Goal: Information Seeking & Learning: Learn about a topic

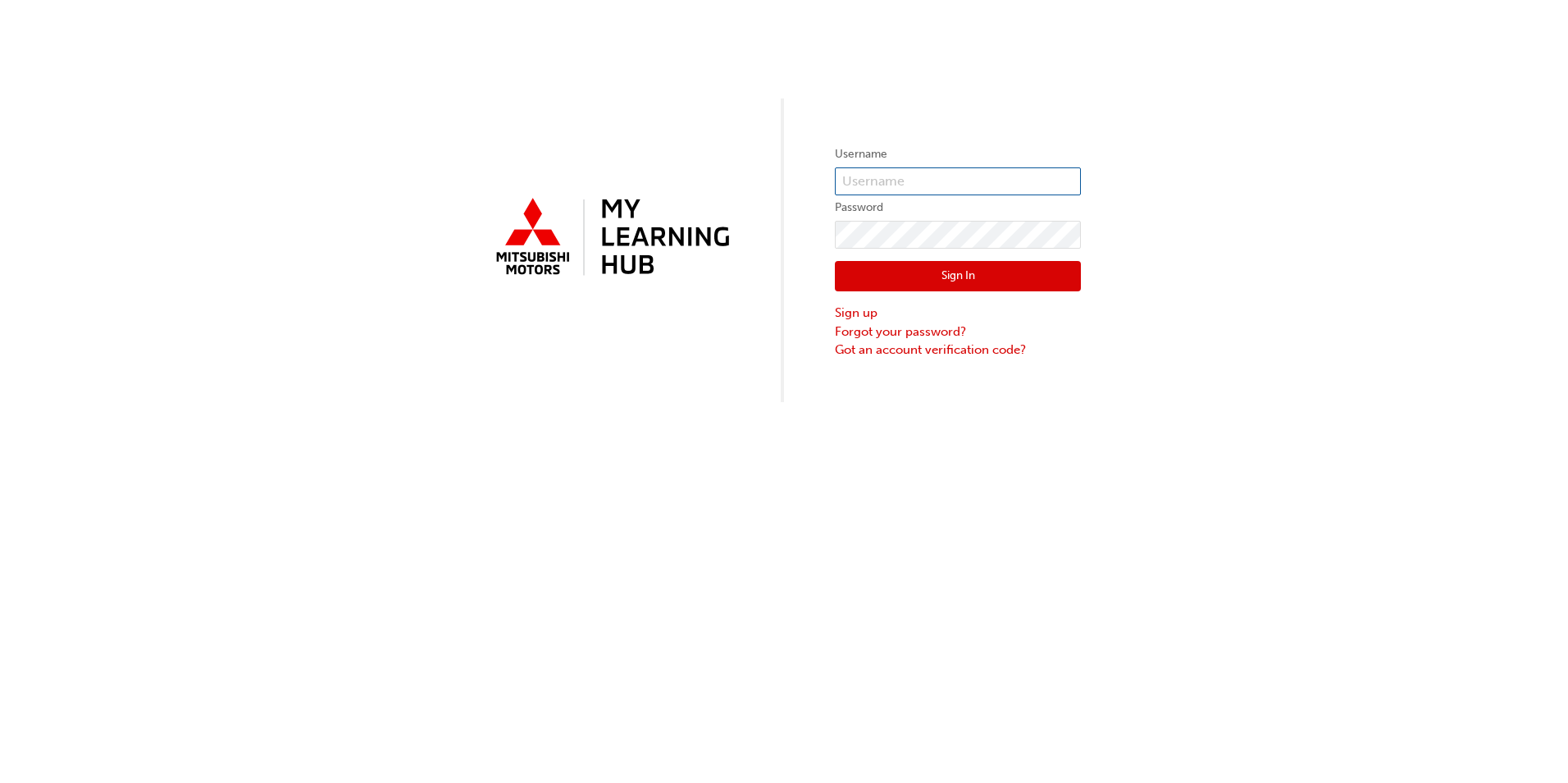
click at [916, 170] on input "text" at bounding box center [957, 180] width 246 height 28
click at [894, 191] on input "text" at bounding box center [957, 180] width 246 height 28
click at [894, 170] on input "text" at bounding box center [957, 180] width 246 height 28
type input "0005820400"
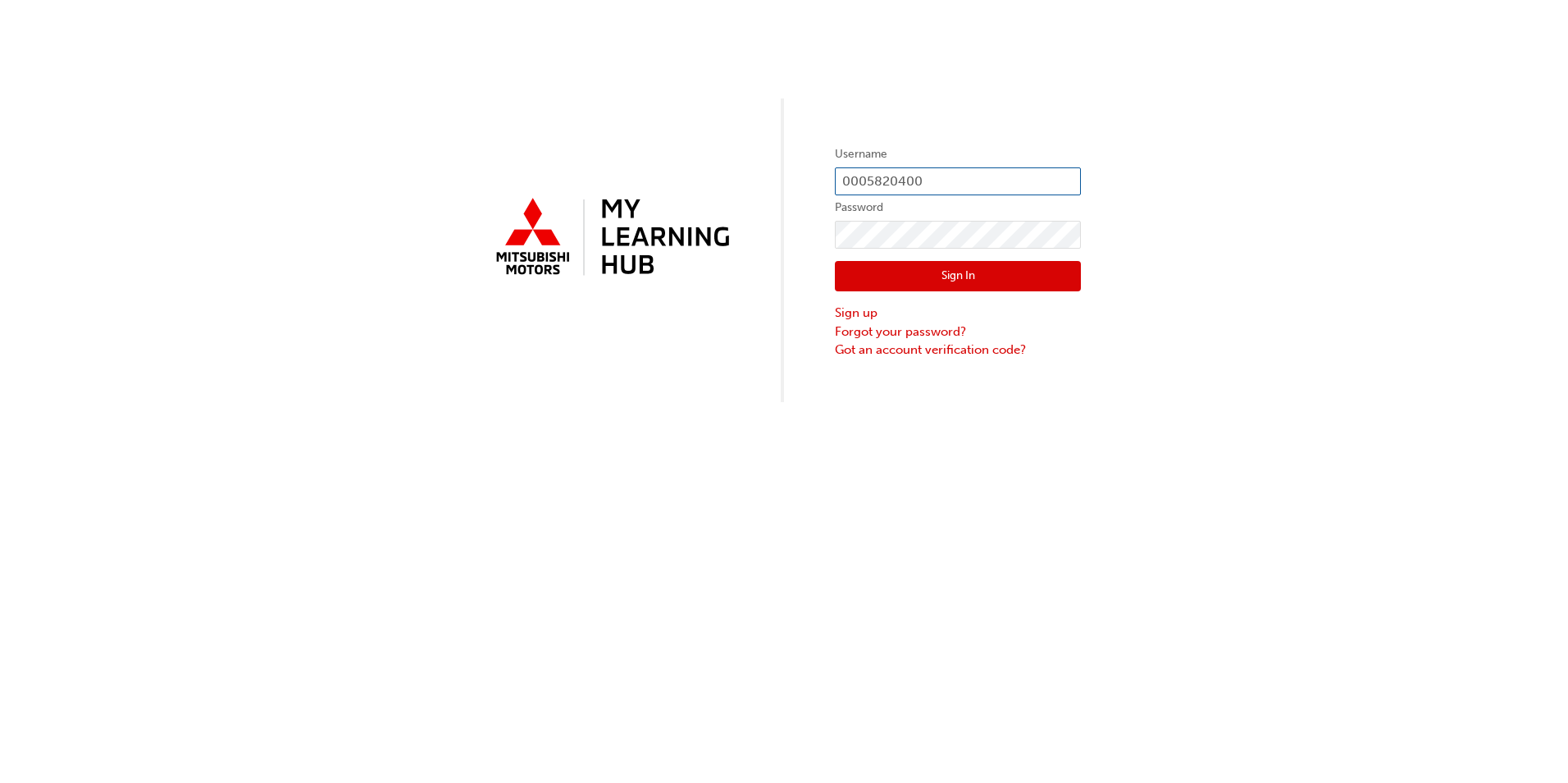
click at [835, 261] on button "Sign In" at bounding box center [957, 276] width 246 height 31
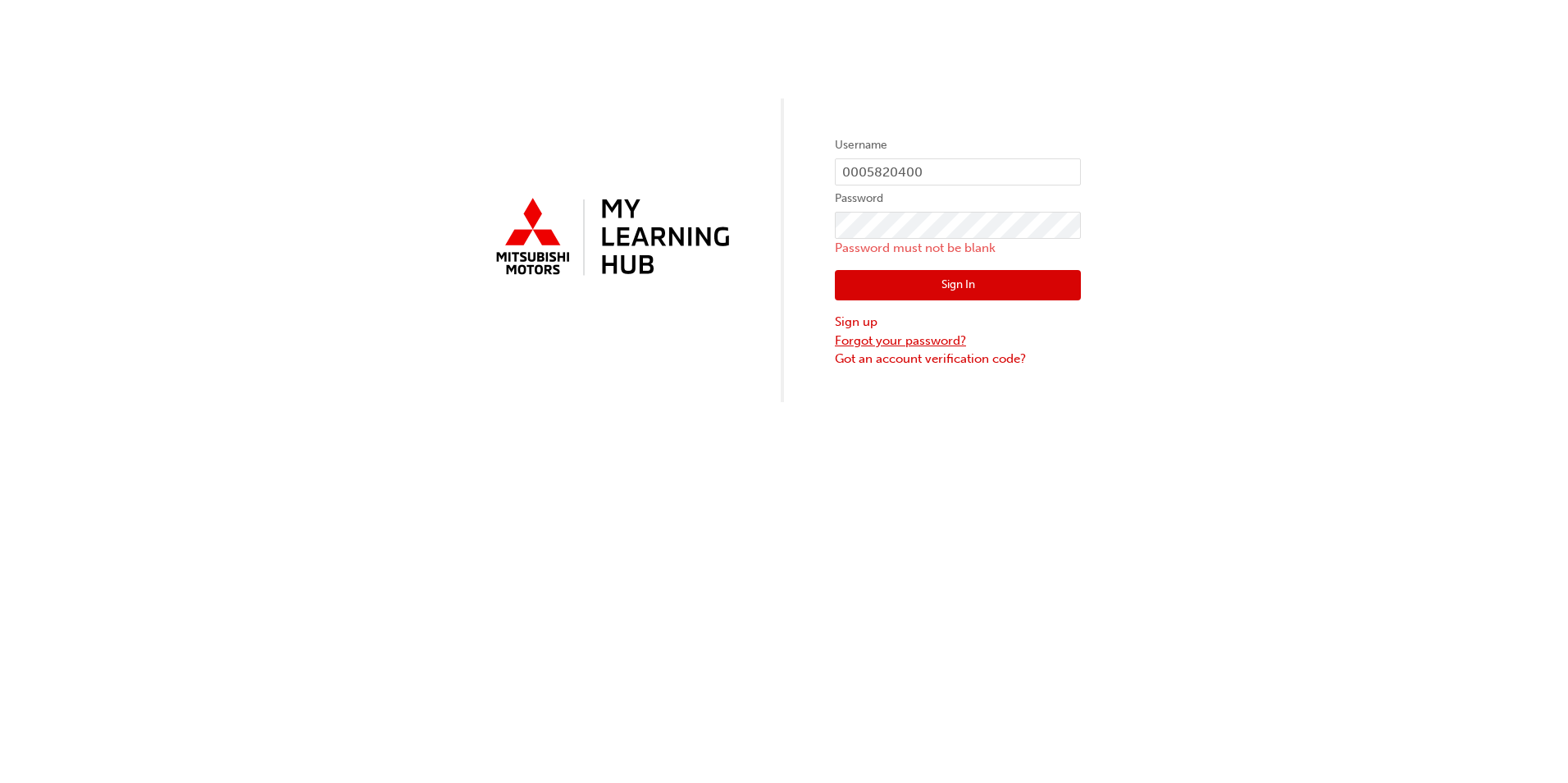
click at [872, 342] on link "Forgot your password?" at bounding box center [957, 341] width 246 height 19
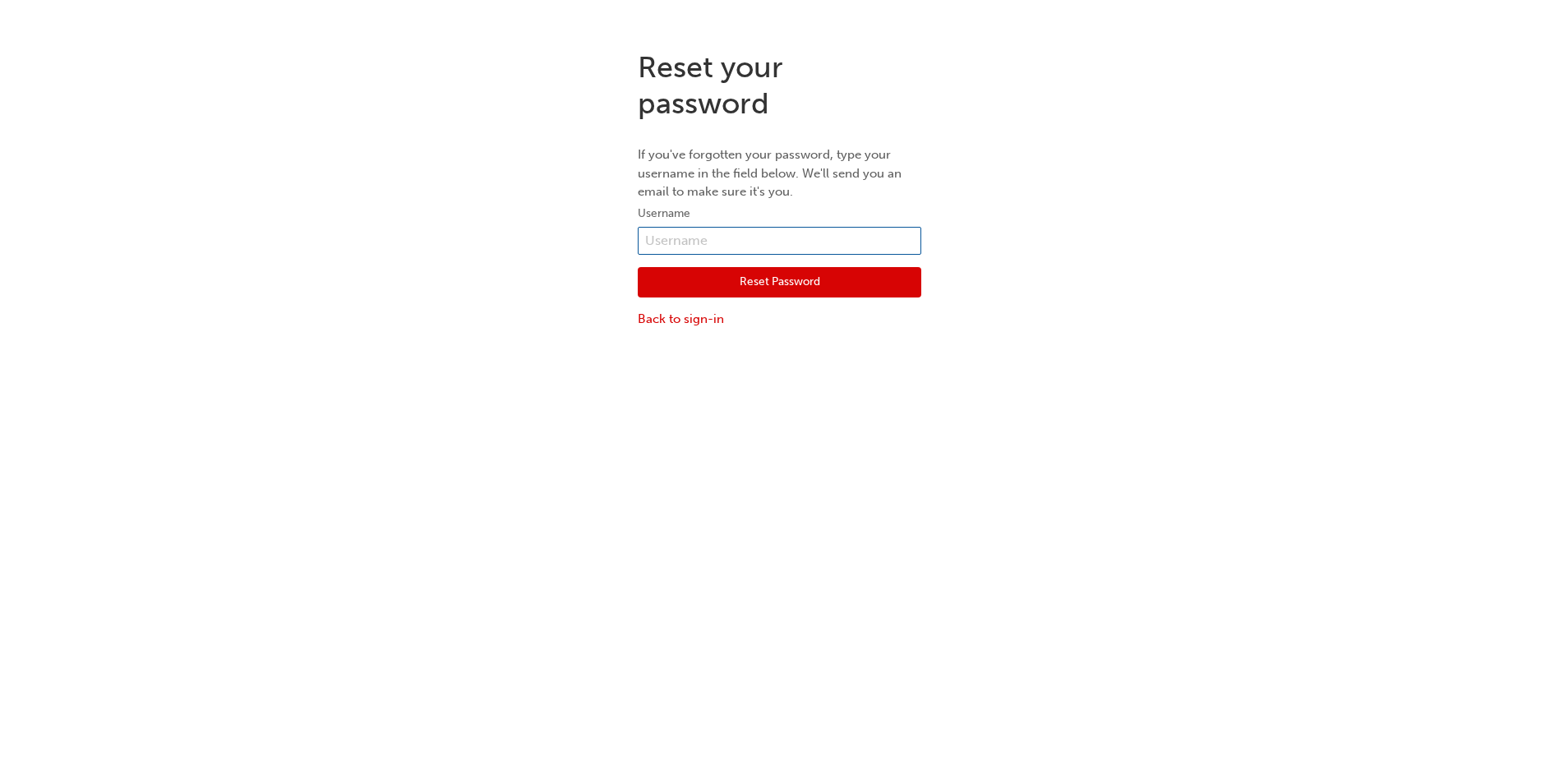
click at [726, 237] on input "text" at bounding box center [780, 240] width 283 height 28
type input "5820400"
click button "Reset Password" at bounding box center [780, 282] width 283 height 31
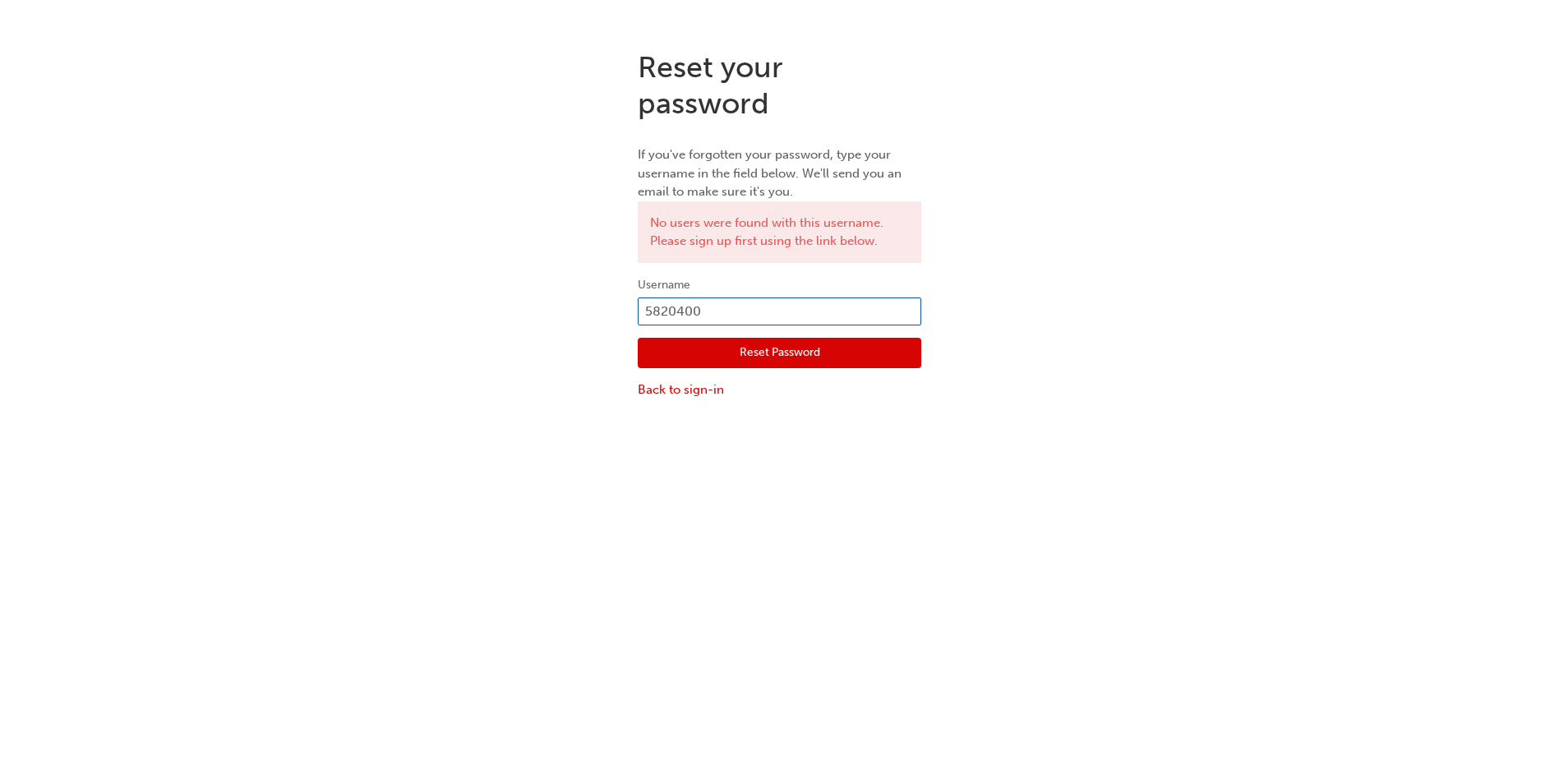
click at [640, 311] on input "5820400" at bounding box center [780, 311] width 283 height 28
type input "0005820400"
click button "Reset Password" at bounding box center [780, 353] width 283 height 31
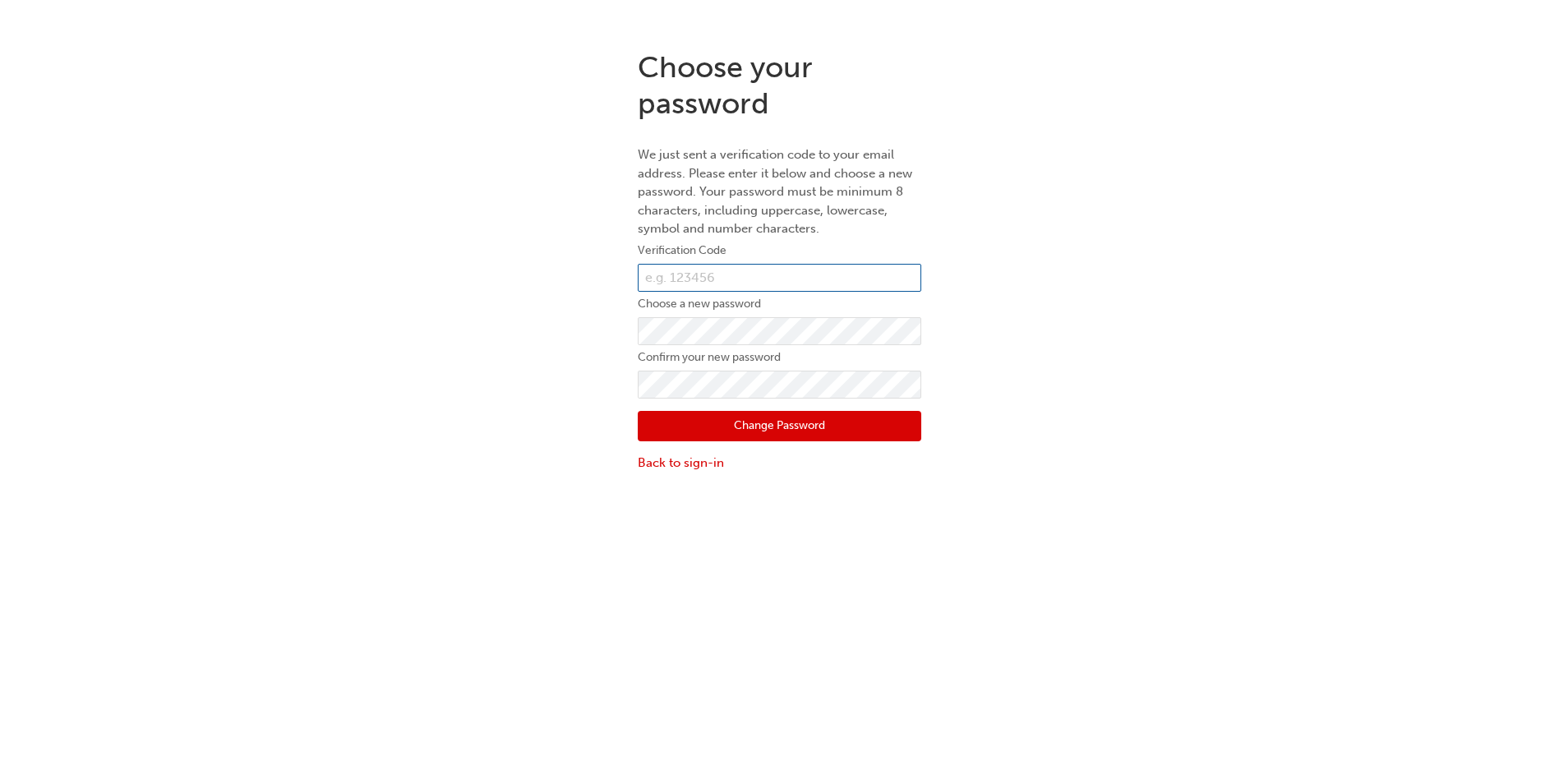
click at [688, 277] on input "text" at bounding box center [780, 277] width 283 height 28
paste input "384608"
type input "384608"
click at [578, 338] on div "Choose your password We just sent a verification code to your email address. Pl…" at bounding box center [780, 260] width 1559 height 448
click button "Change Password" at bounding box center [780, 426] width 283 height 31
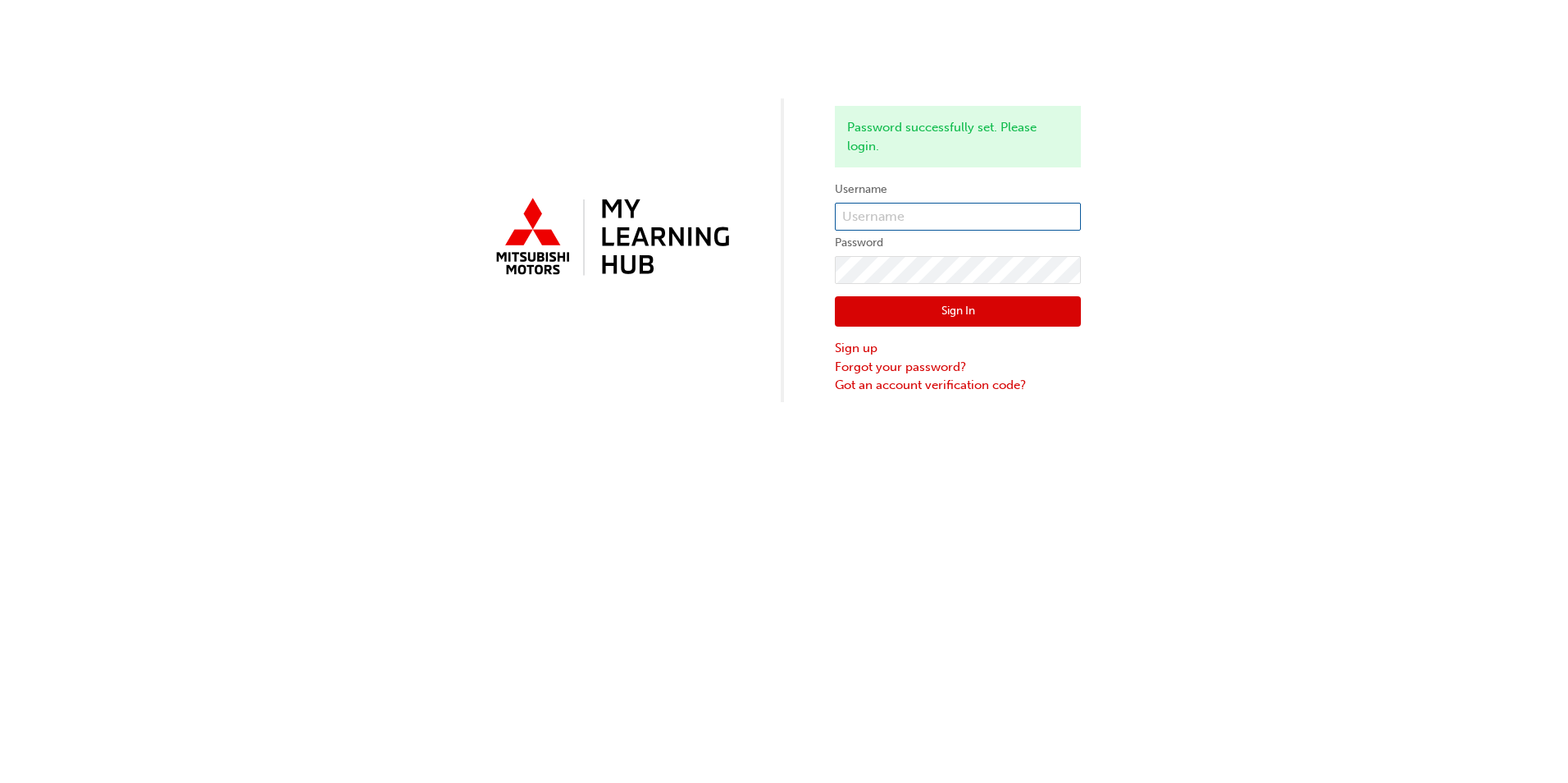
click at [892, 221] on input "text" at bounding box center [957, 216] width 246 height 28
type input "0005820400"
click button "Sign In" at bounding box center [957, 311] width 246 height 31
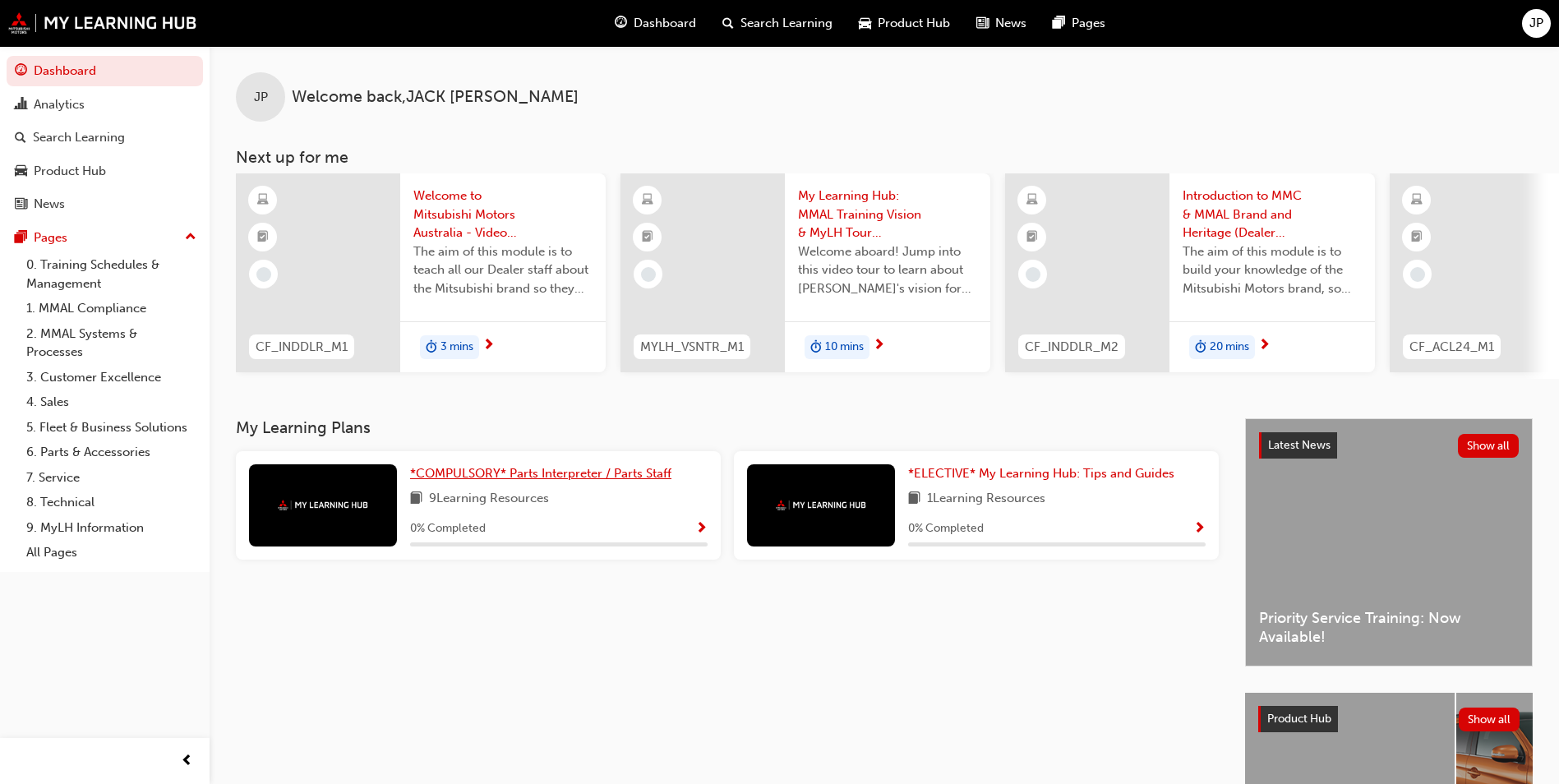
click at [500, 481] on span "*COMPULSORY* Parts Interpreter / Parts Staff" at bounding box center [540, 473] width 261 height 15
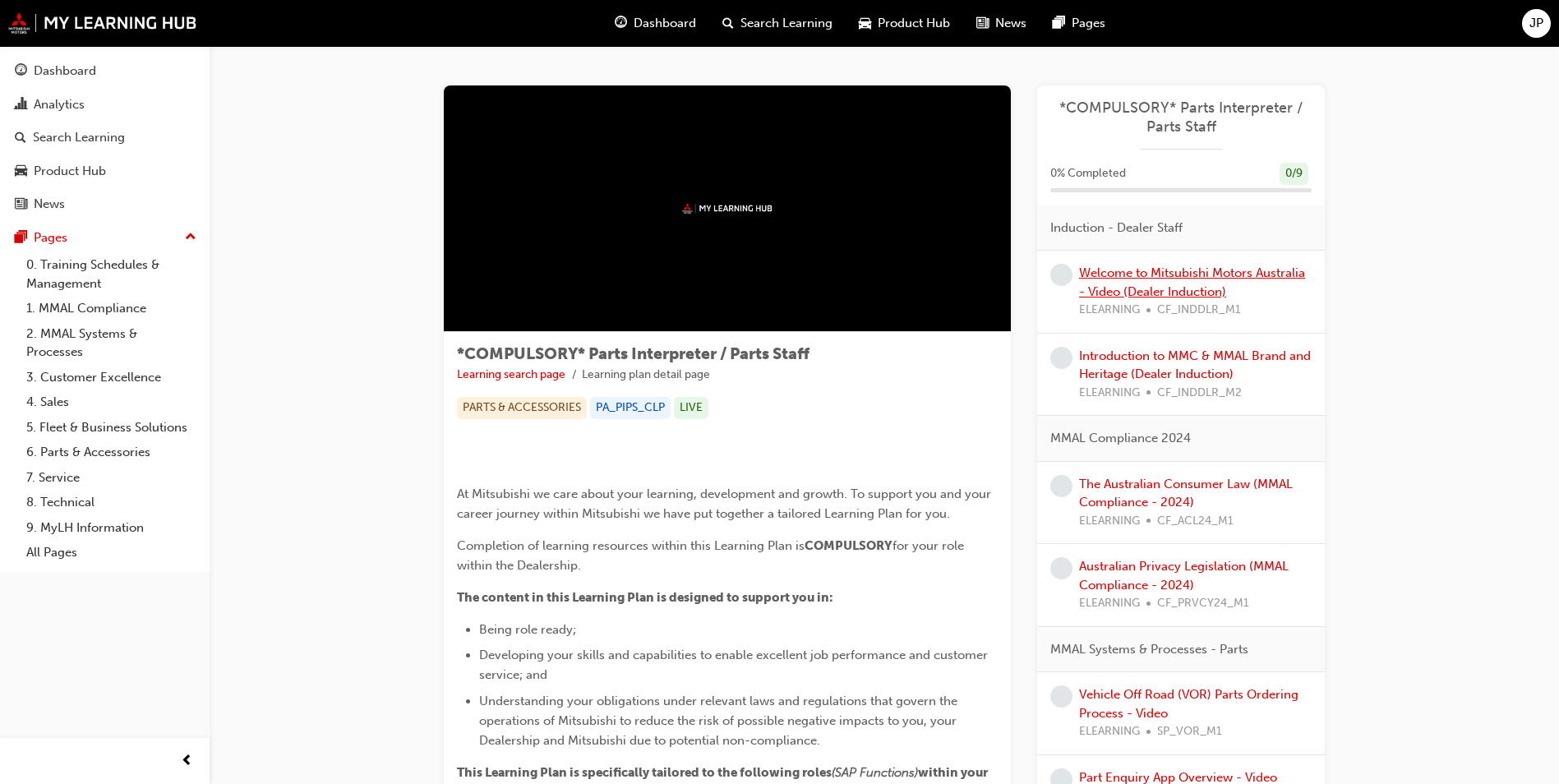
click at [1191, 283] on link "Welcome to Mitsubishi Motors Australia - Video (Dealer Induction)" at bounding box center [1192, 281] width 226 height 33
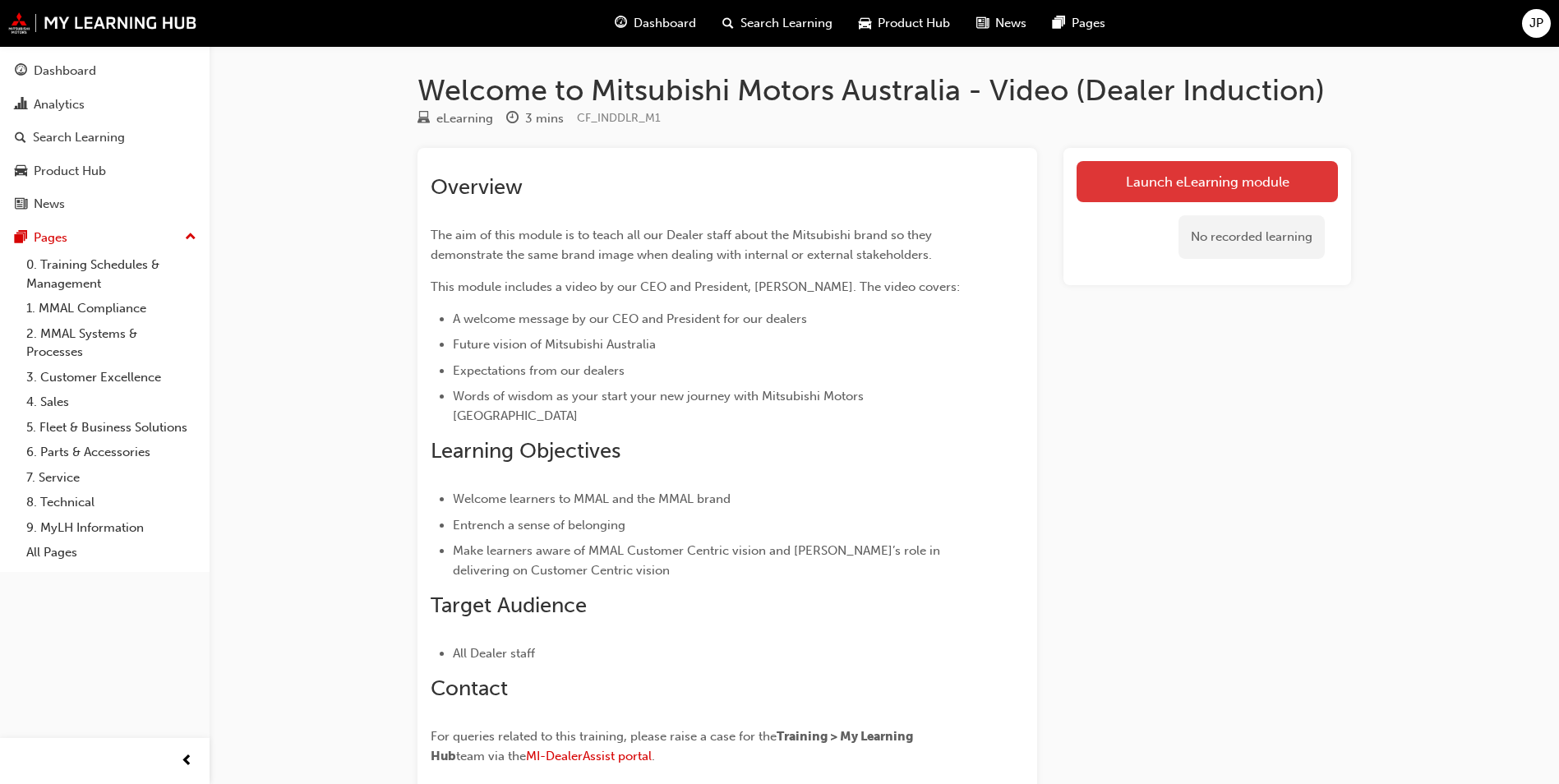
click at [1218, 176] on link "Launch eLearning module" at bounding box center [1206, 181] width 261 height 41
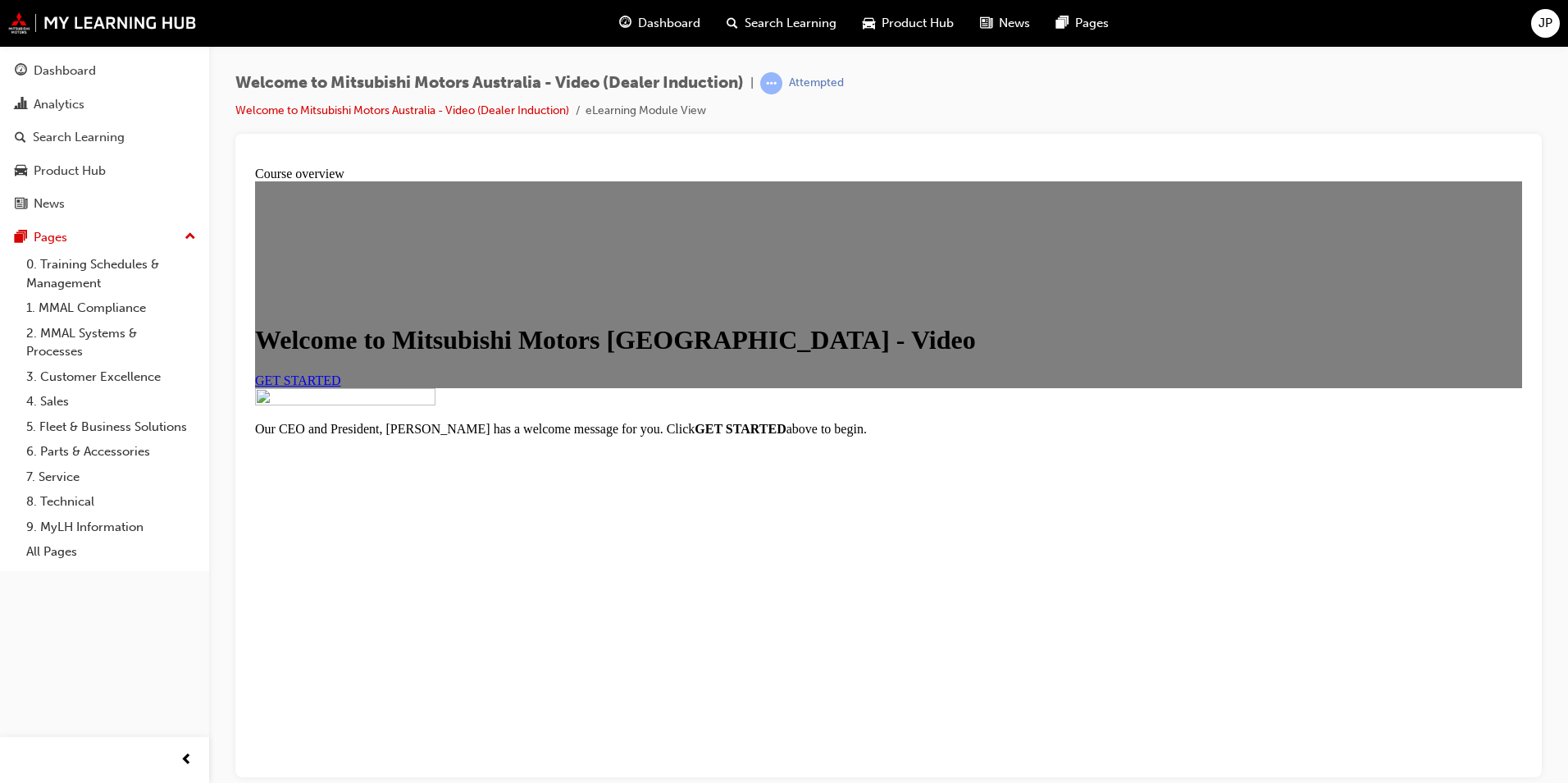
click at [341, 386] on span "GET STARTED" at bounding box center [298, 379] width 86 height 14
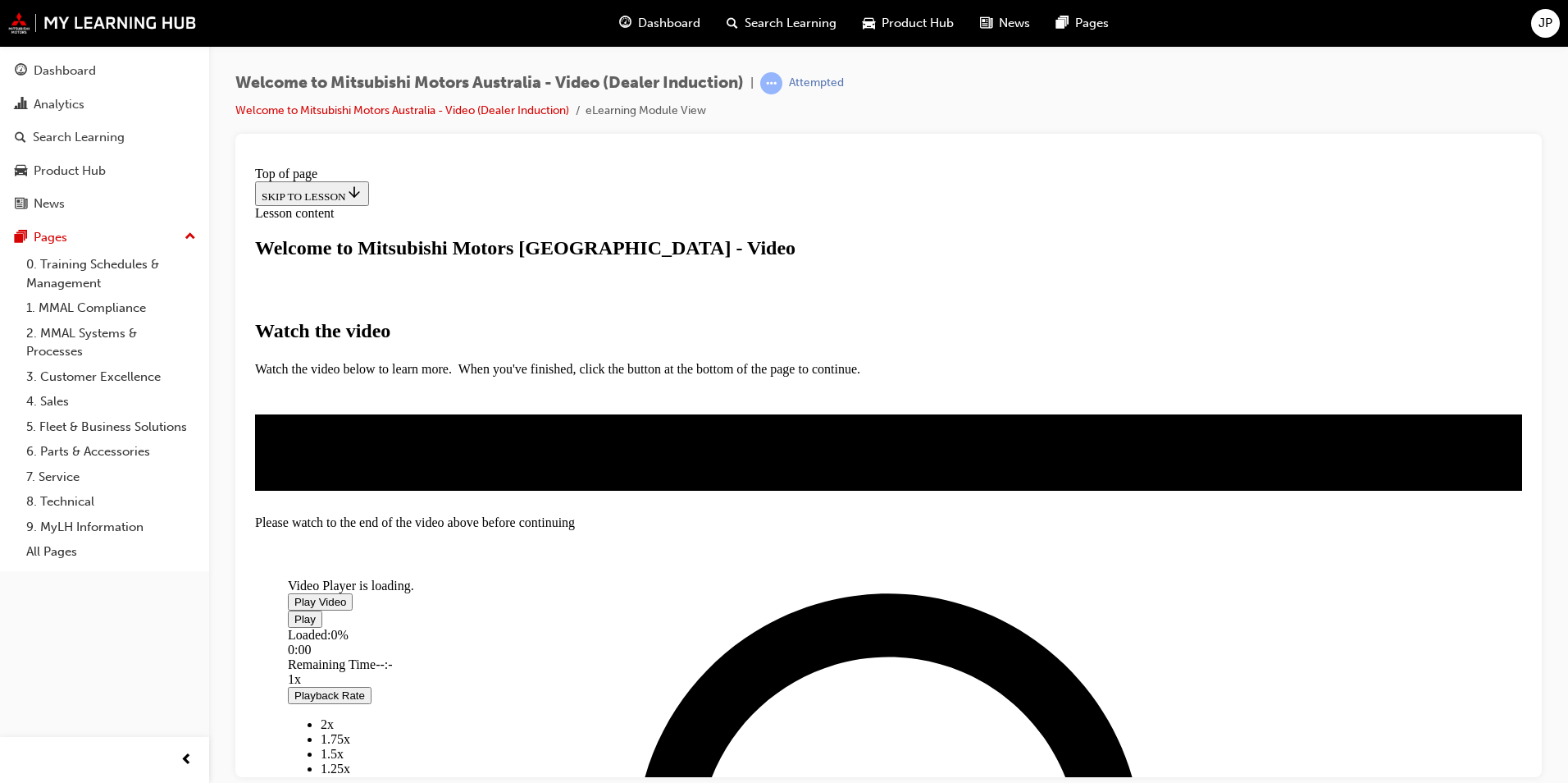
click at [294, 595] on span "Video player" at bounding box center [294, 601] width 0 height 12
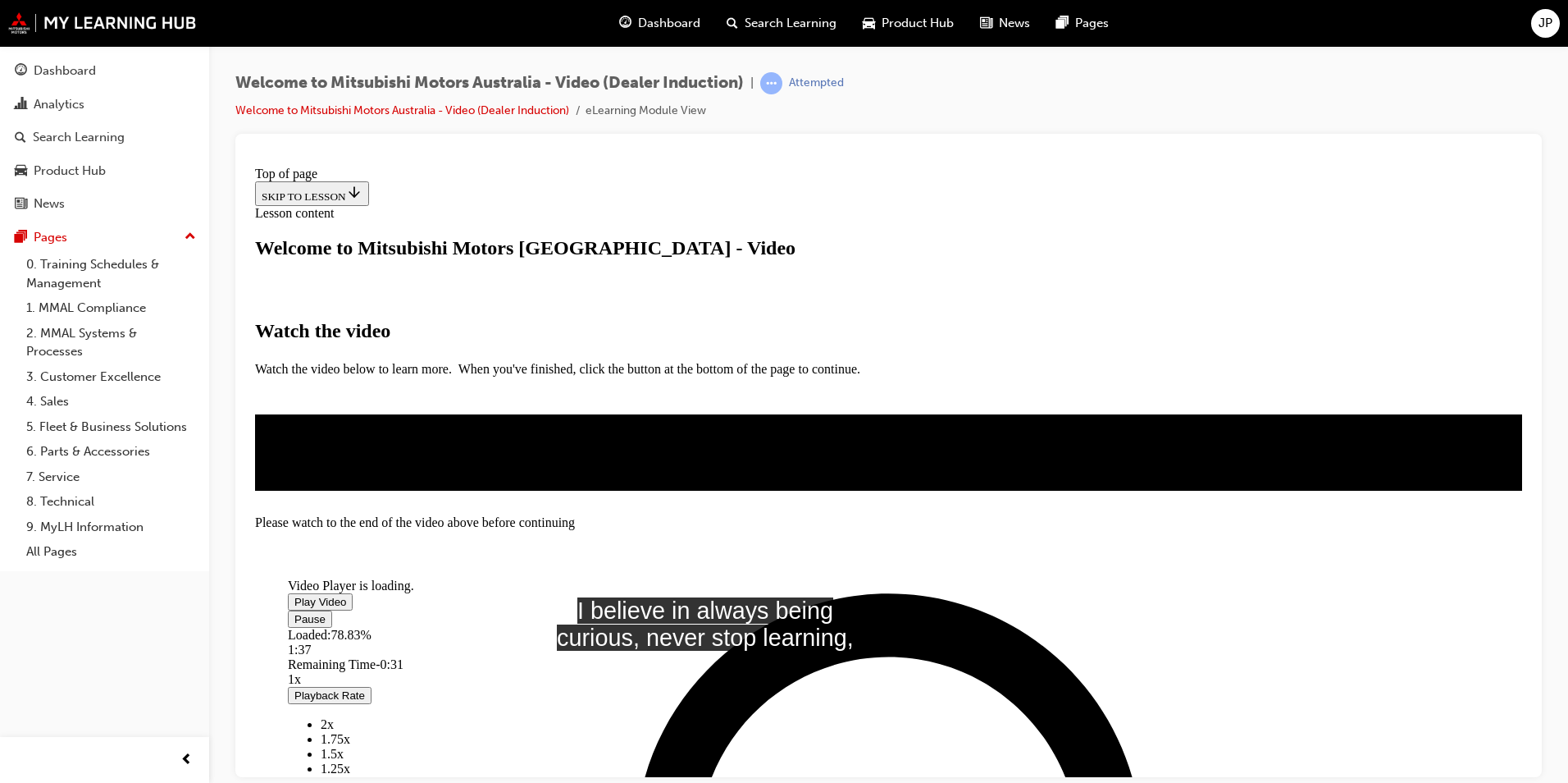
click at [372, 686] on button "Playback Rate" at bounding box center [329, 695] width 83 height 17
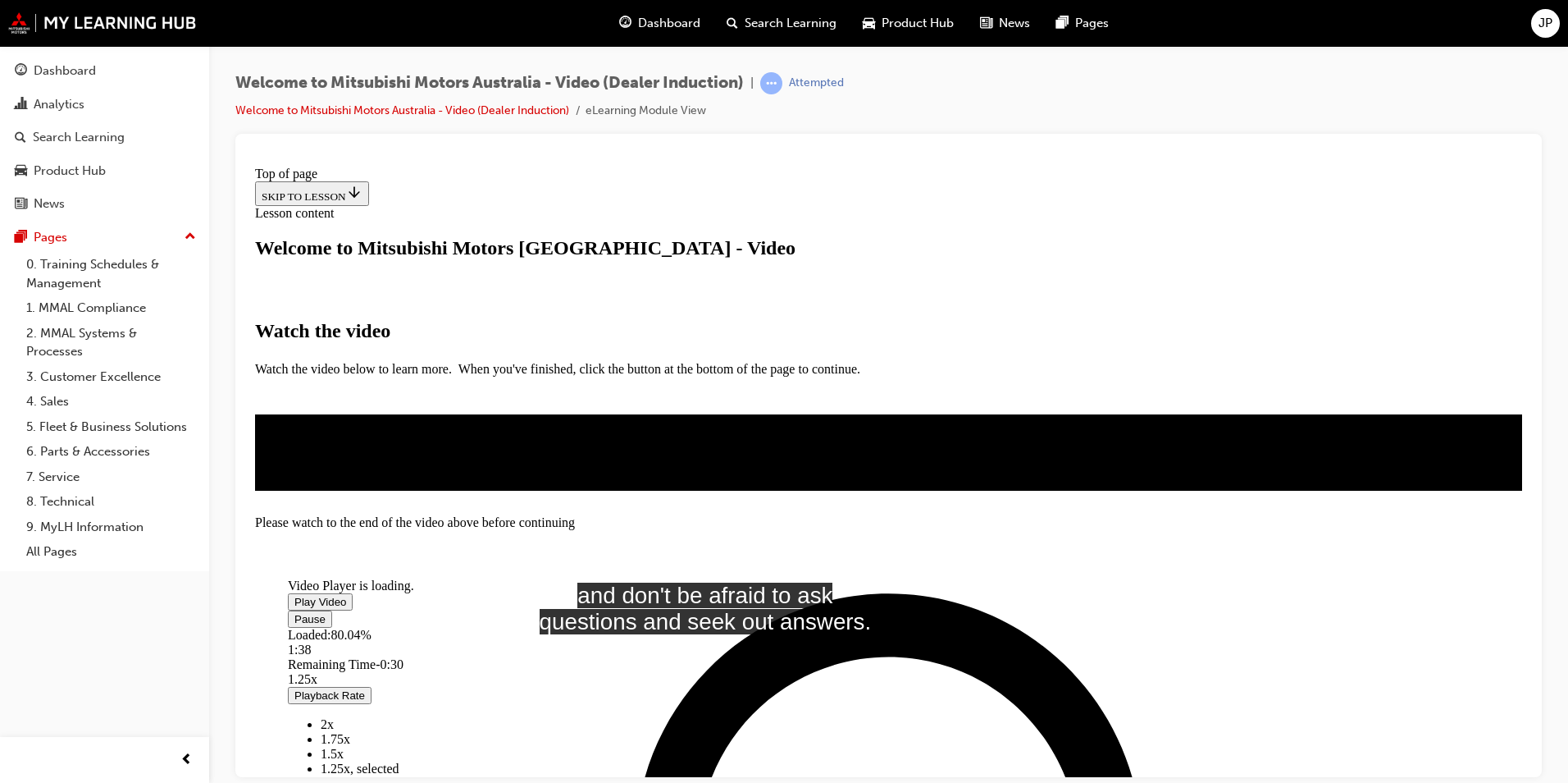
click at [372, 686] on button "Playback Rate" at bounding box center [329, 695] width 83 height 17
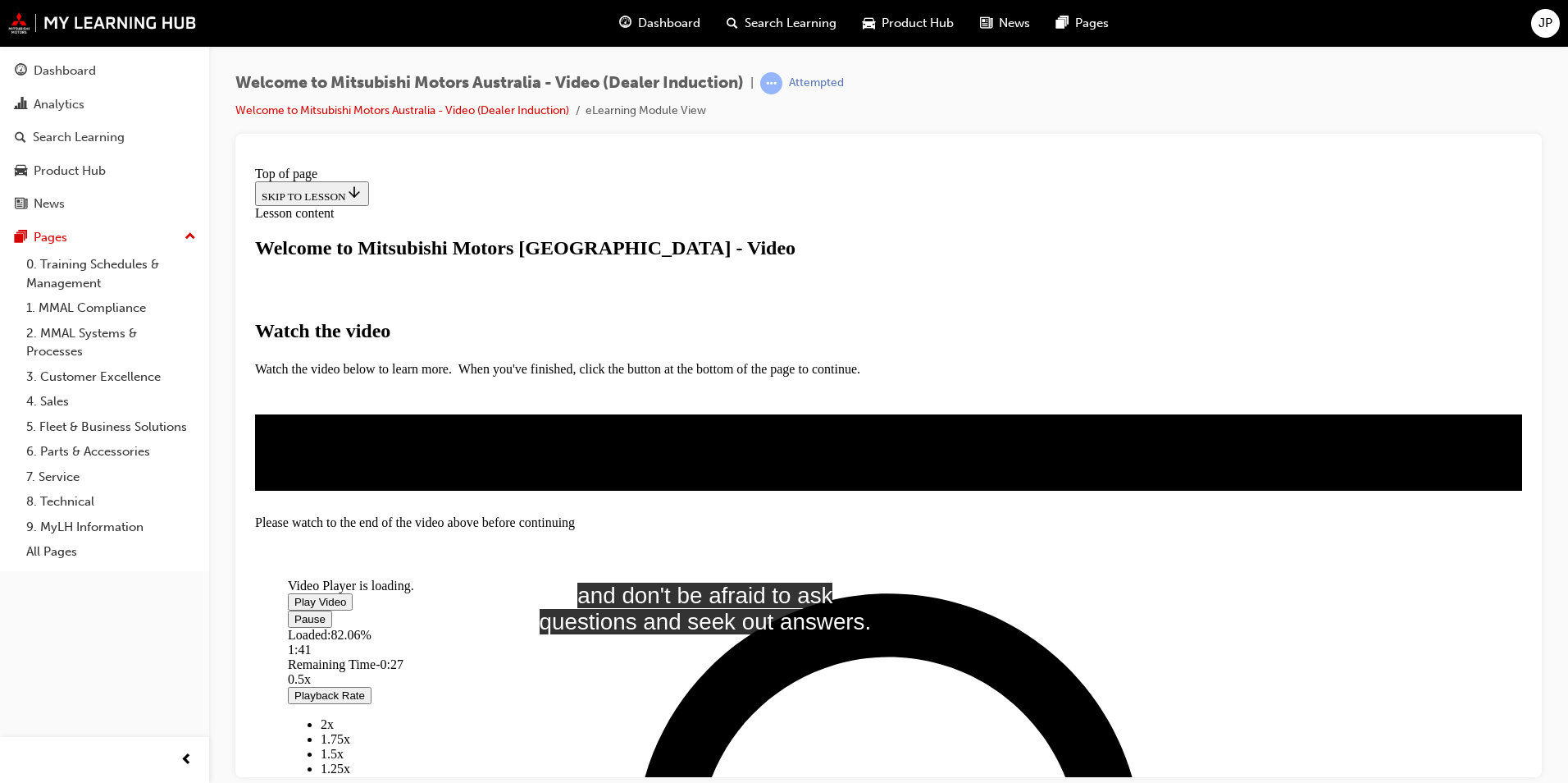
click at [372, 686] on button "Playback Rate" at bounding box center [329, 695] width 83 height 17
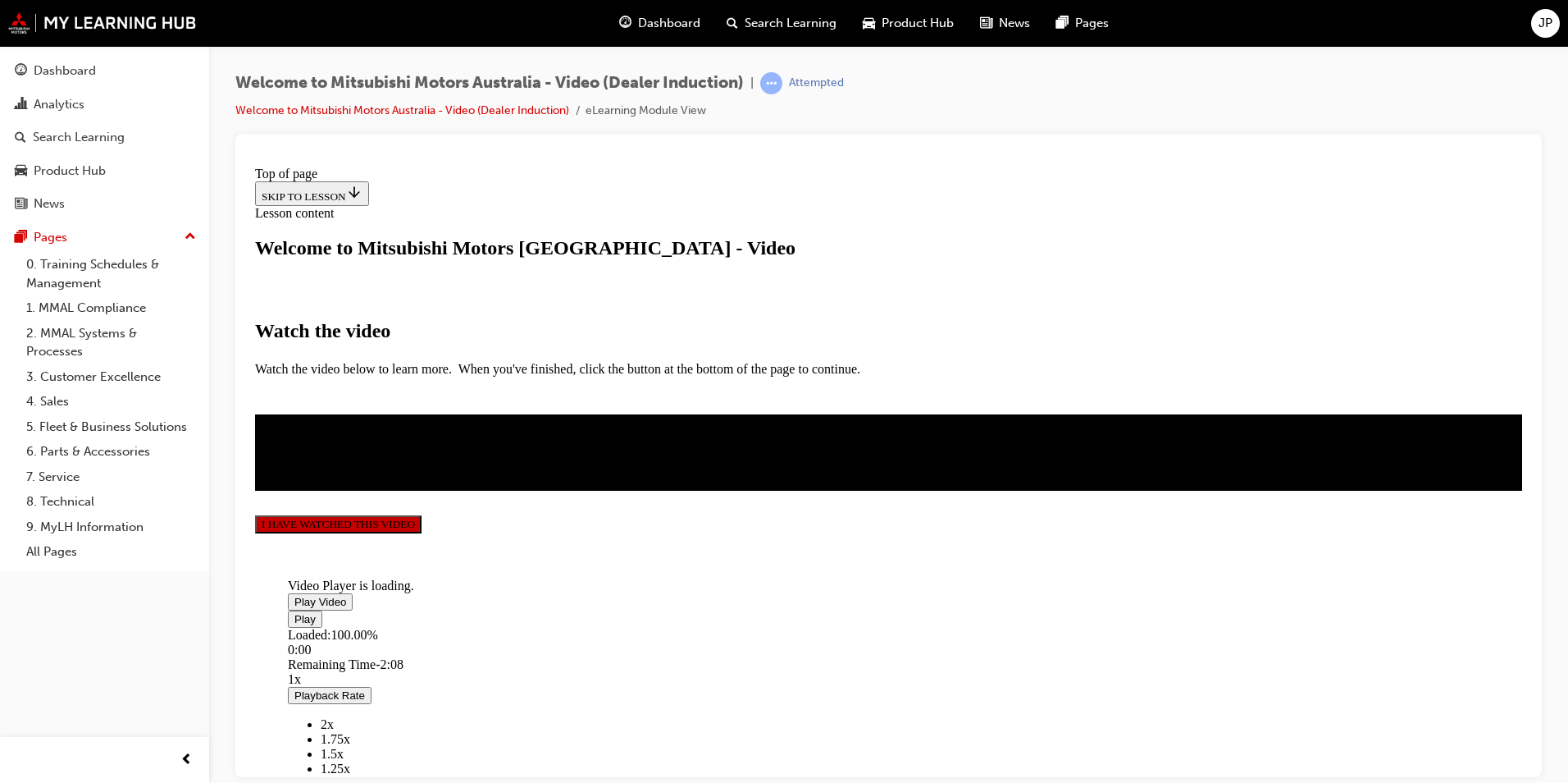
scroll to position [350, 0]
click at [421, 532] on button "I HAVE WATCHED THIS VIDEO" at bounding box center [338, 523] width 166 height 18
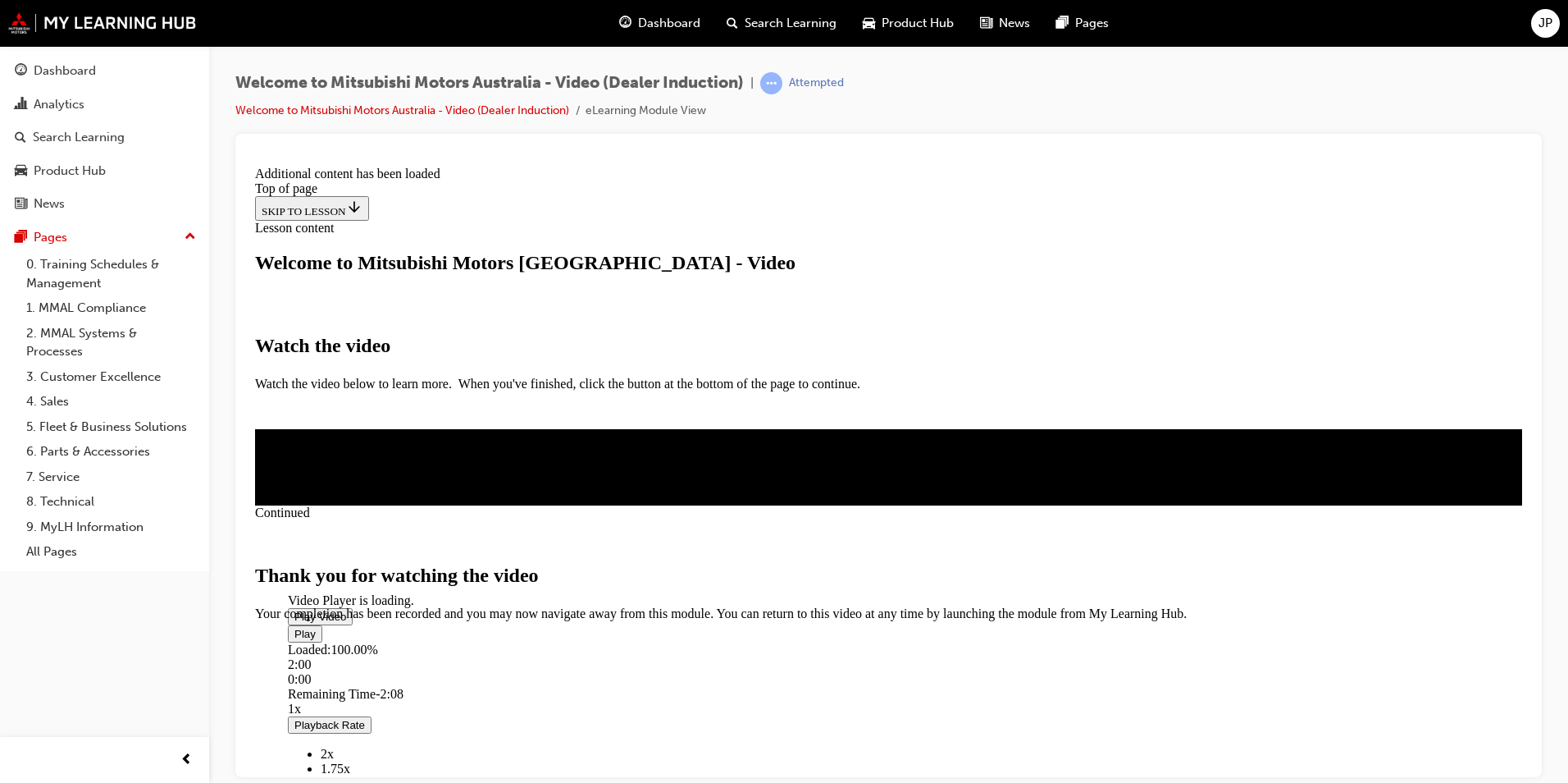
scroll to position [486, 0]
click at [356, 682] on span "CLOSE MODULE" at bounding box center [305, 689] width 101 height 14
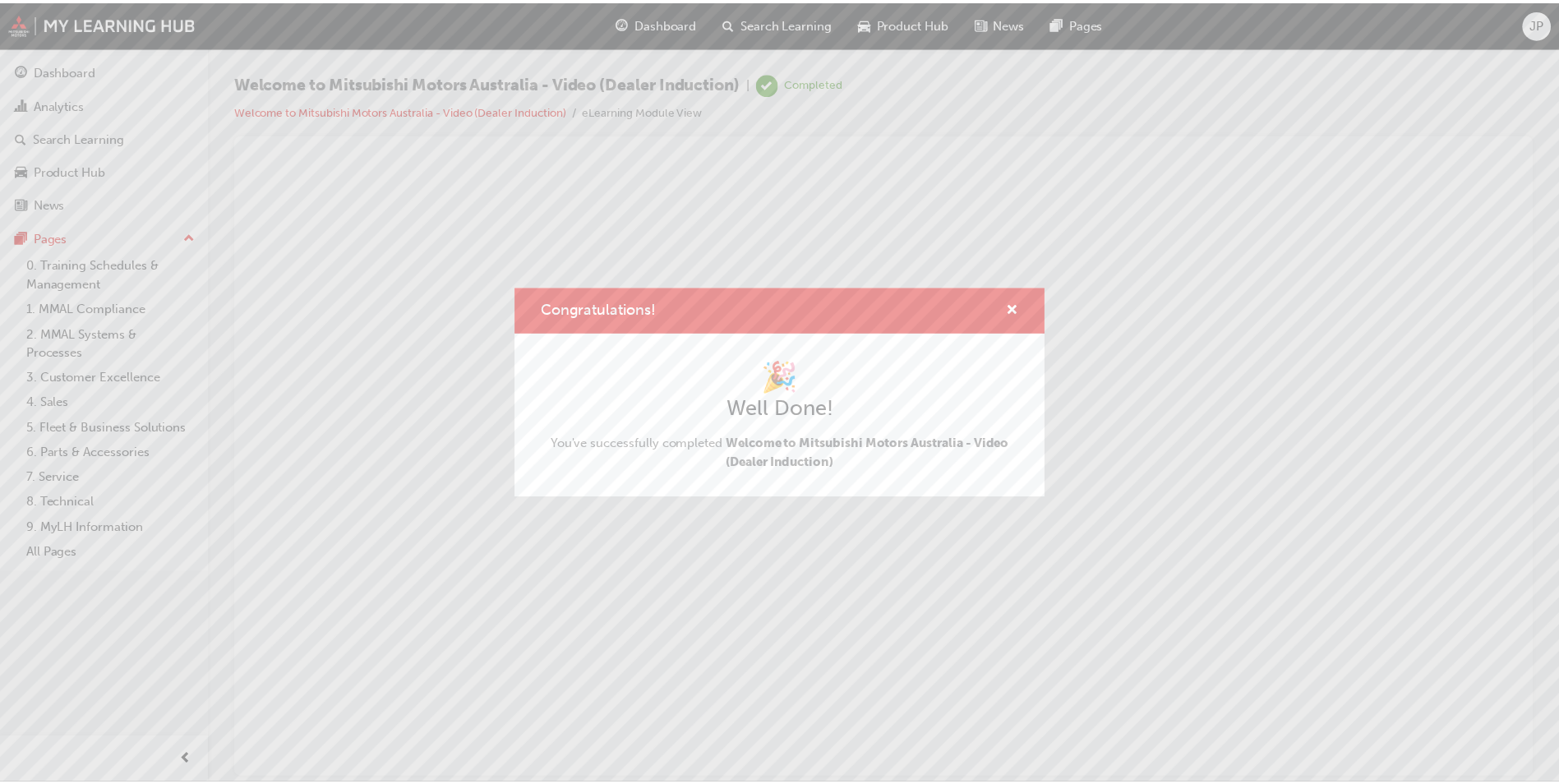
scroll to position [0, 0]
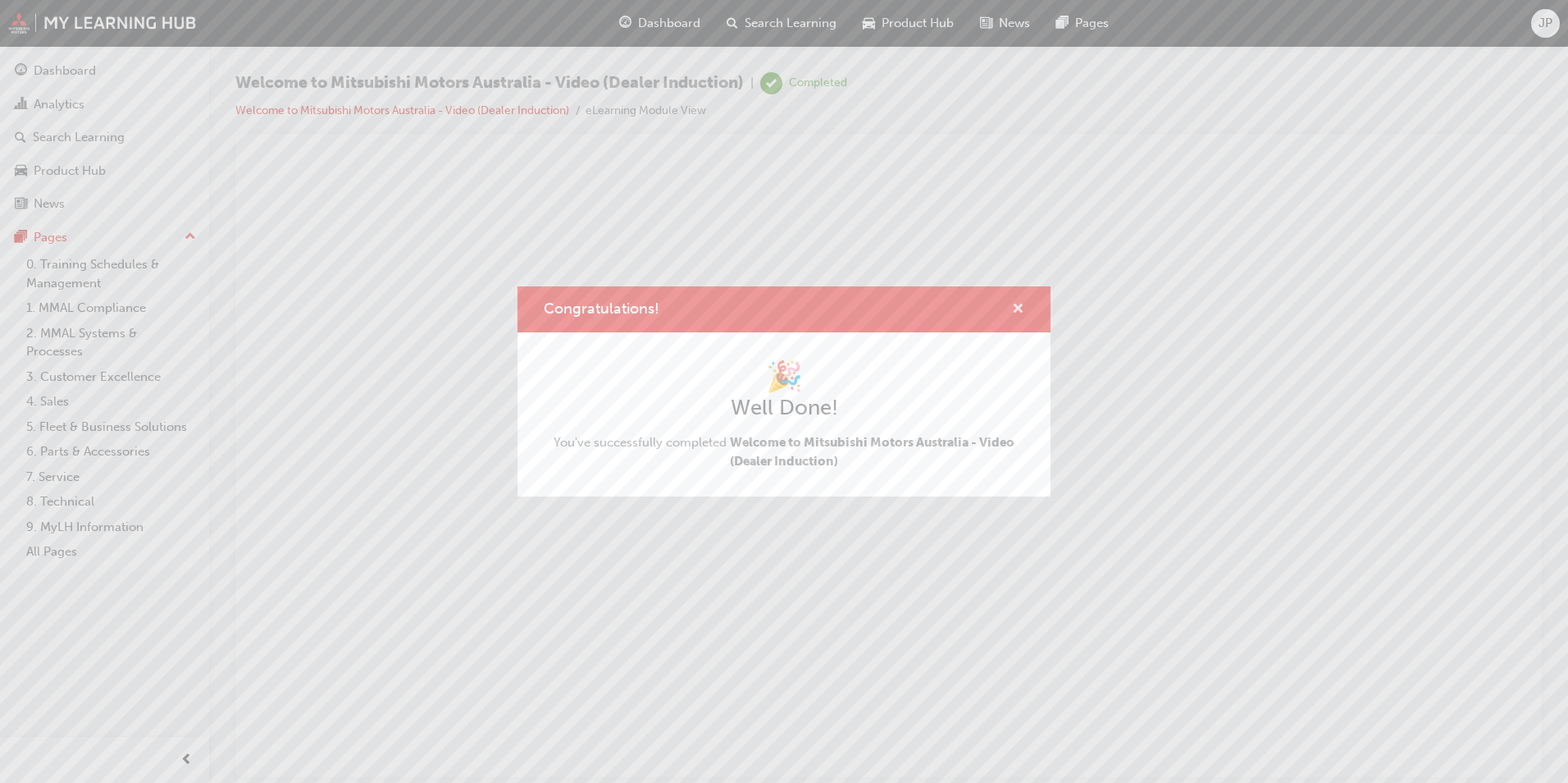
click at [1020, 310] on span "cross-icon" at bounding box center [1018, 310] width 12 height 15
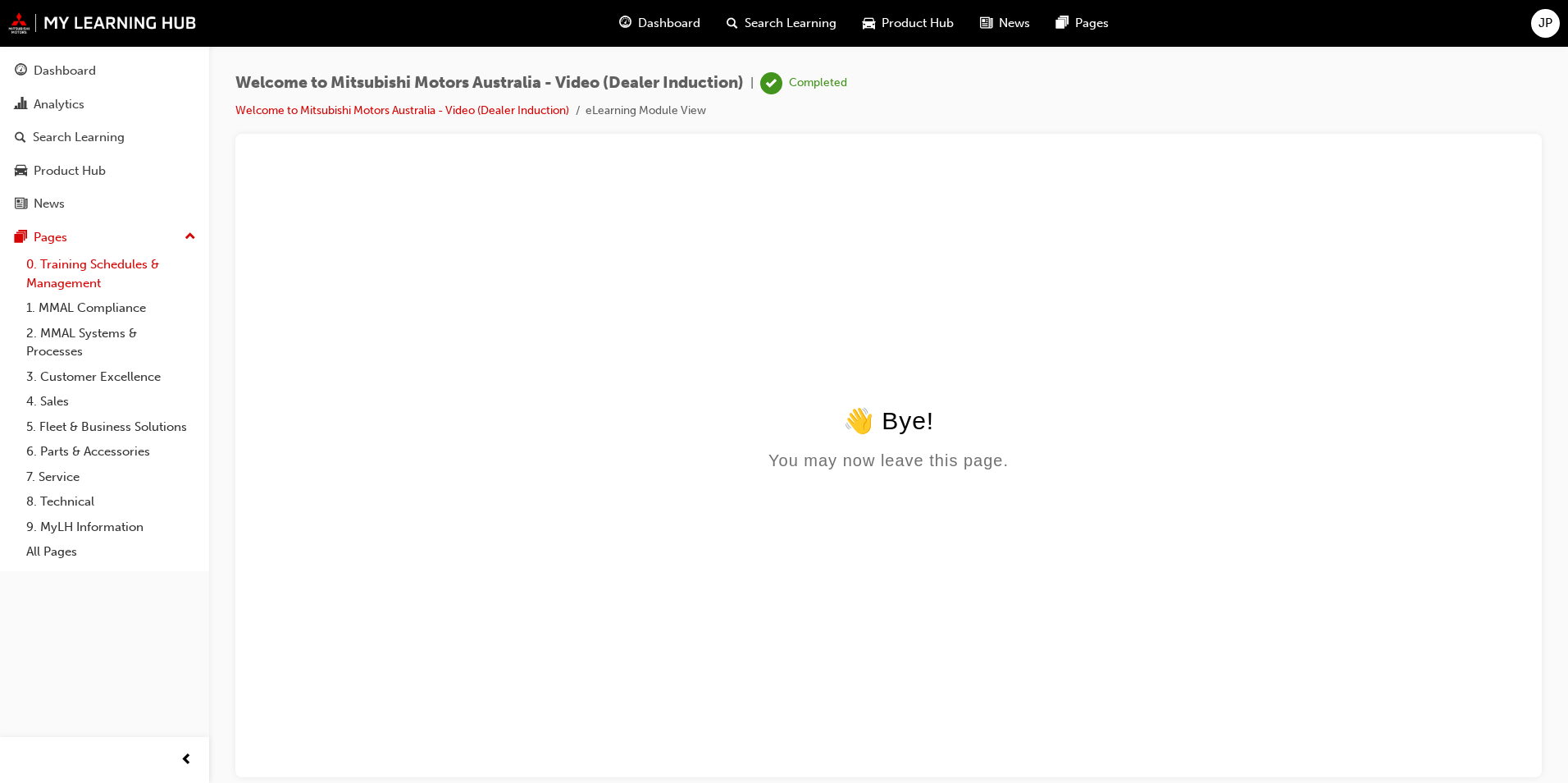
click at [76, 270] on link "0. Training Schedules & Management" at bounding box center [111, 273] width 183 height 44
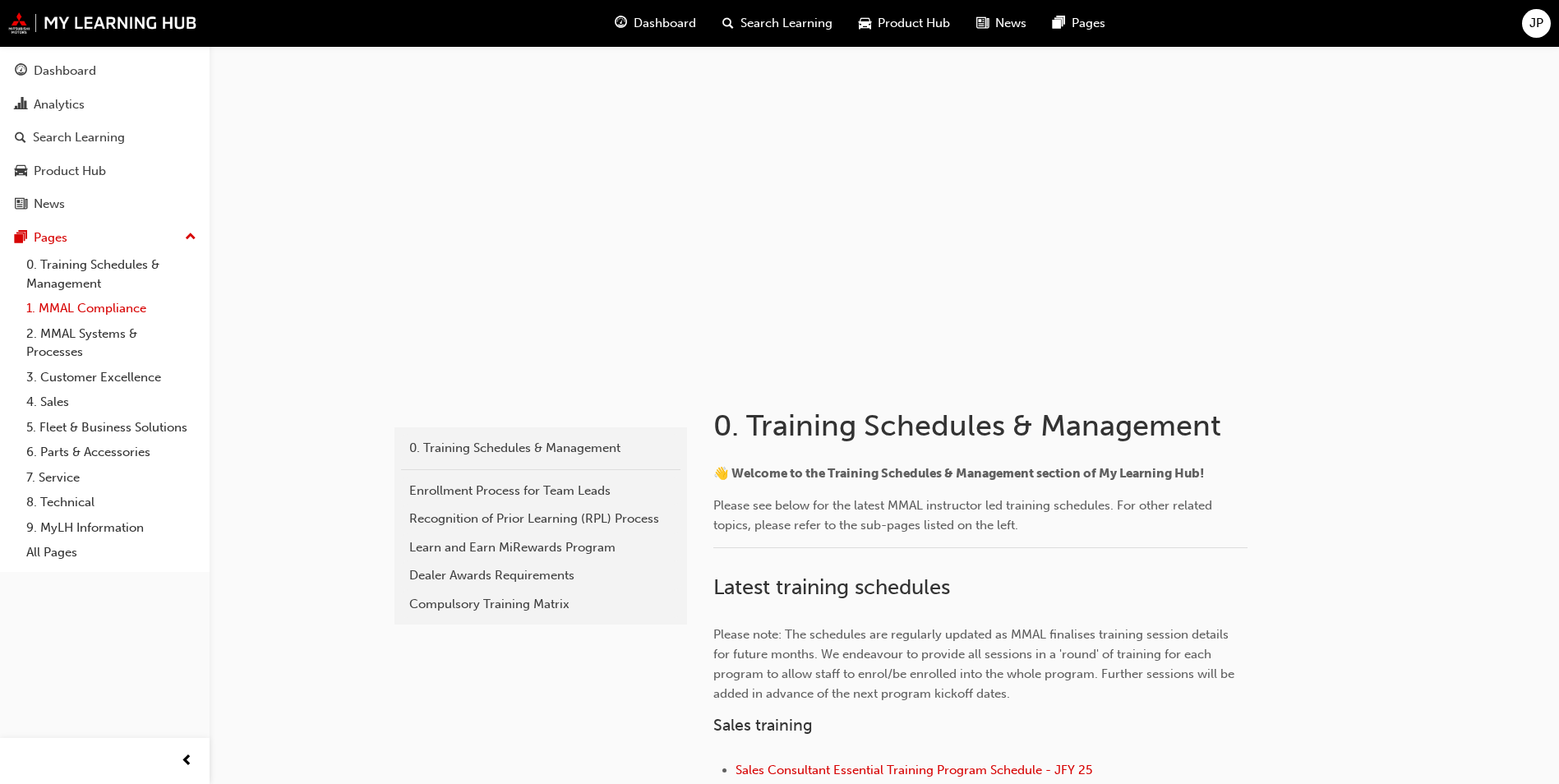
click at [99, 306] on link "1. MMAL Compliance" at bounding box center [111, 308] width 183 height 26
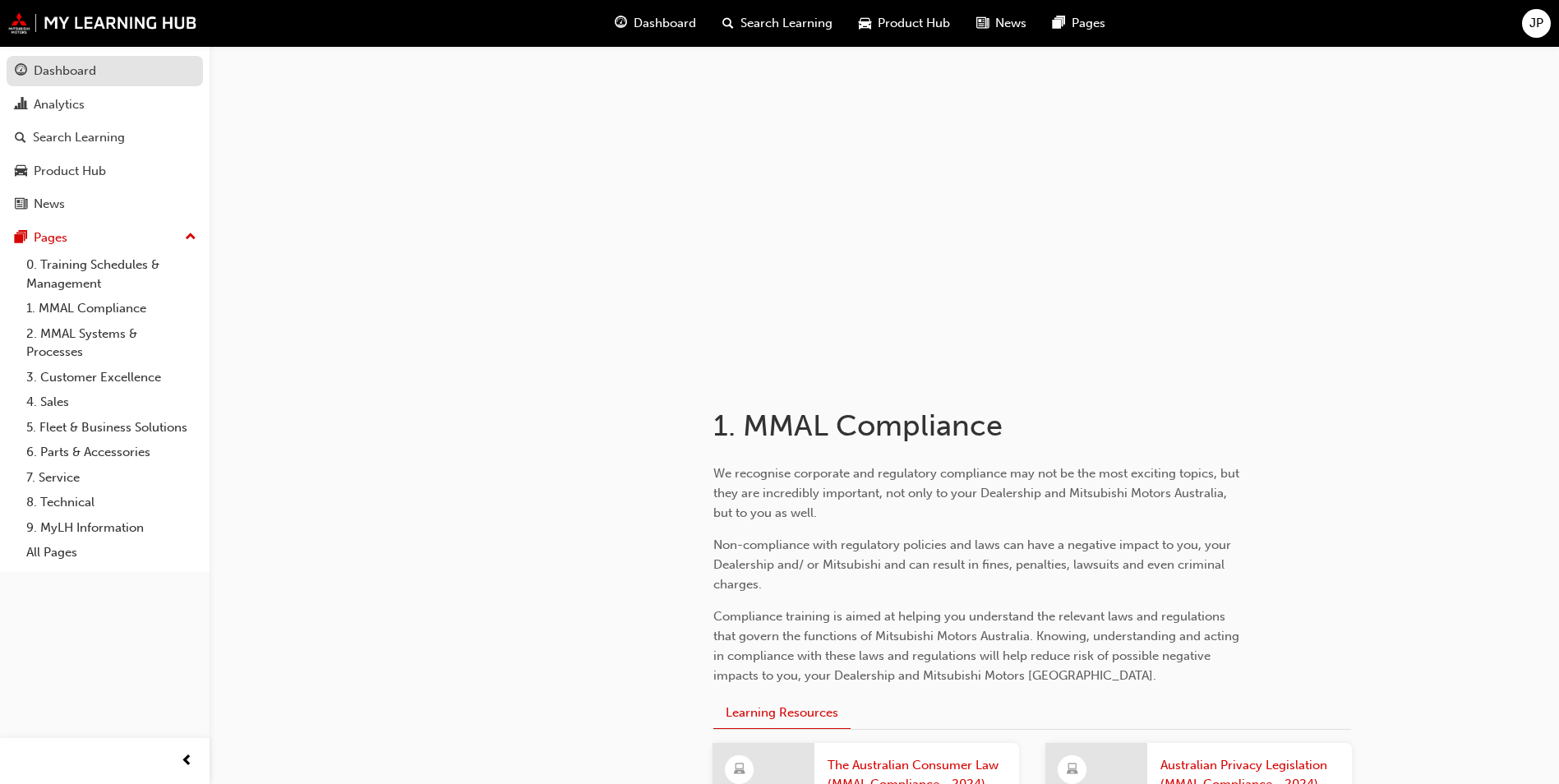
click at [74, 76] on div "Dashboard" at bounding box center [65, 71] width 63 height 19
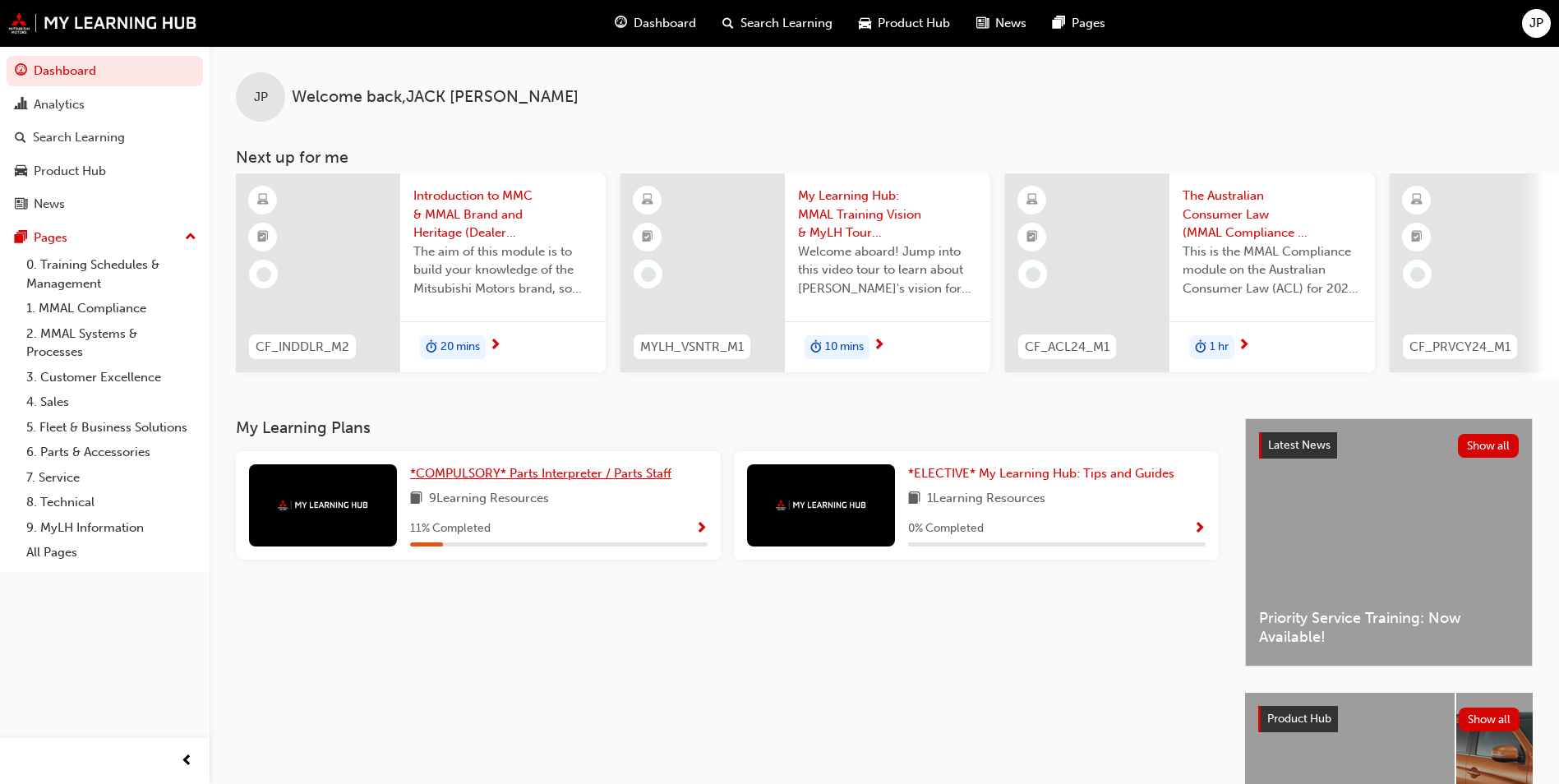
click at [549, 481] on span "*COMPULSORY* Parts Interpreter / Parts Staff" at bounding box center [540, 473] width 261 height 15
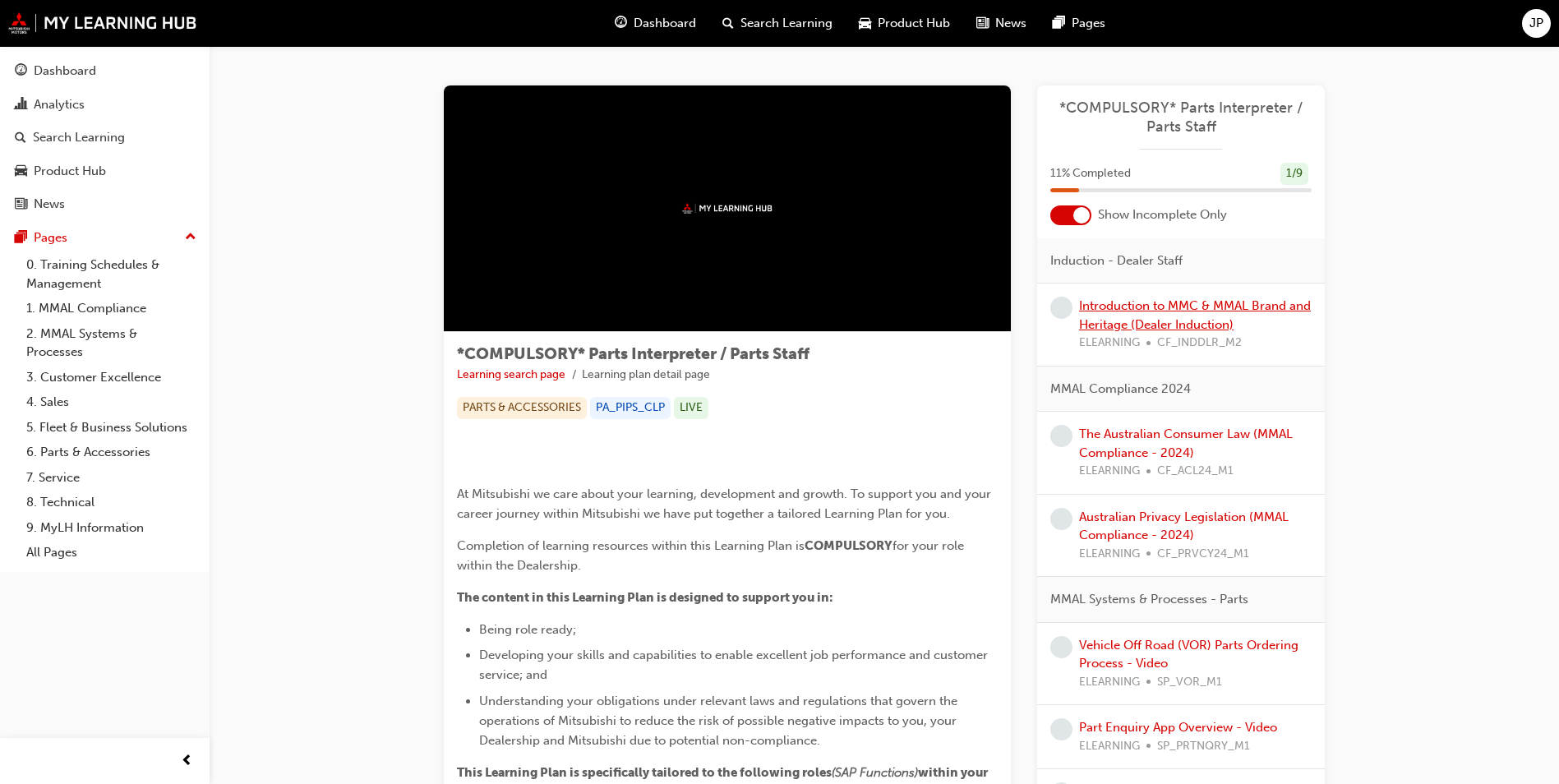
click at [1199, 310] on link "Introduction to MMC & MMAL Brand and Heritage (Dealer Induction)" at bounding box center [1195, 315] width 232 height 33
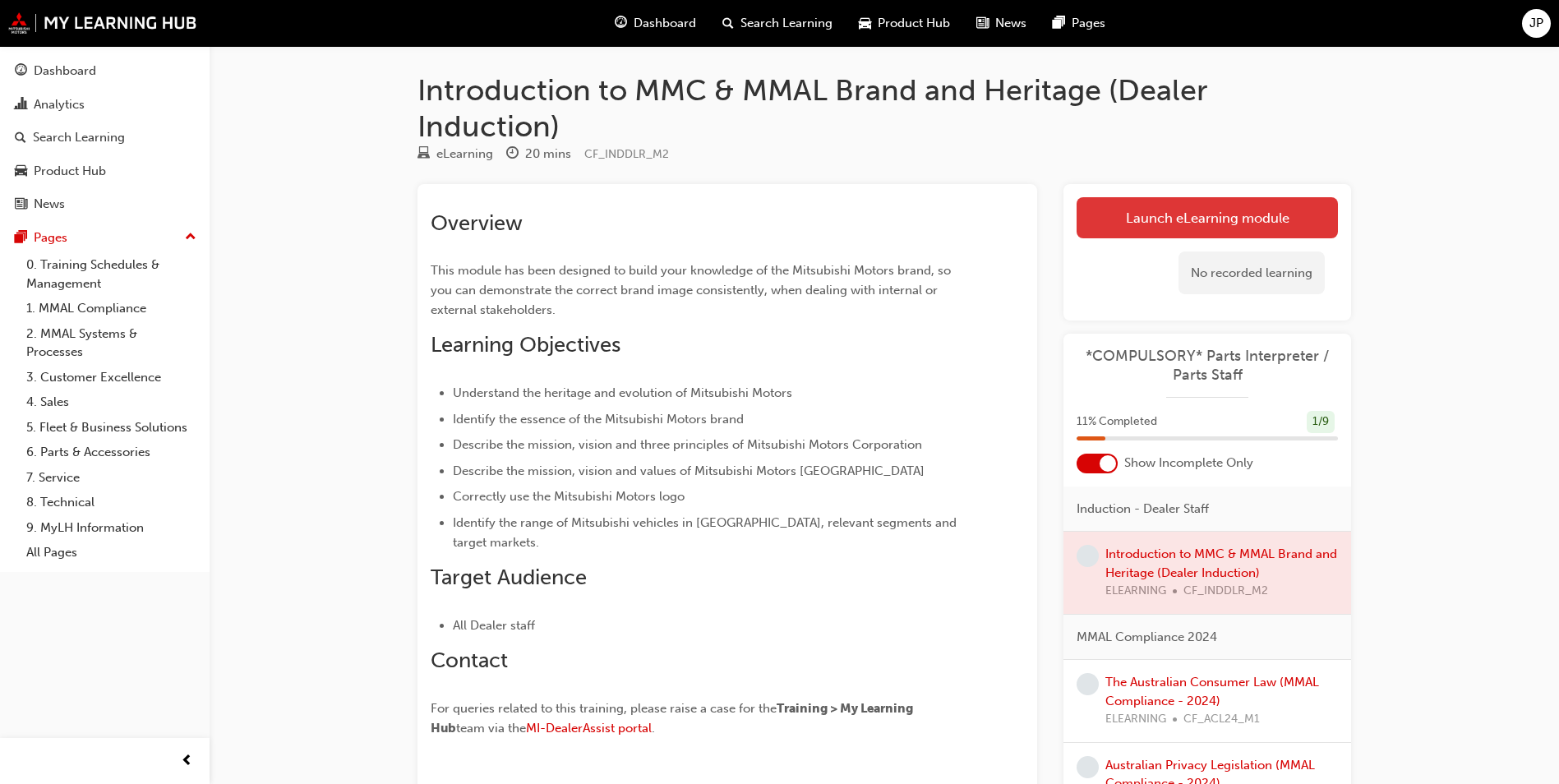
click at [1206, 222] on link "Launch eLearning module" at bounding box center [1206, 217] width 261 height 41
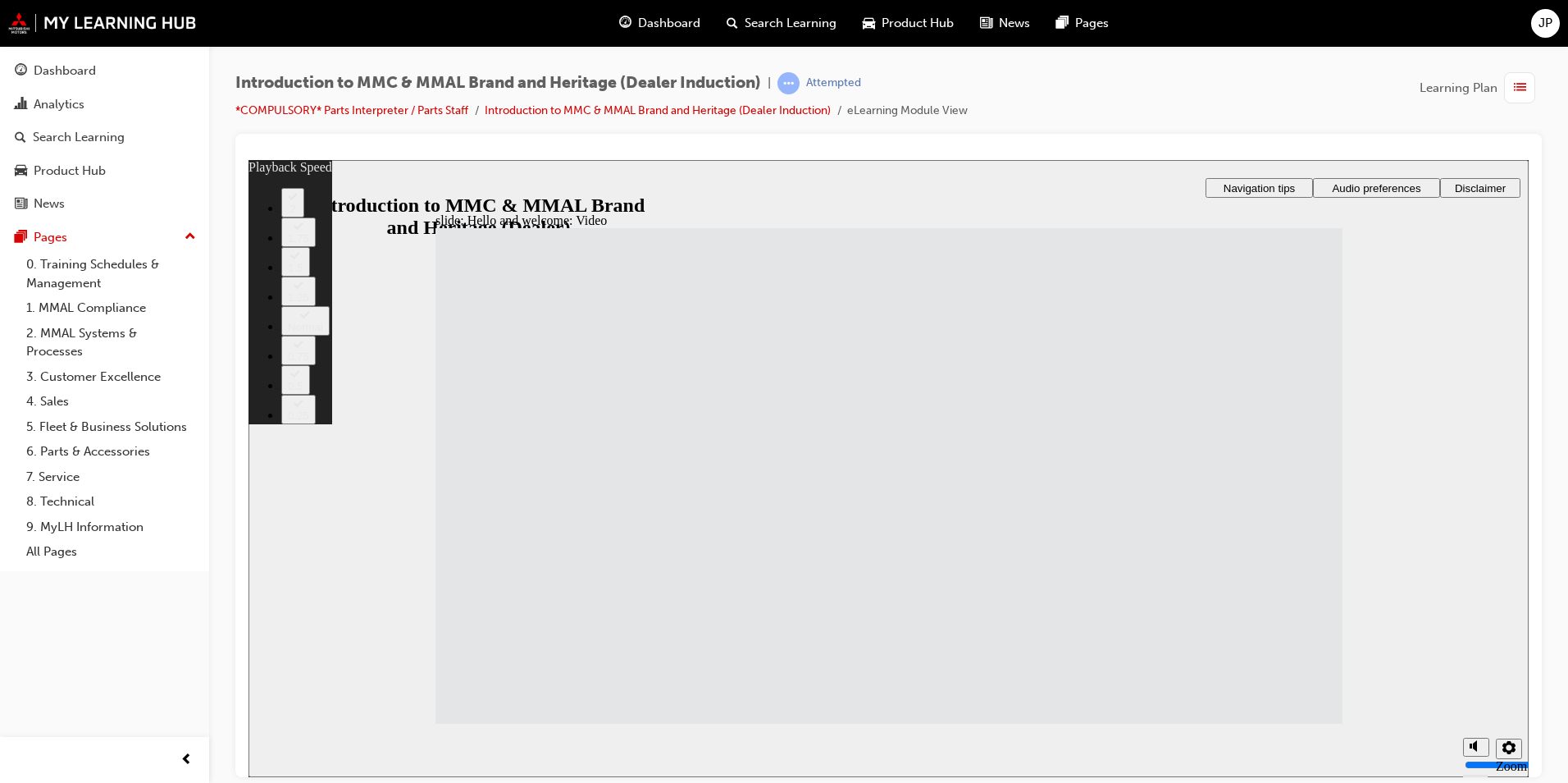
type input "33"
click at [1250, 723] on section "Playback Speed 2 1.75 1.5 1.25 0.75" at bounding box center [888, 750] width 1280 height 53
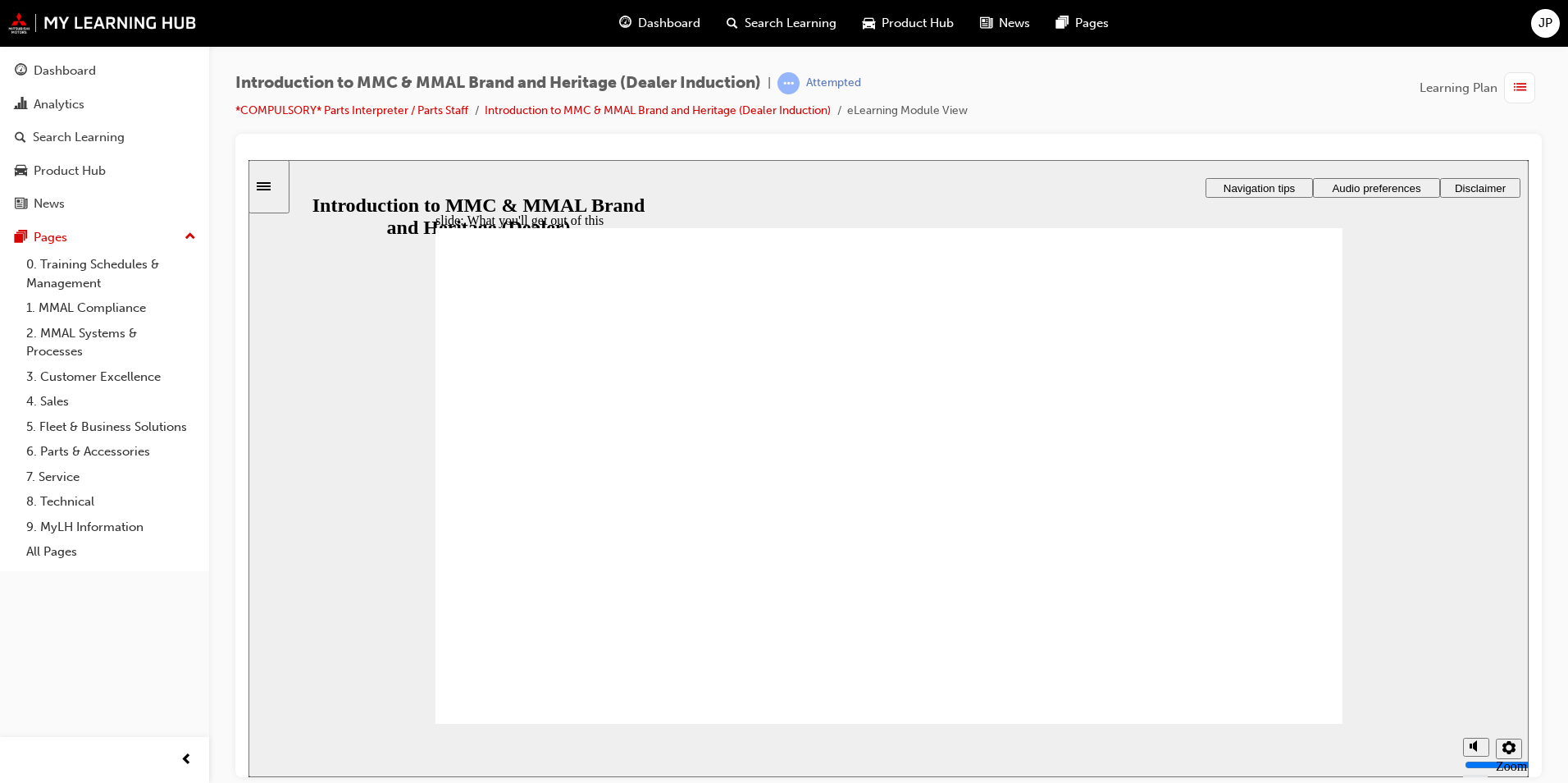
click at [1382, 178] on button "Audio preferences" at bounding box center [1376, 187] width 127 height 20
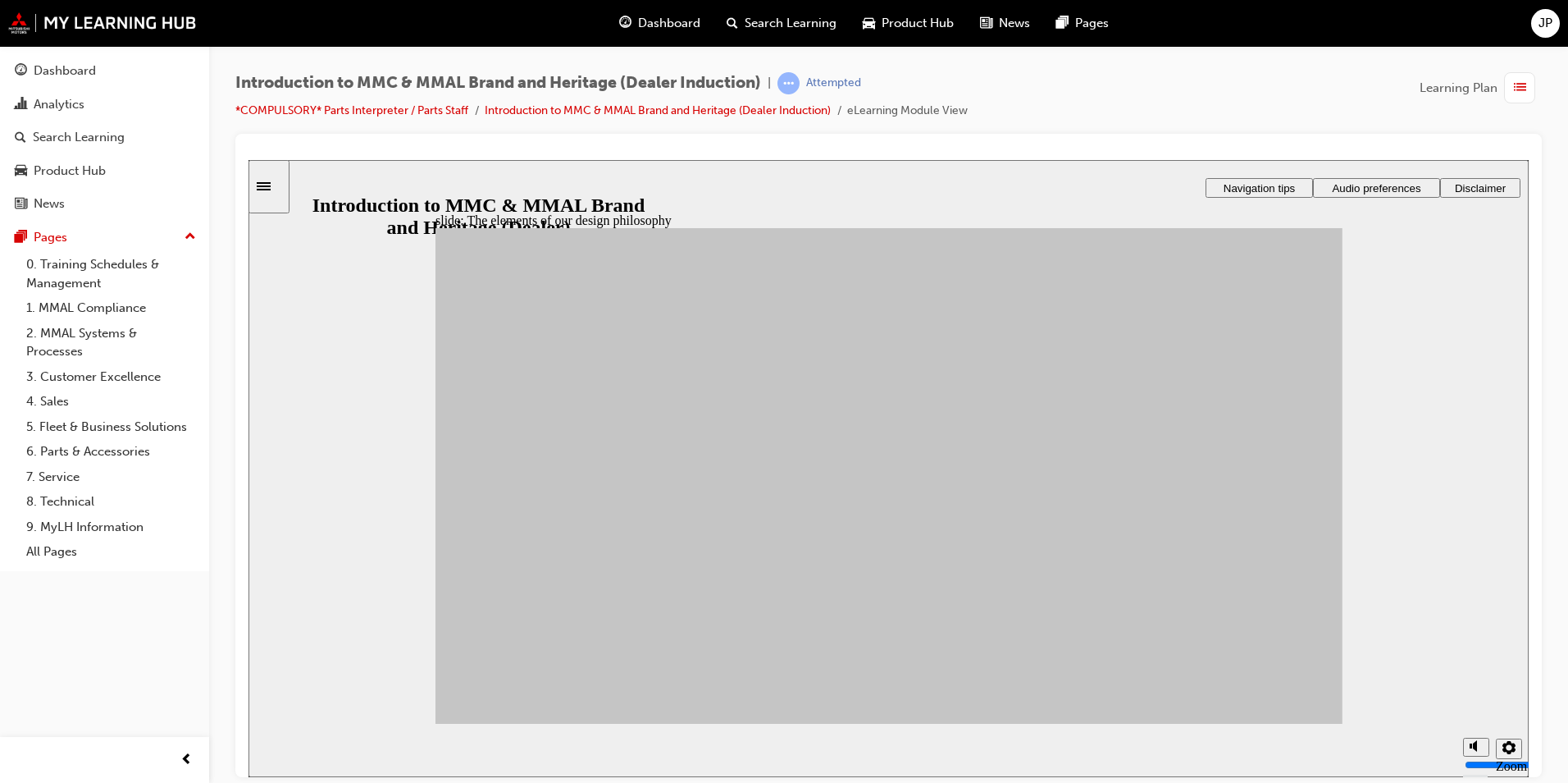
drag, startPoint x: 783, startPoint y: 485, endPoint x: 1020, endPoint y: 407, distance: 249.5
drag, startPoint x: 780, startPoint y: 479, endPoint x: 1121, endPoint y: 437, distance: 343.6
drag, startPoint x: 746, startPoint y: 616, endPoint x: 1113, endPoint y: 476, distance: 392.8
drag, startPoint x: 638, startPoint y: 578, endPoint x: 1162, endPoint y: 481, distance: 532.9
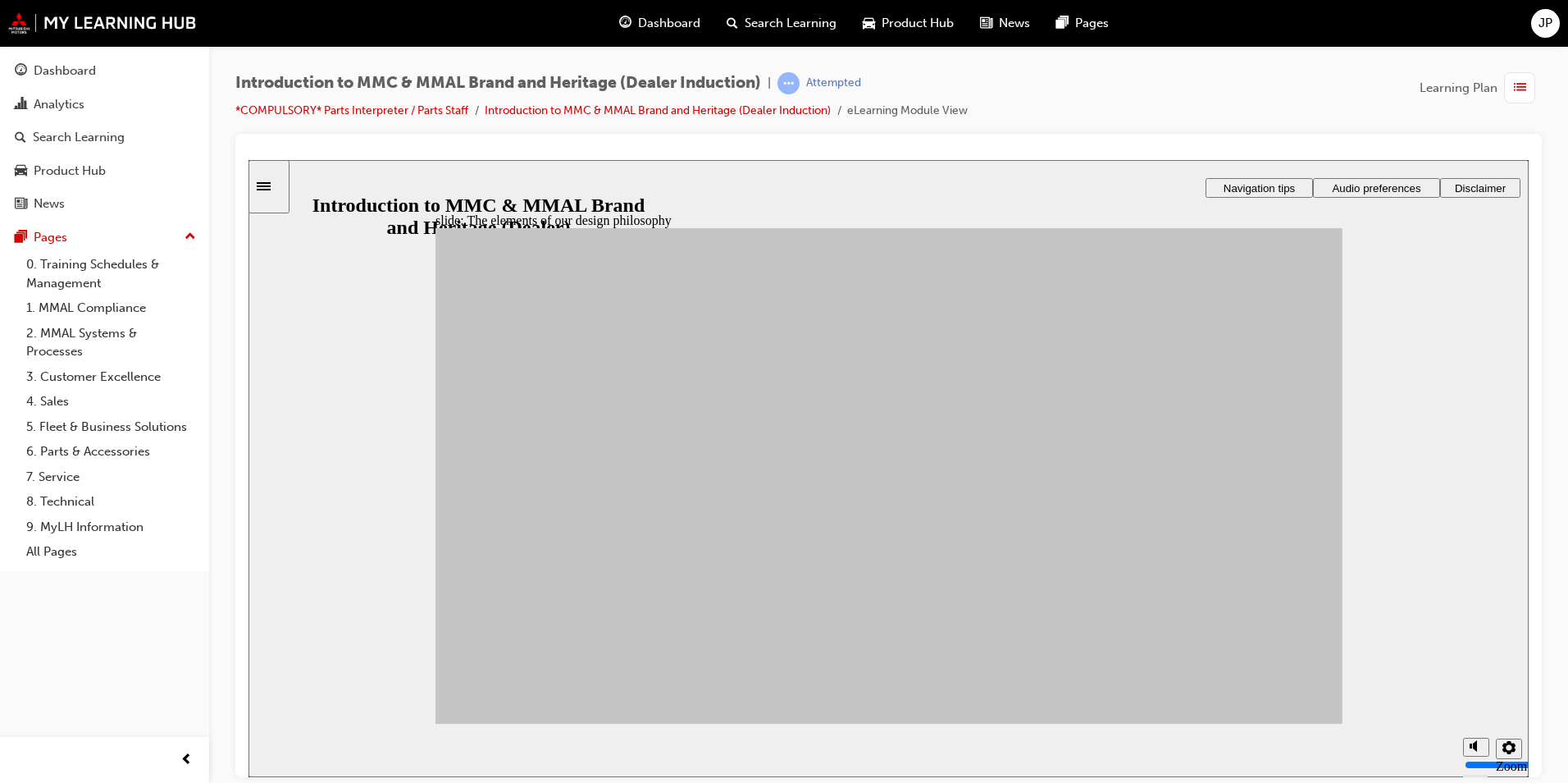
drag, startPoint x: 661, startPoint y: 474, endPoint x: 940, endPoint y: 431, distance: 282.3
drag, startPoint x: 567, startPoint y: 481, endPoint x: 1132, endPoint y: 639, distance: 586.7
drag, startPoint x: 529, startPoint y: 543, endPoint x: 848, endPoint y: 614, distance: 326.8
drag, startPoint x: 771, startPoint y: 548, endPoint x: 1154, endPoint y: 601, distance: 386.6
drag, startPoint x: 656, startPoint y: 625, endPoint x: 1126, endPoint y: 560, distance: 474.5
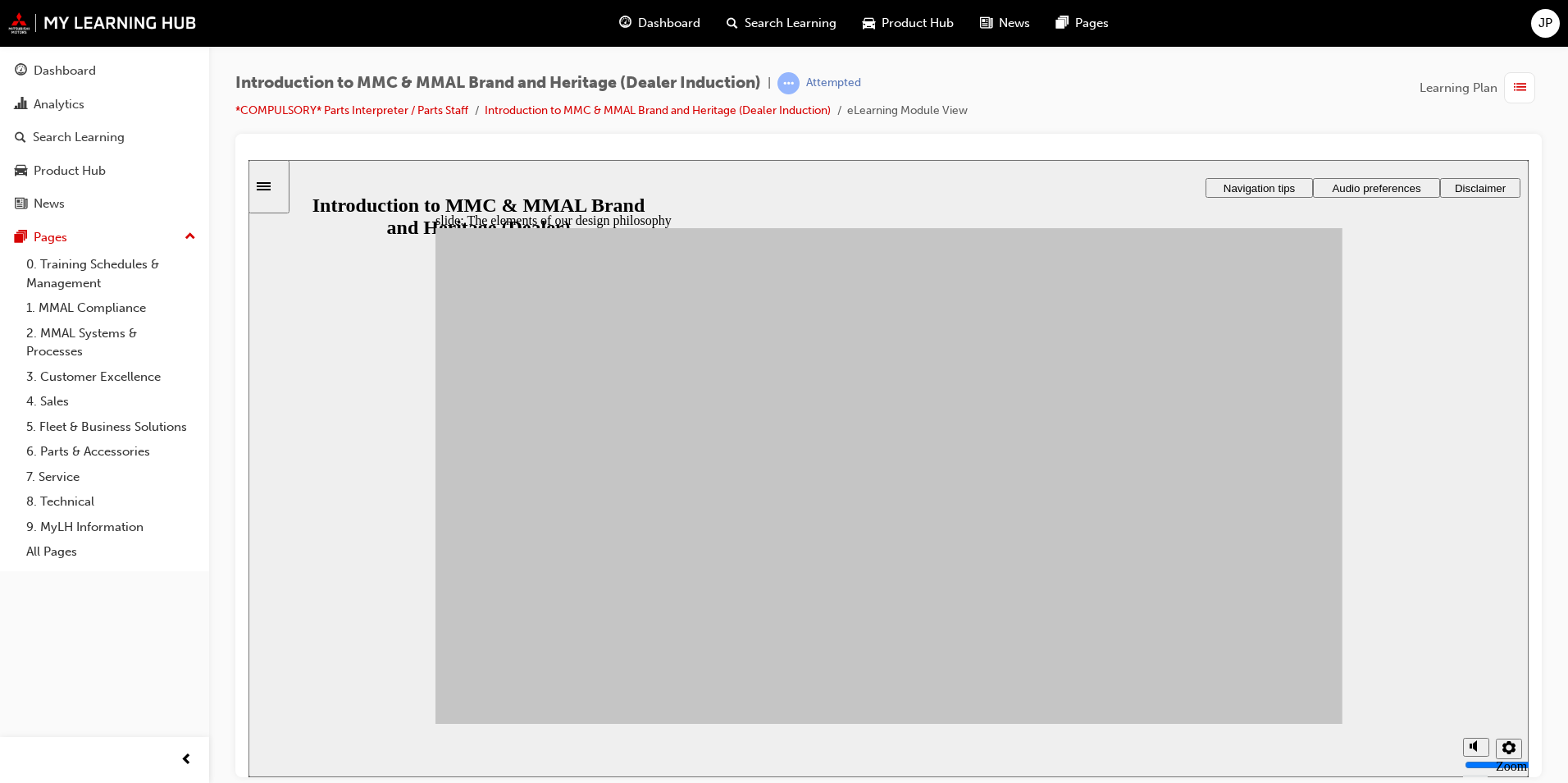
drag, startPoint x: 547, startPoint y: 595, endPoint x: 1134, endPoint y: 570, distance: 587.5
drag, startPoint x: 638, startPoint y: 516, endPoint x: 1006, endPoint y: 514, distance: 368.0
drag, startPoint x: 763, startPoint y: 541, endPoint x: 984, endPoint y: 565, distance: 222.3
drag, startPoint x: 640, startPoint y: 620, endPoint x: 987, endPoint y: 493, distance: 369.5
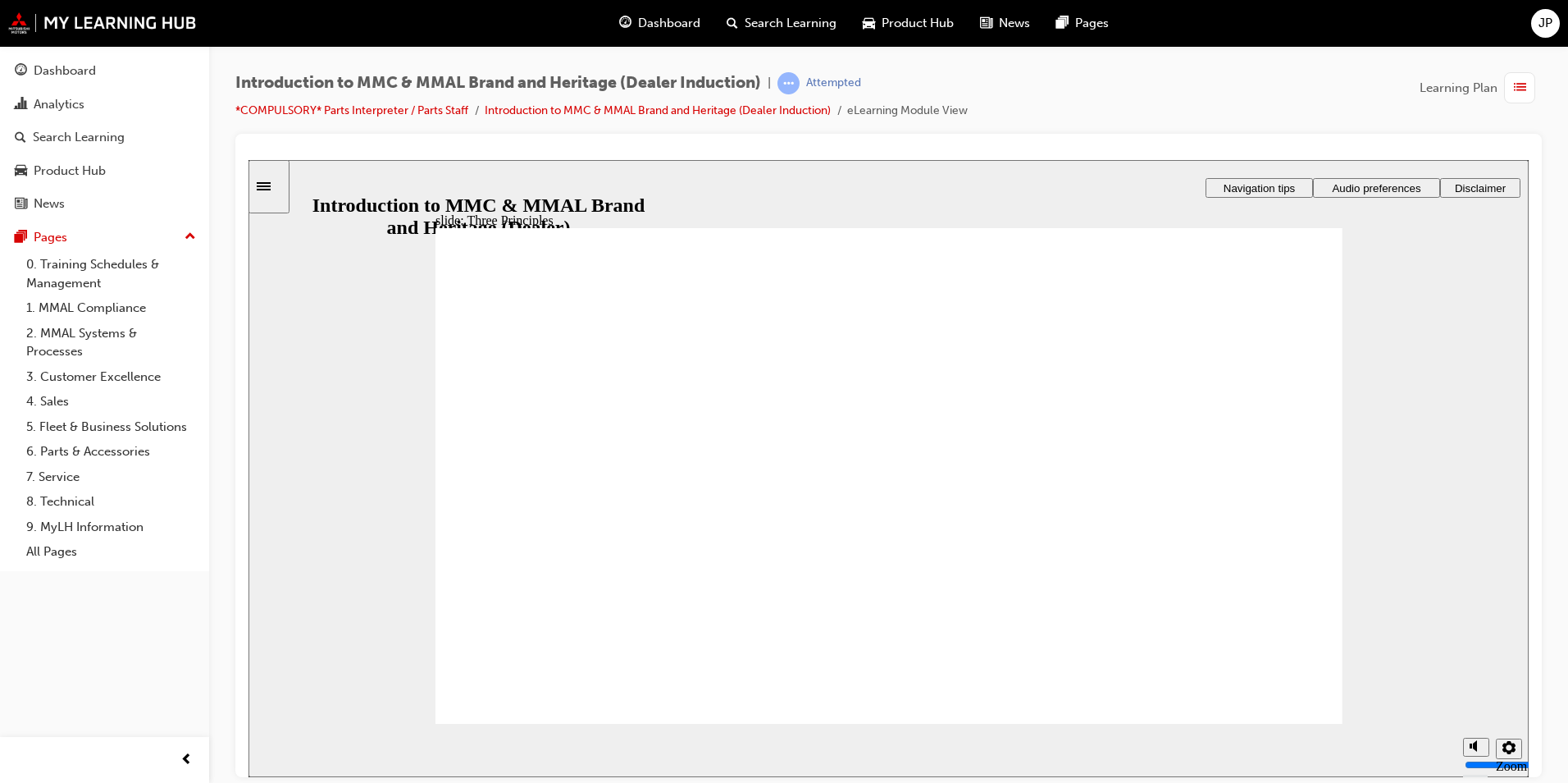
drag, startPoint x: 771, startPoint y: 547, endPoint x: 784, endPoint y: 547, distance: 13.0
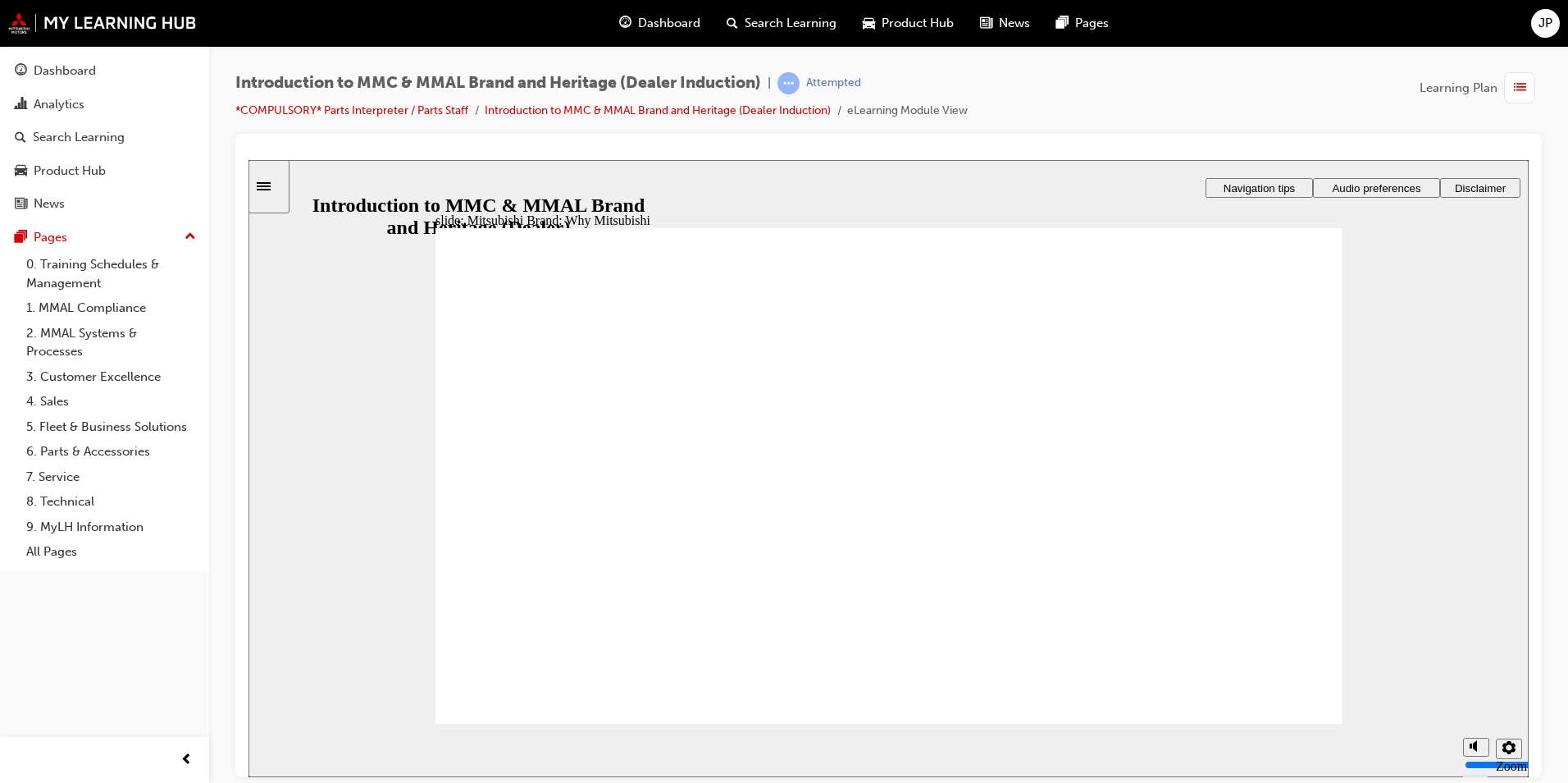
drag, startPoint x: 1082, startPoint y: 455, endPoint x: 1092, endPoint y: 440, distance: 18.0
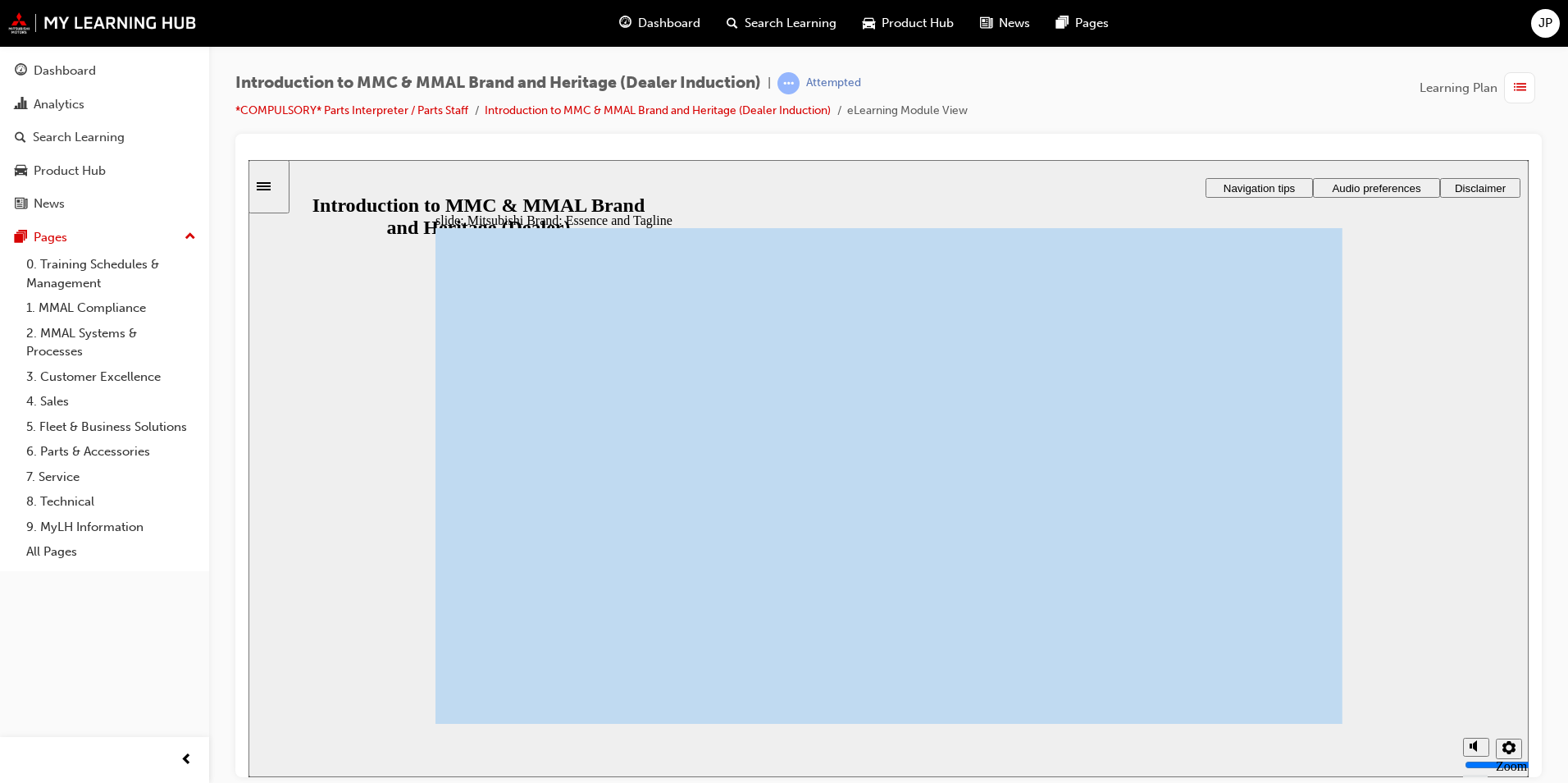
drag, startPoint x: 1098, startPoint y: 486, endPoint x: 1121, endPoint y: 469, distance: 28.6
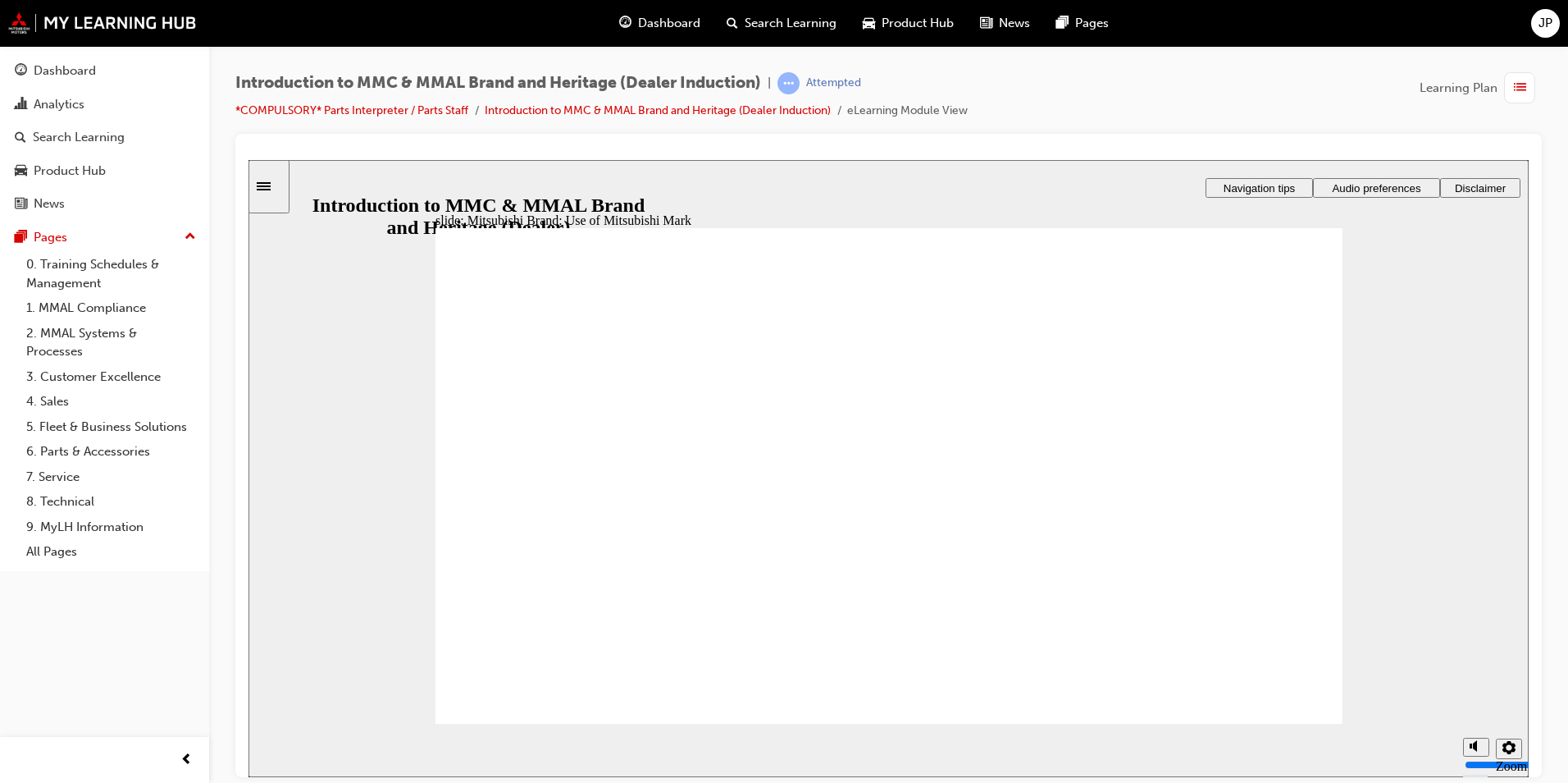
click at [420, 159] on div at bounding box center [888, 159] width 1280 height 0
drag, startPoint x: 528, startPoint y: 678, endPoint x: 952, endPoint y: 661, distance: 424.3
click at [1268, 724] on section "Playback Speed 2 1.75 1.5 1.25 0.75" at bounding box center [888, 750] width 1280 height 53
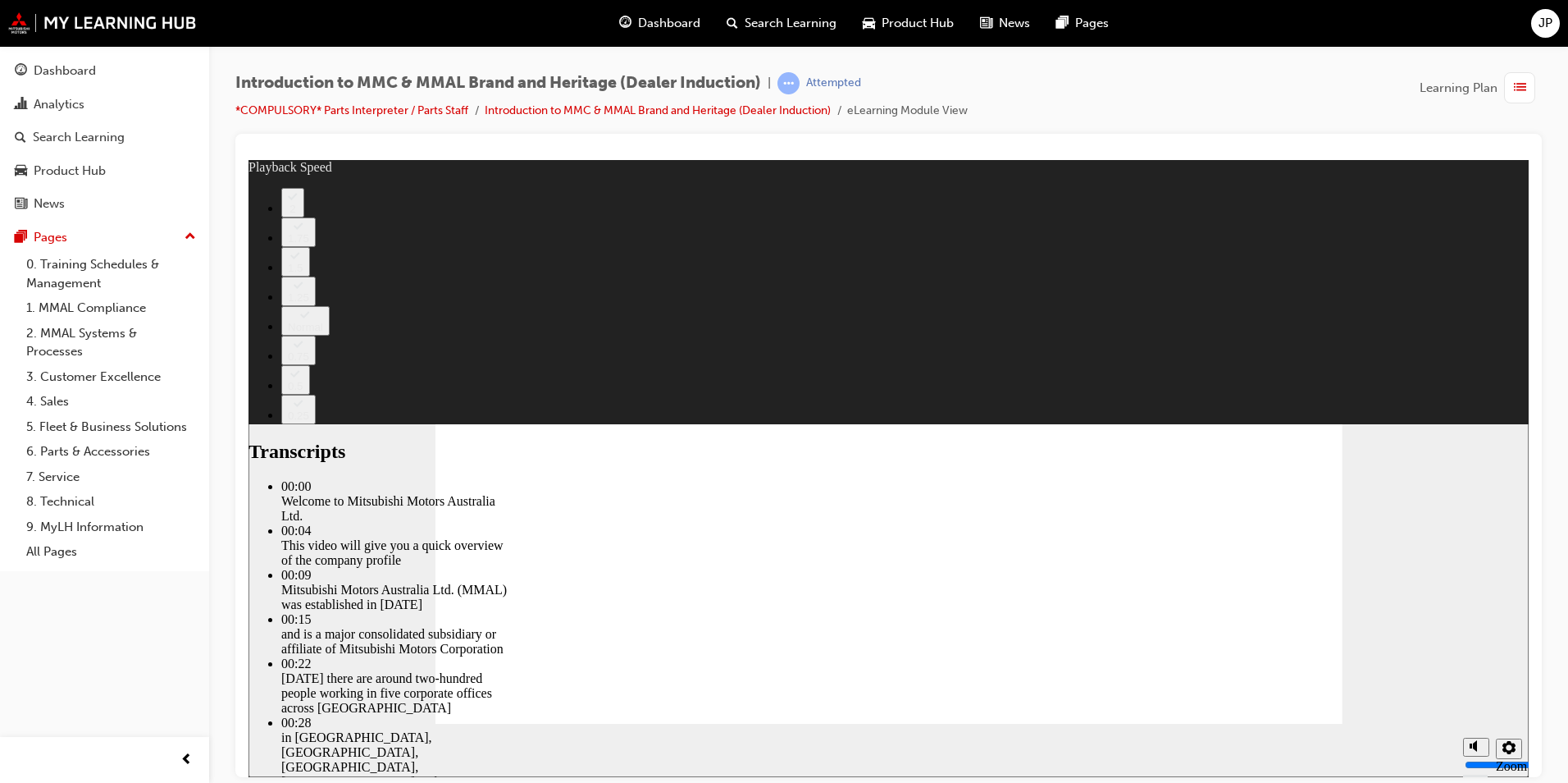
type input "0"
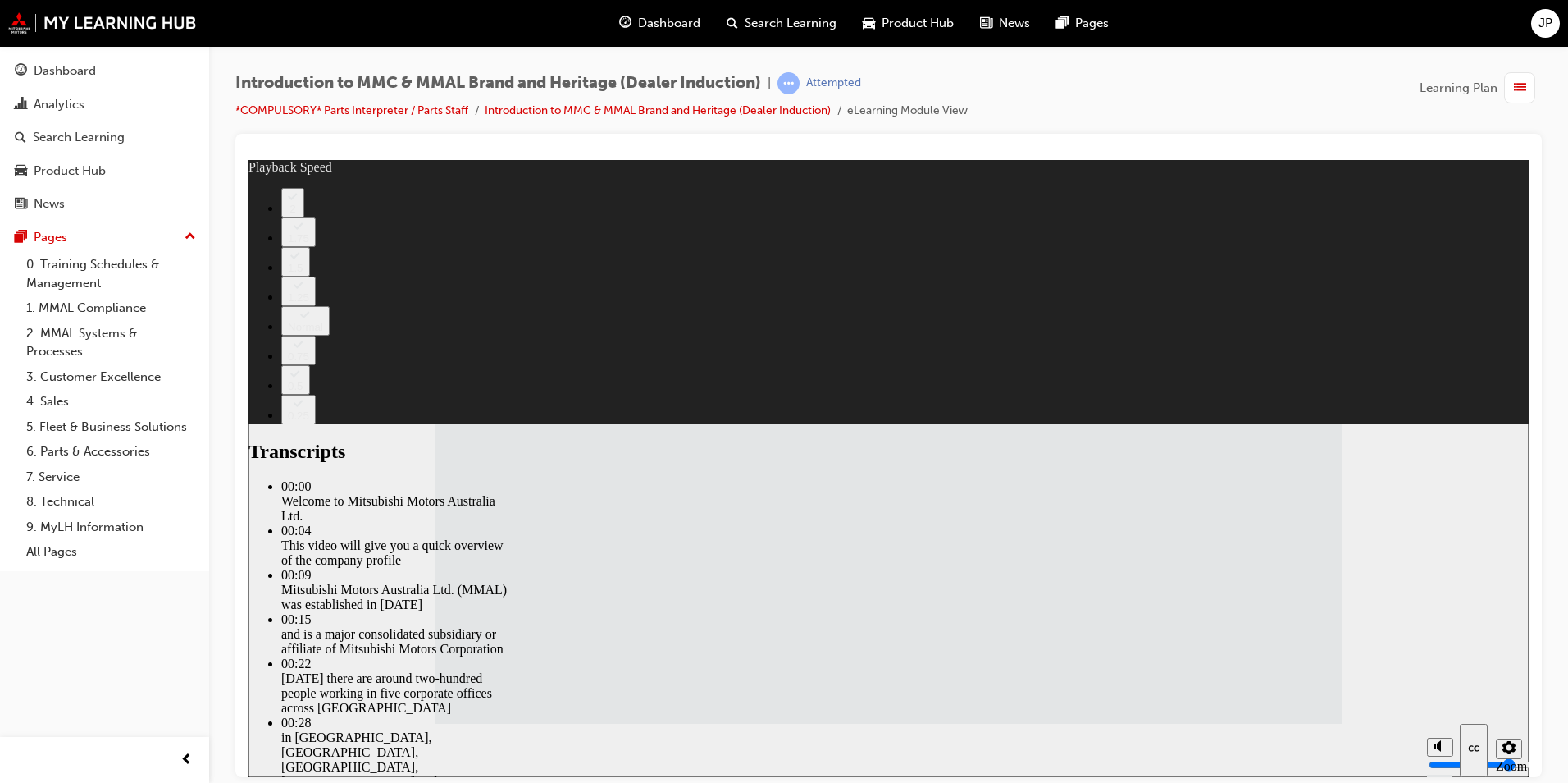
type input "112"
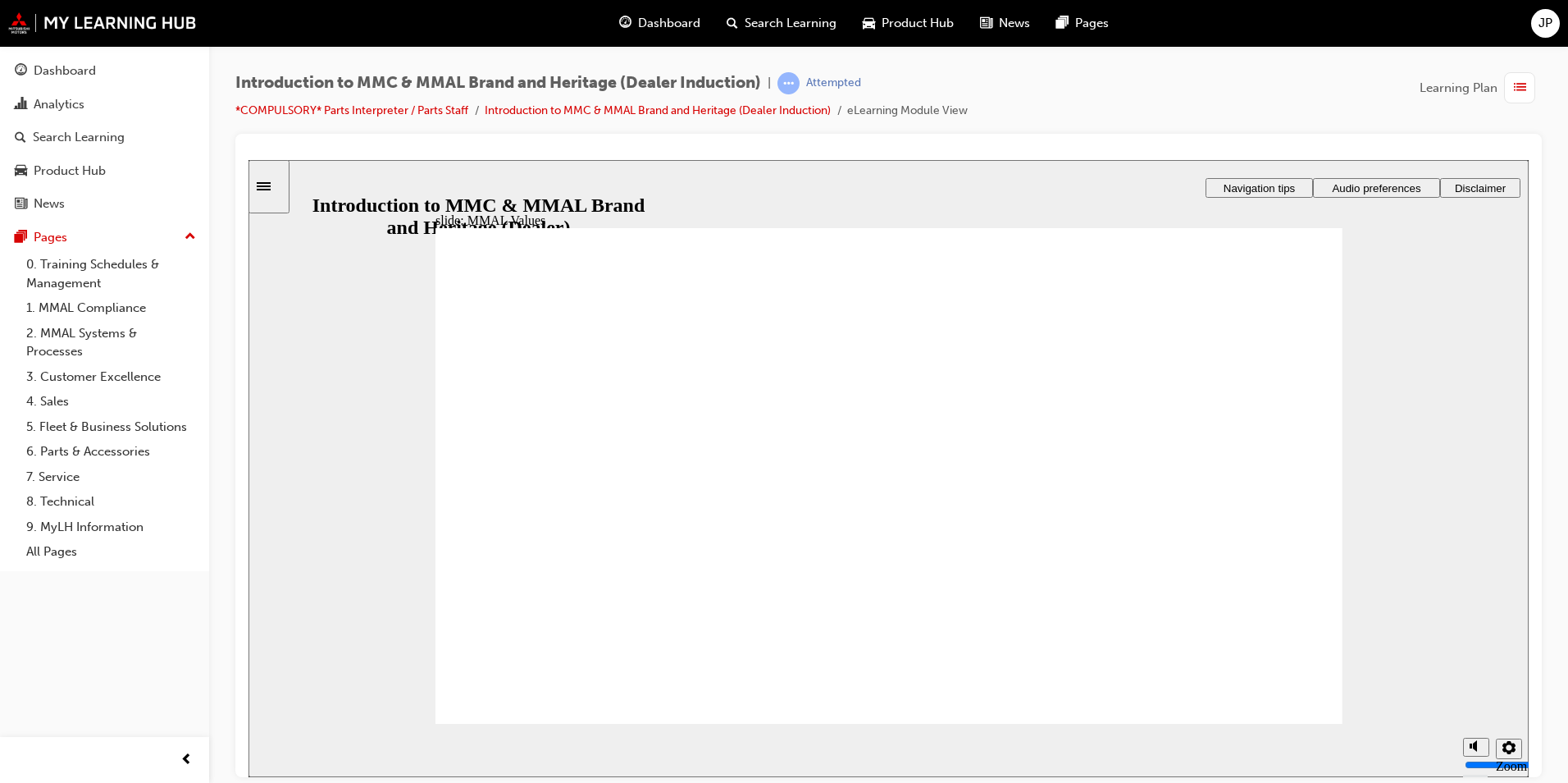
drag, startPoint x: 548, startPoint y: 438, endPoint x: 560, endPoint y: 501, distance: 64.1
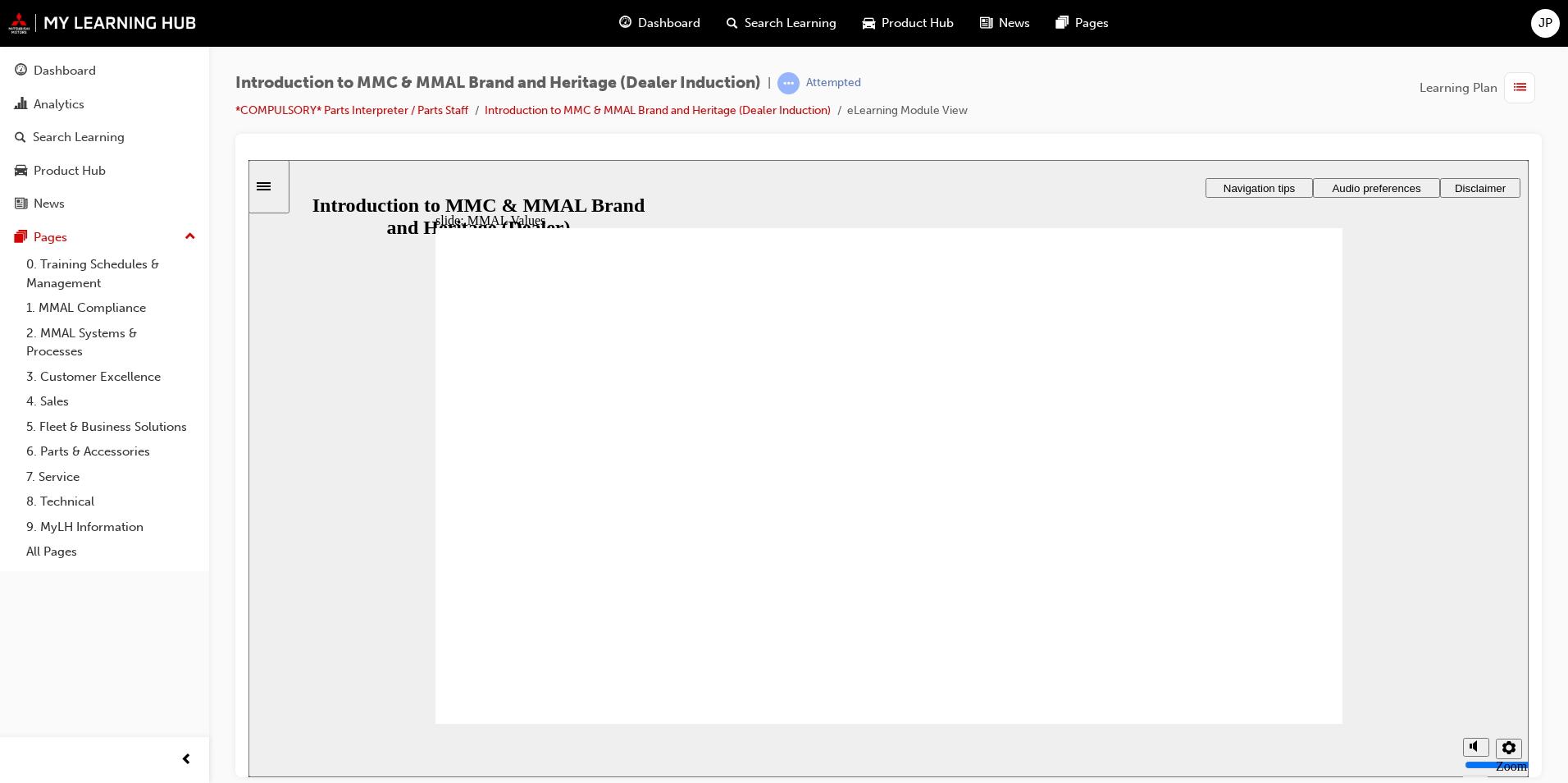
drag, startPoint x: 568, startPoint y: 462, endPoint x: 700, endPoint y: 528, distance: 147.6
drag, startPoint x: 554, startPoint y: 468, endPoint x: 838, endPoint y: 538, distance: 292.5
drag, startPoint x: 658, startPoint y: 475, endPoint x: 654, endPoint y: 505, distance: 30.3
drag, startPoint x: 801, startPoint y: 444, endPoint x: 618, endPoint y: 495, distance: 190.0
drag, startPoint x: 860, startPoint y: 456, endPoint x: 970, endPoint y: 515, distance: 124.8
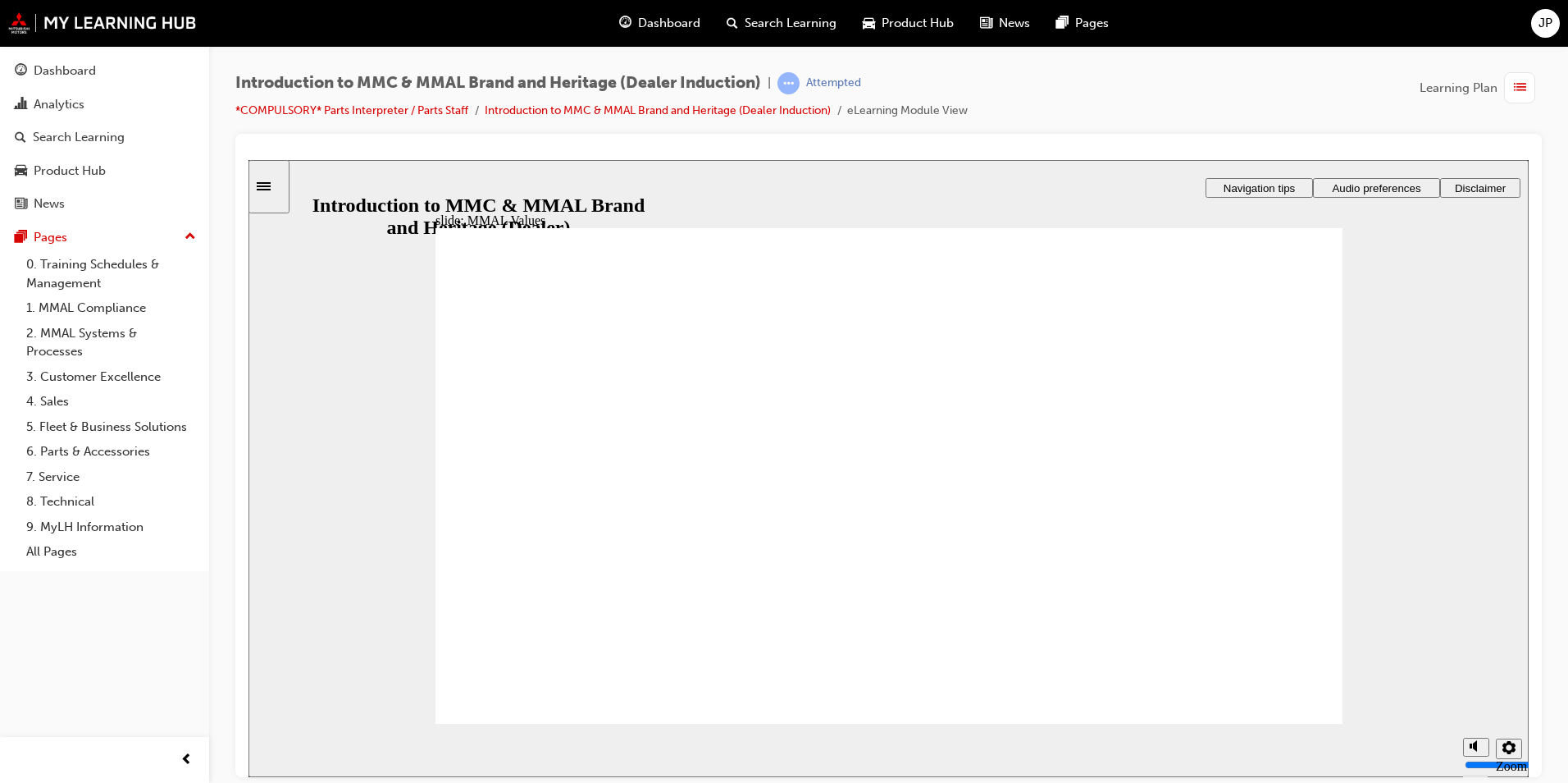
drag, startPoint x: 794, startPoint y: 457, endPoint x: 1103, endPoint y: 494, distance: 311.2
drag, startPoint x: 1240, startPoint y: 462, endPoint x: 961, endPoint y: 512, distance: 283.4
drag, startPoint x: 1099, startPoint y: 449, endPoint x: 1226, endPoint y: 519, distance: 145.0
drag, startPoint x: 951, startPoint y: 457, endPoint x: 675, endPoint y: 515, distance: 282.0
drag, startPoint x: 618, startPoint y: 470, endPoint x: 564, endPoint y: 491, distance: 57.9
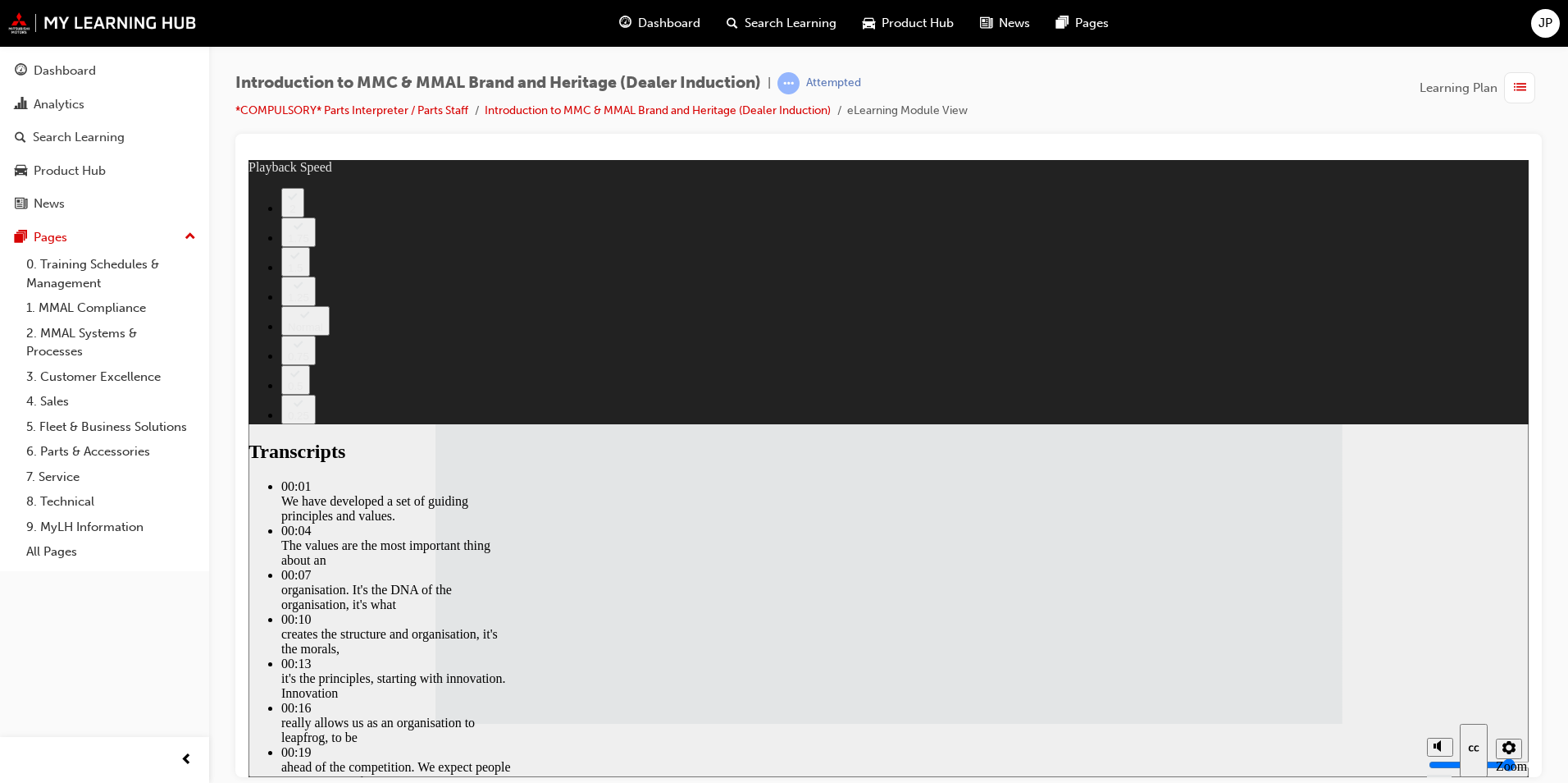
type input "120"
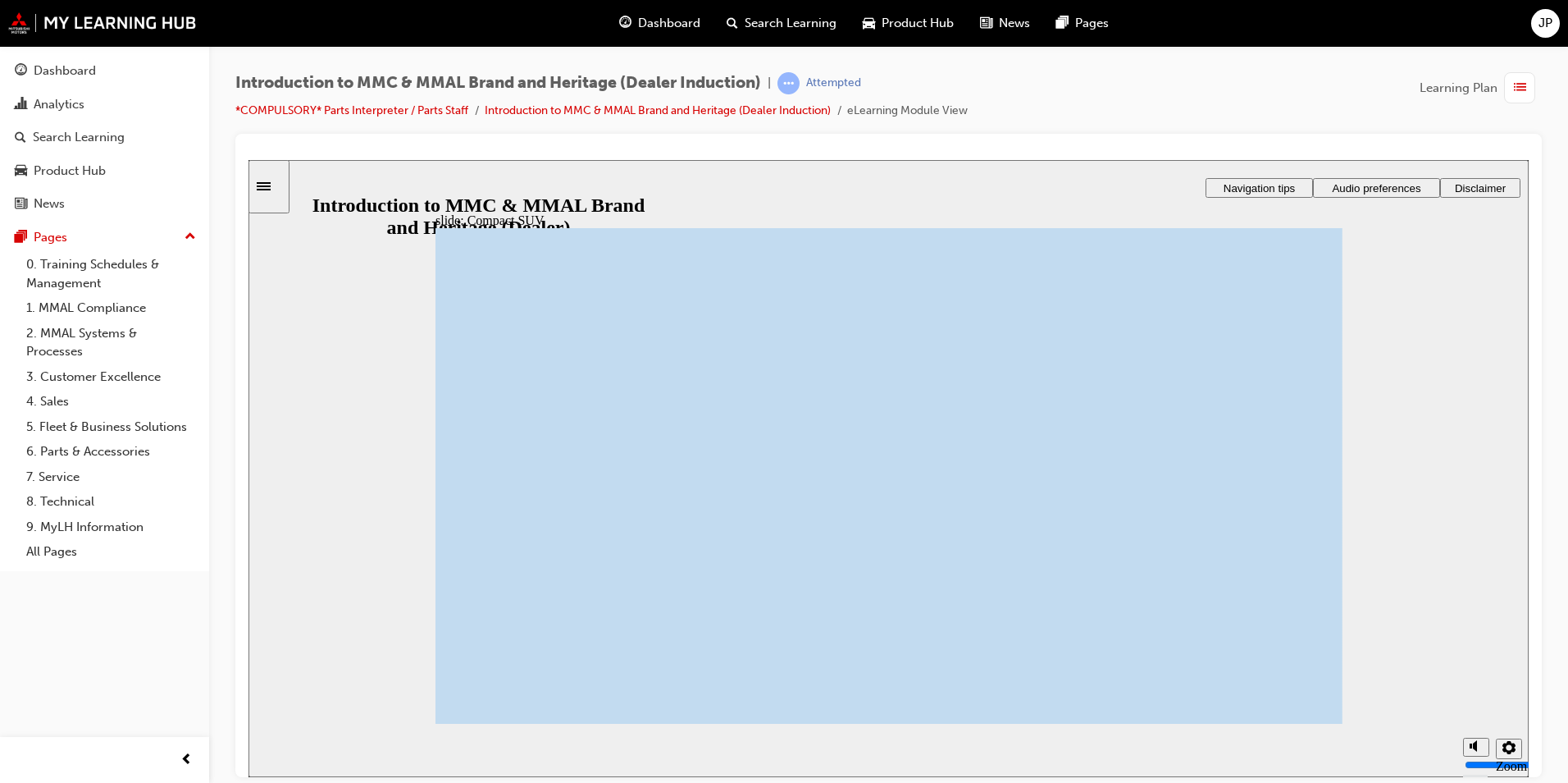
drag, startPoint x: 669, startPoint y: 638, endPoint x: 651, endPoint y: 630, distance: 19.7
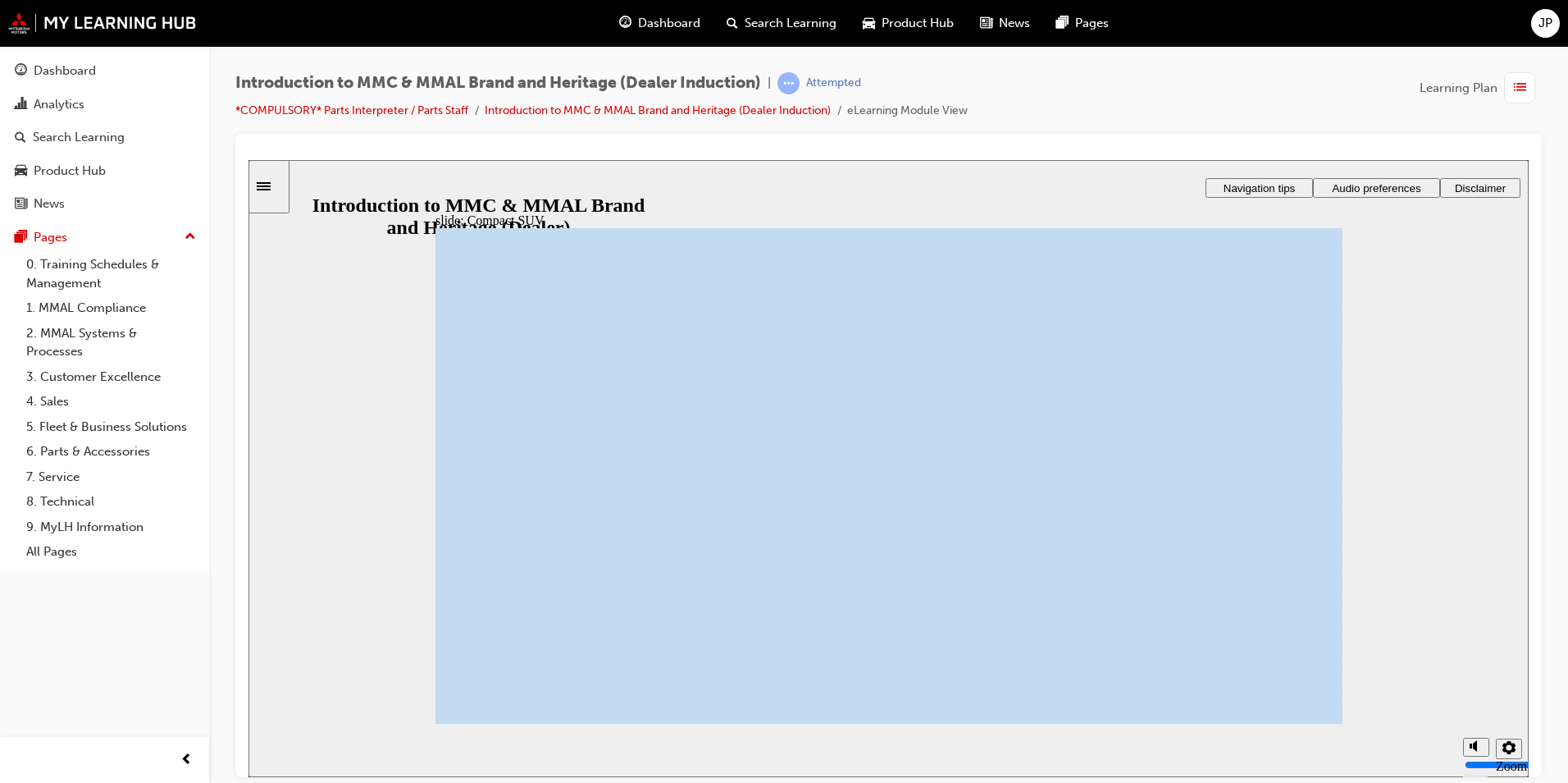
drag, startPoint x: 1266, startPoint y: 697, endPoint x: 1219, endPoint y: 697, distance: 47.0
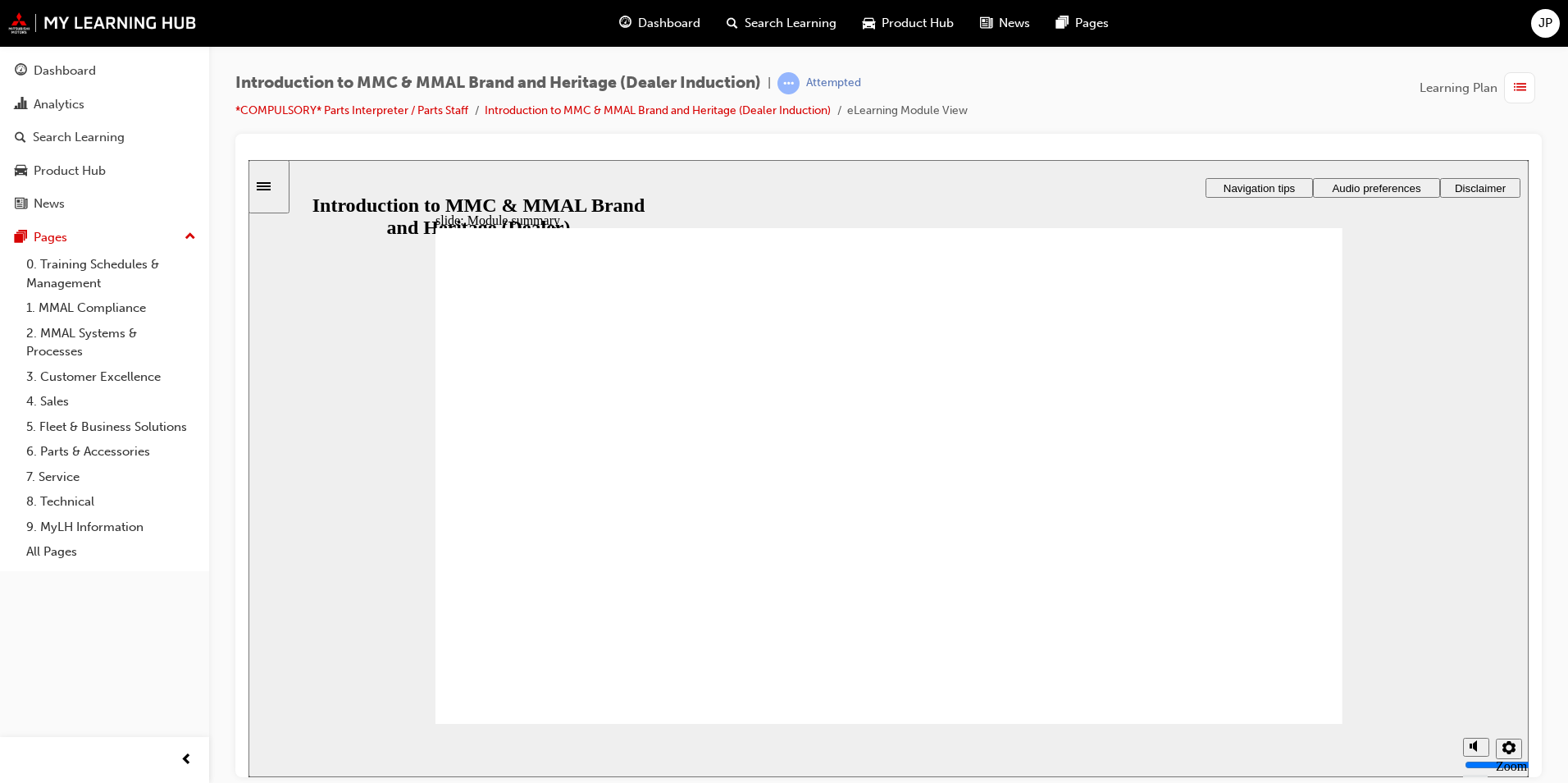
checkbox input "true"
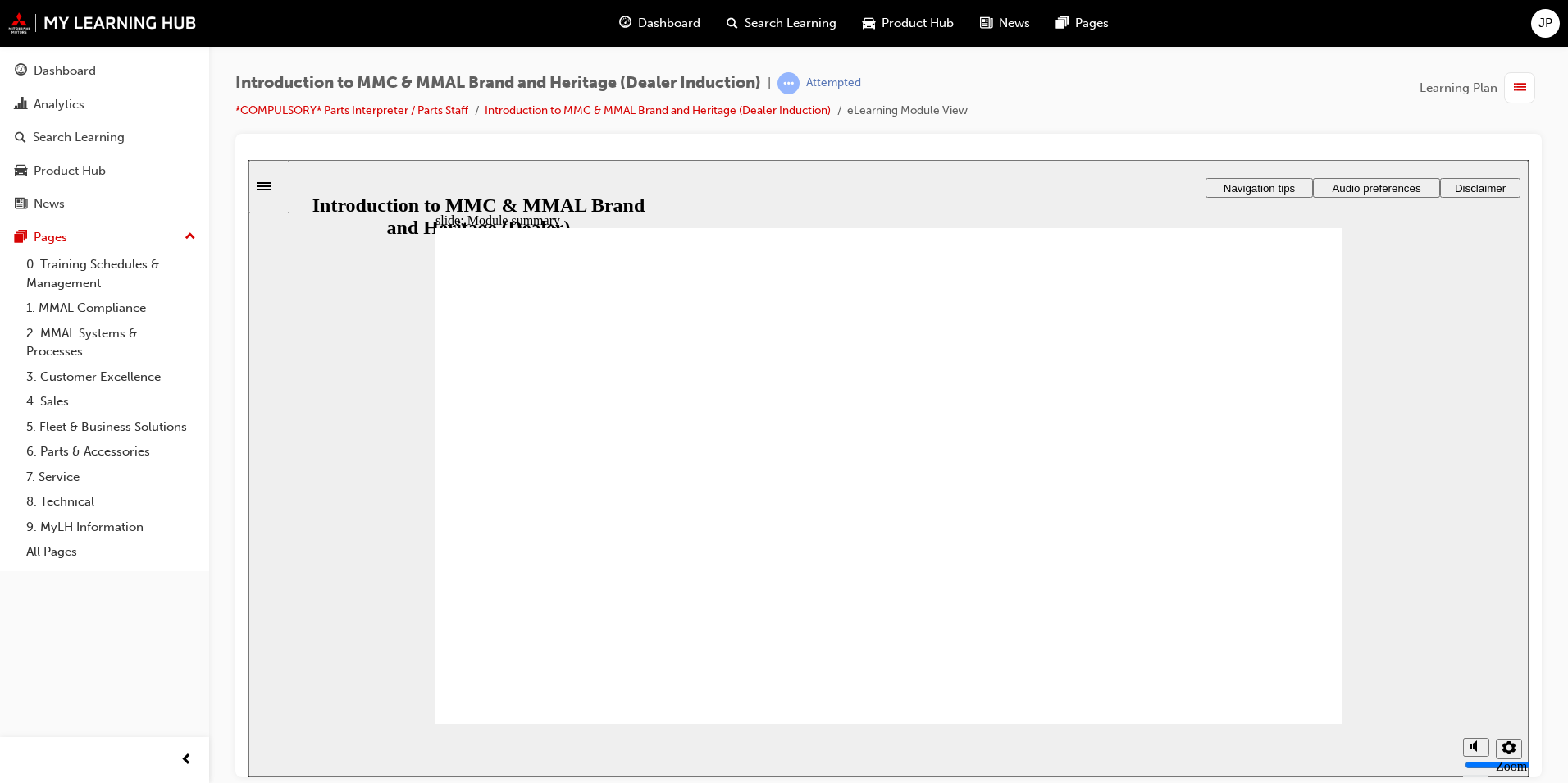
checkbox input "true"
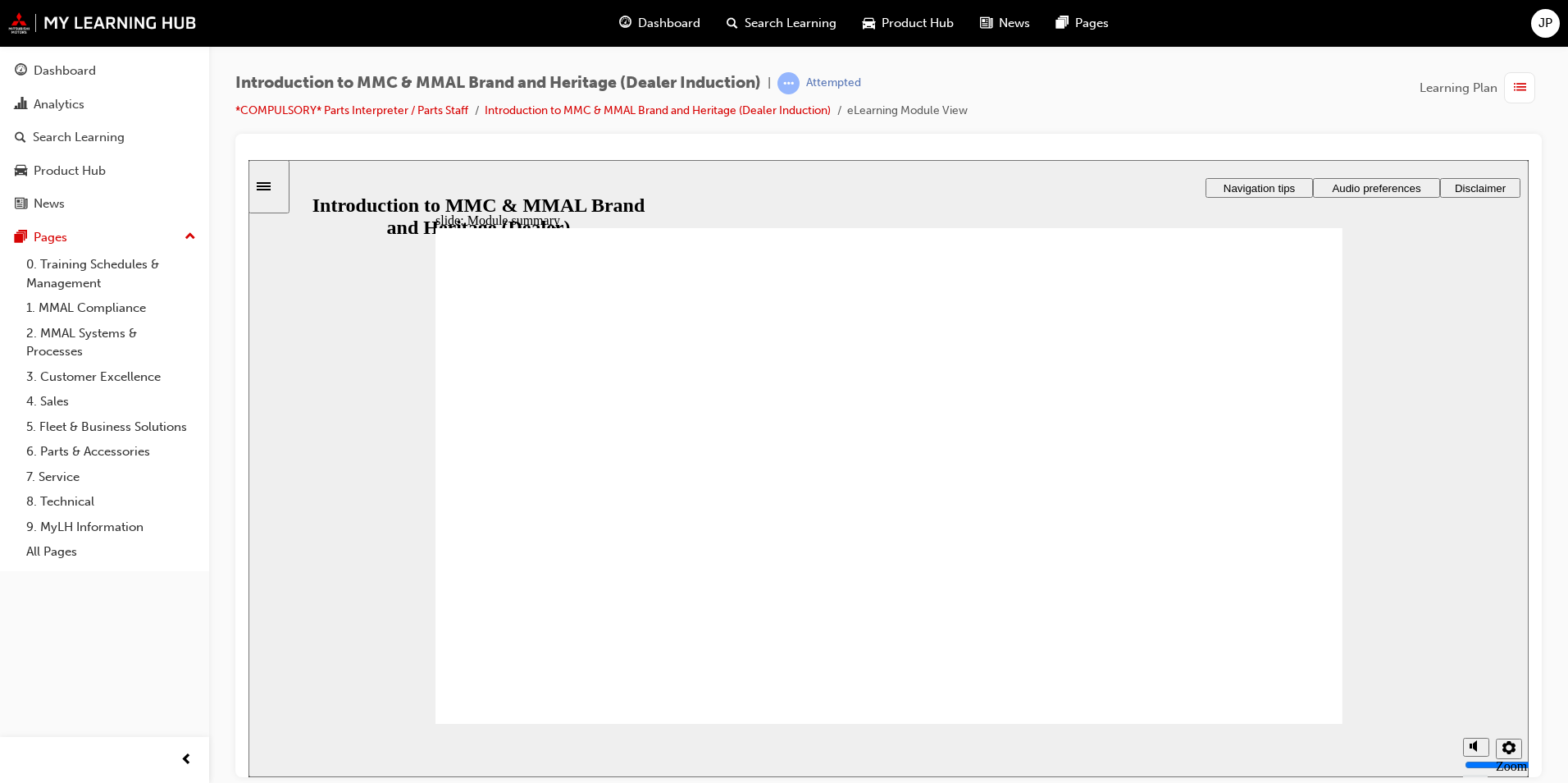
checkbox input "true"
radio input "true"
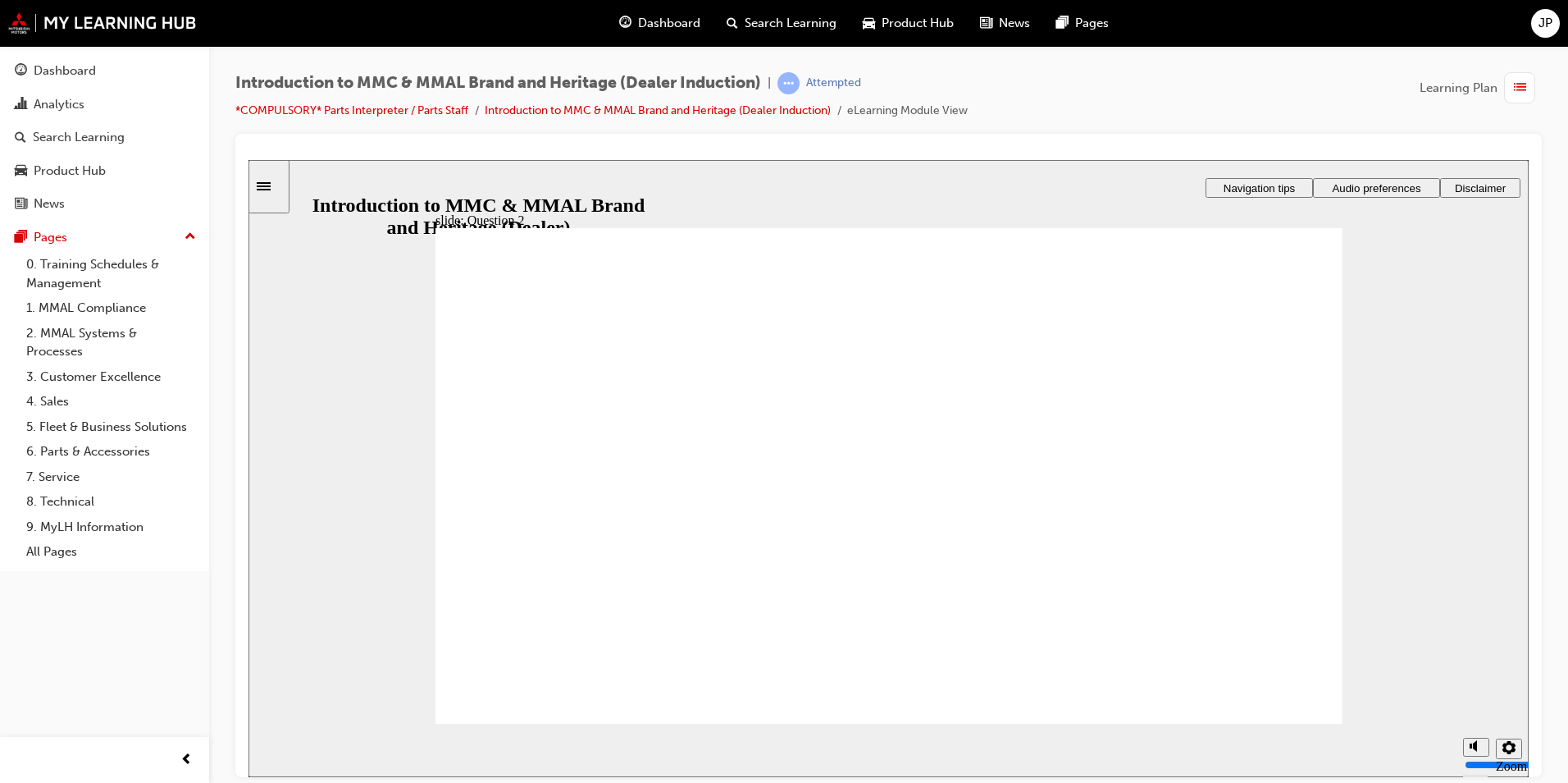
radio input "true"
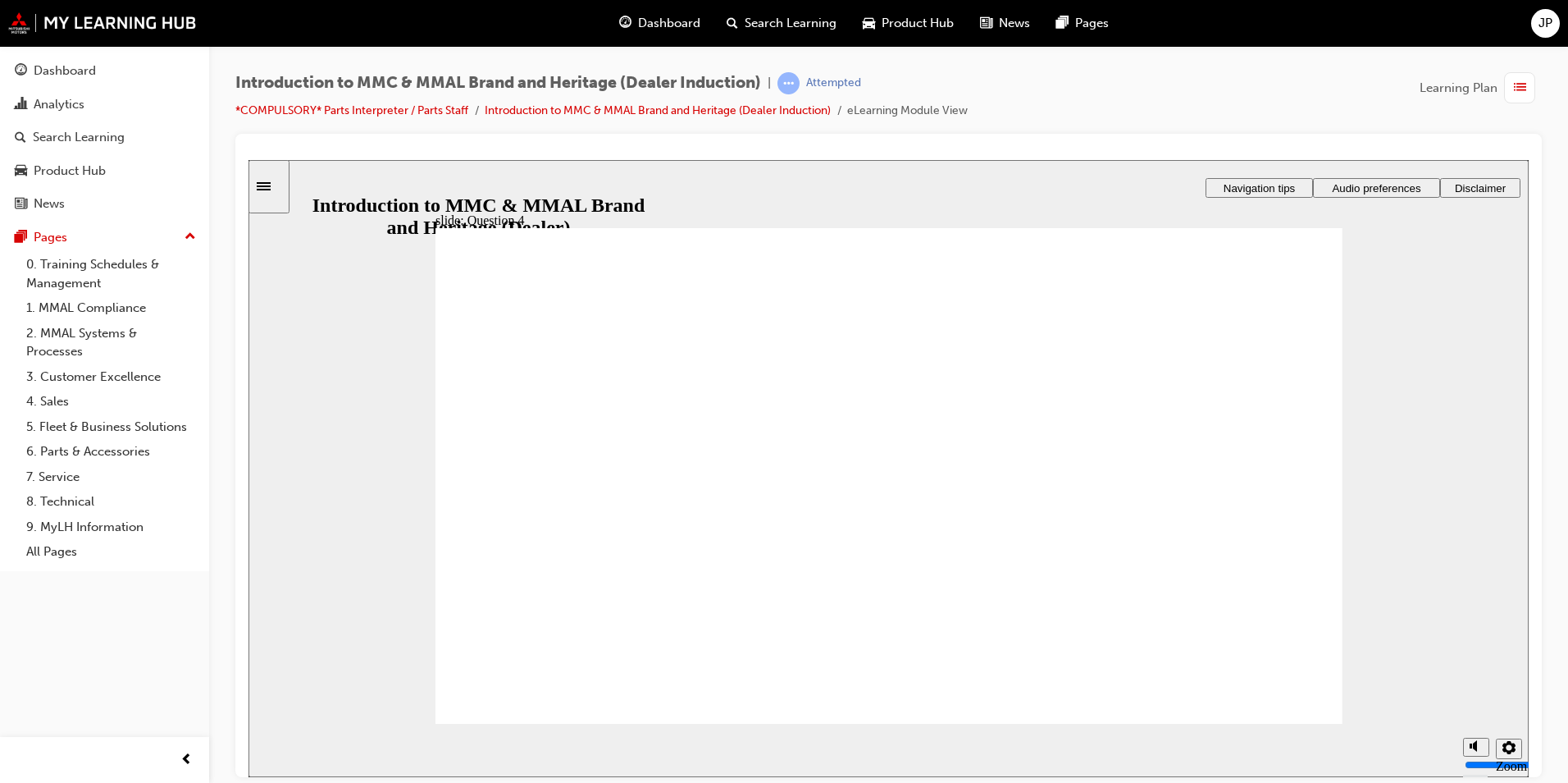
checkbox input "true"
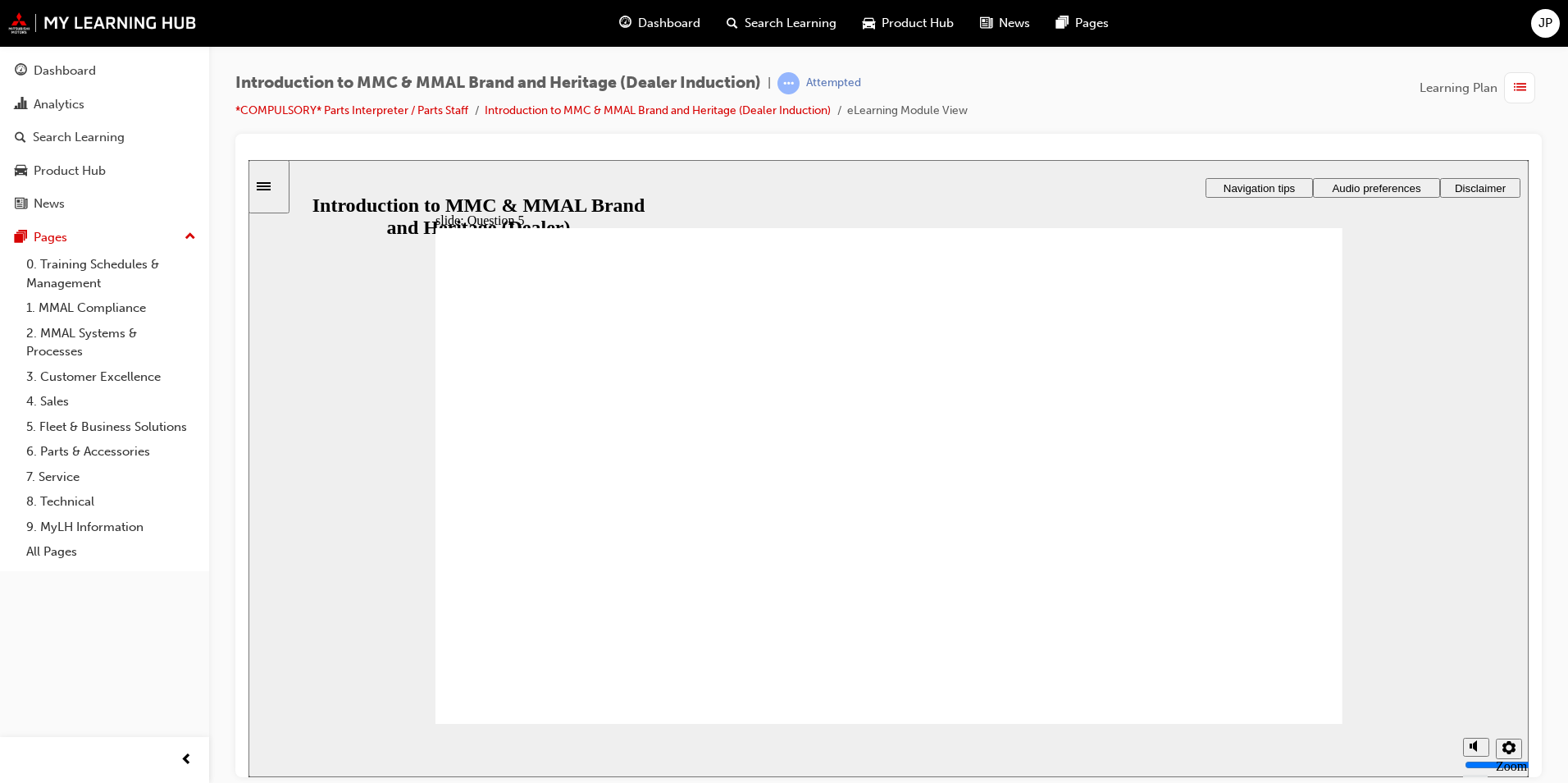
checkbox input "true"
radio input "true"
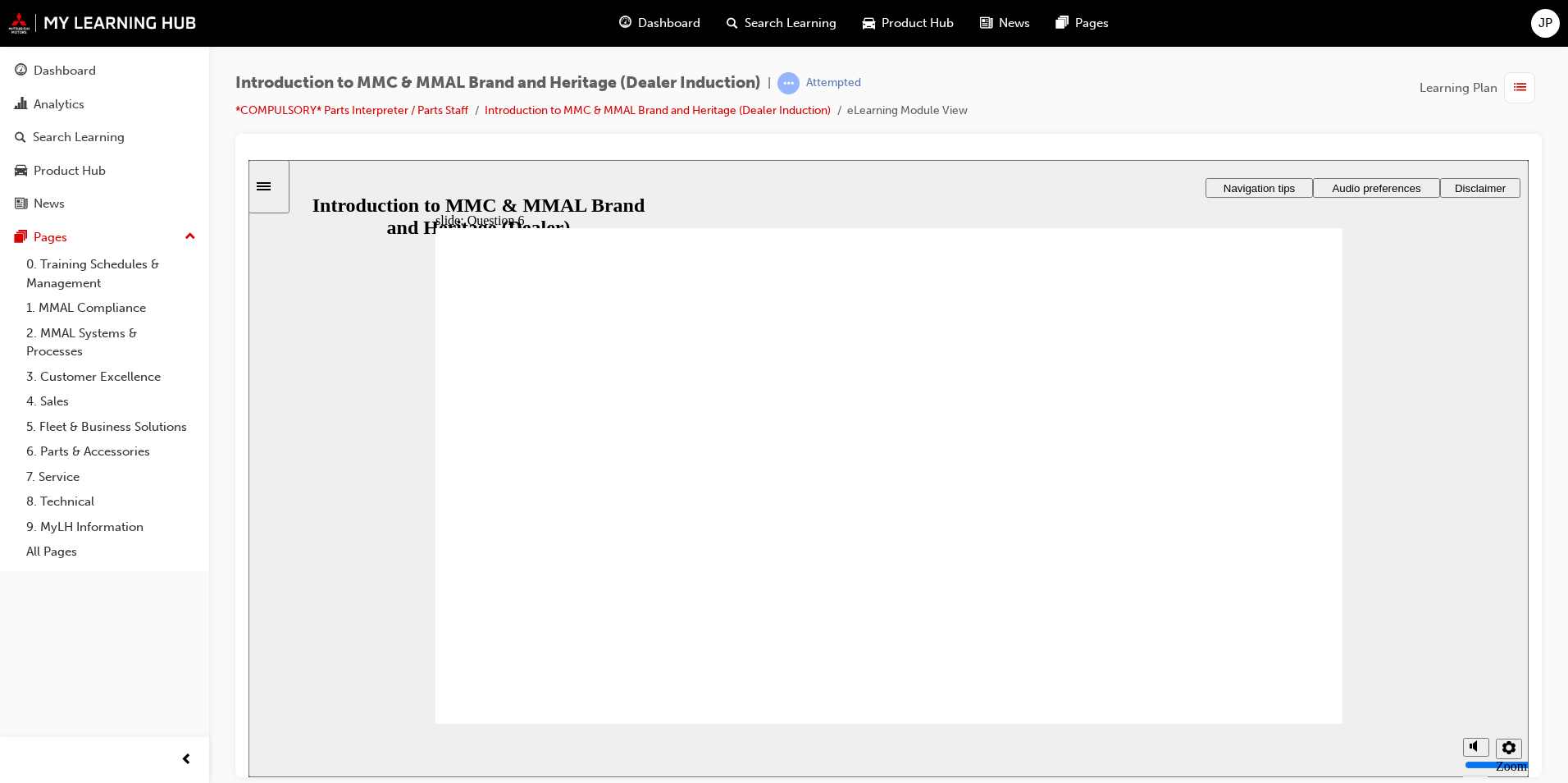
drag, startPoint x: 561, startPoint y: 610, endPoint x: 520, endPoint y: 596, distance: 43.3
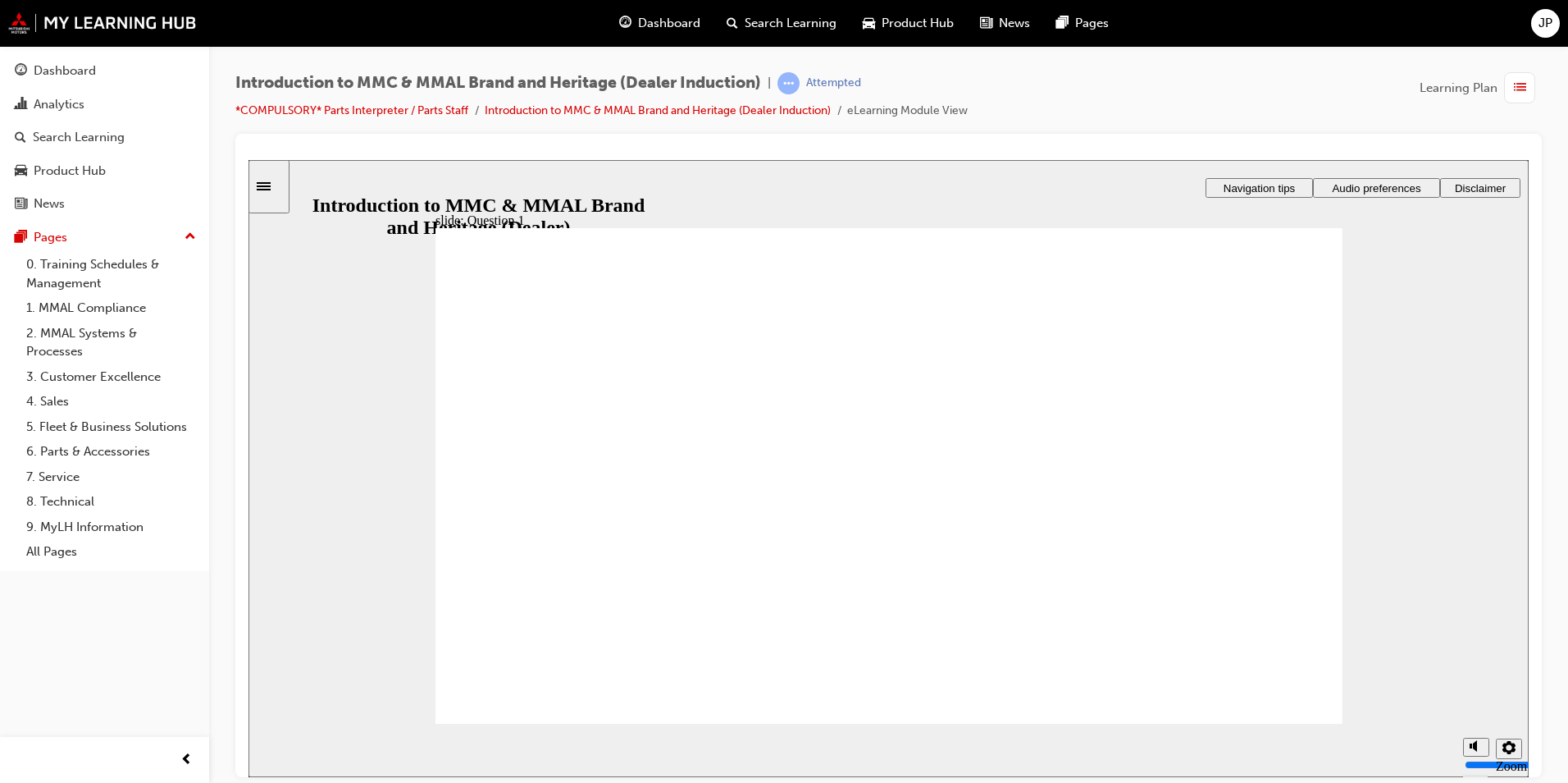
radio input "true"
drag, startPoint x: 590, startPoint y: 495, endPoint x: 569, endPoint y: 661, distance: 167.3
radio input "true"
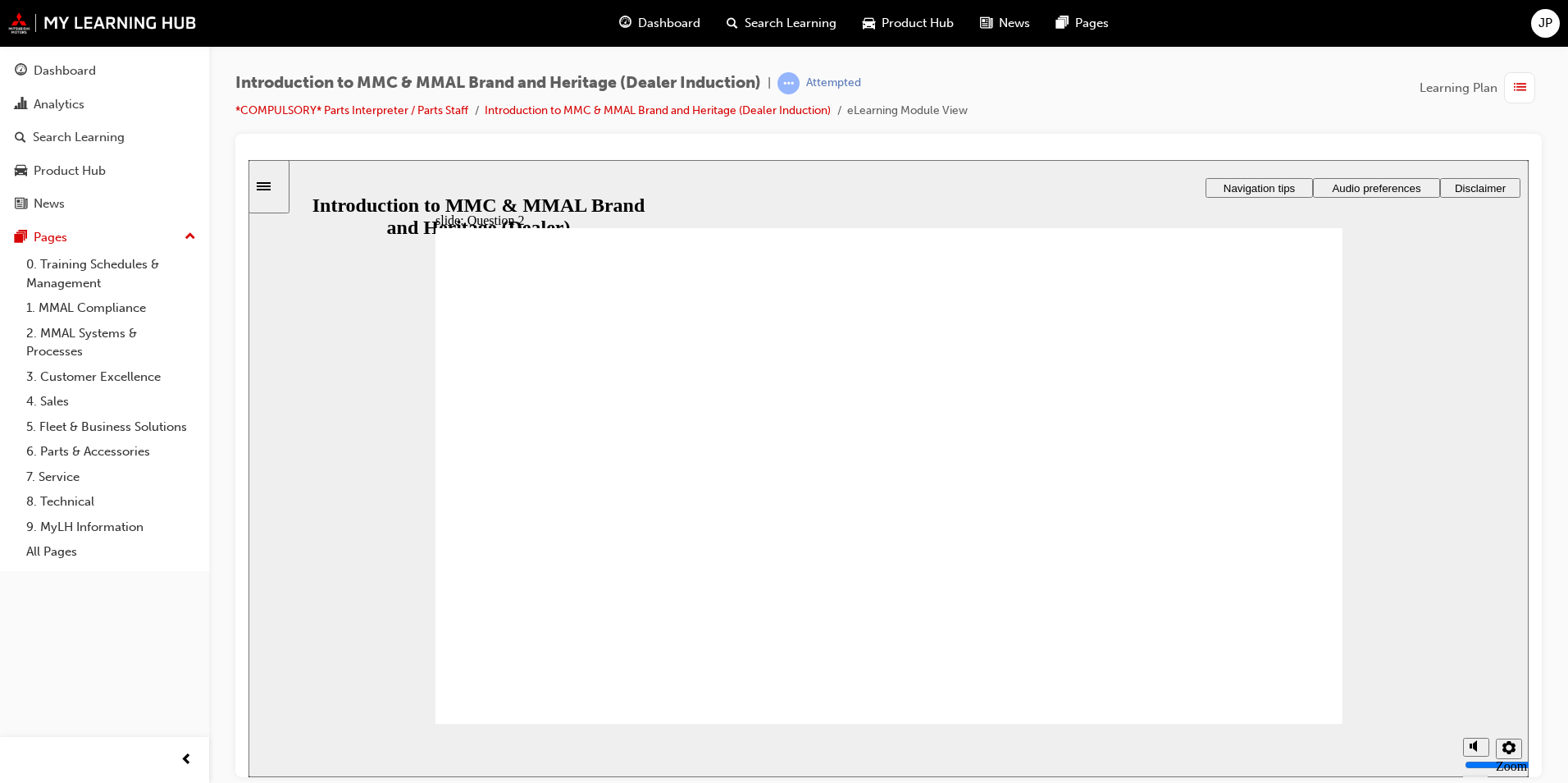
radio input "true"
checkbox input "true"
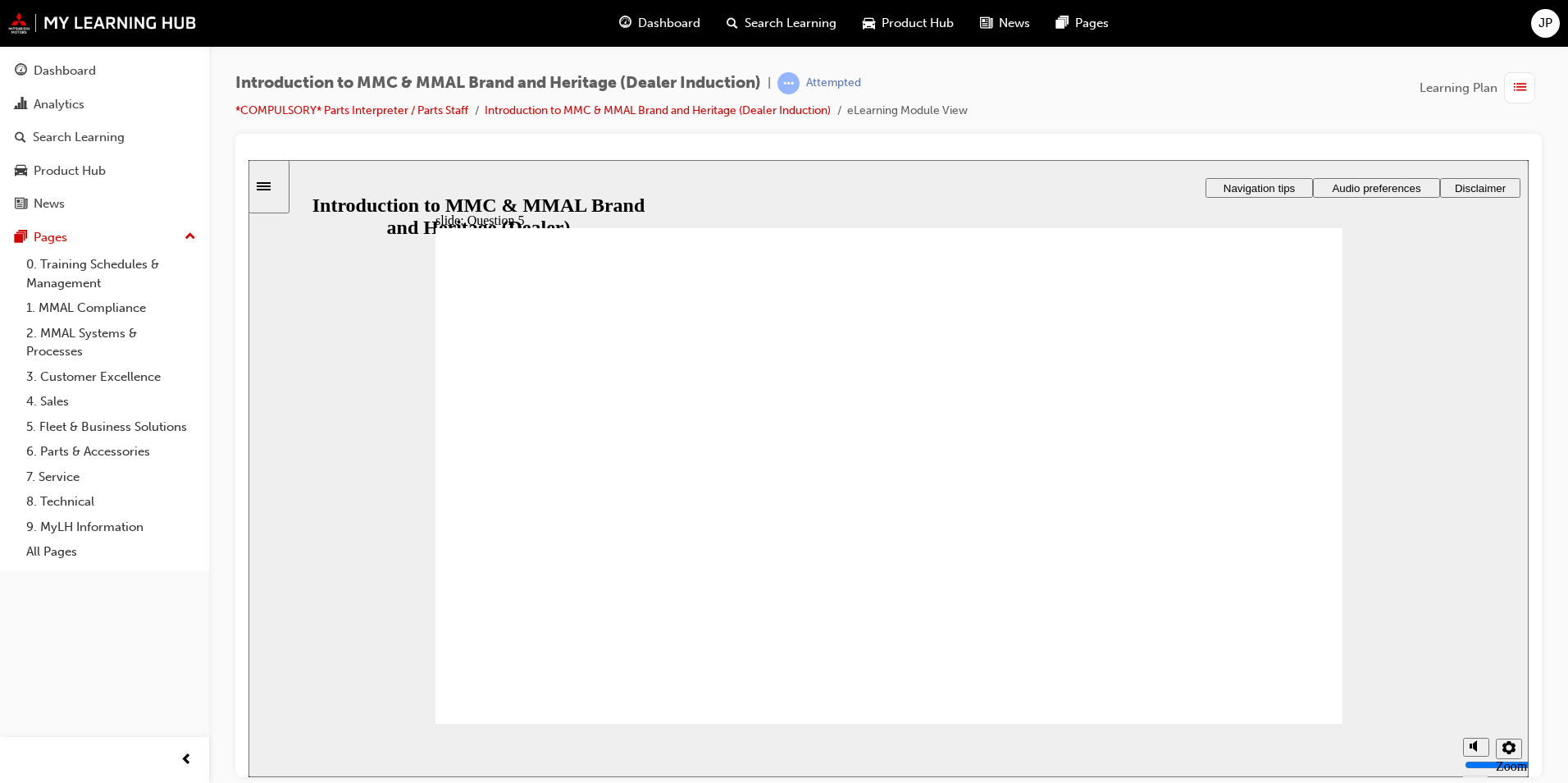
checkbox input "true"
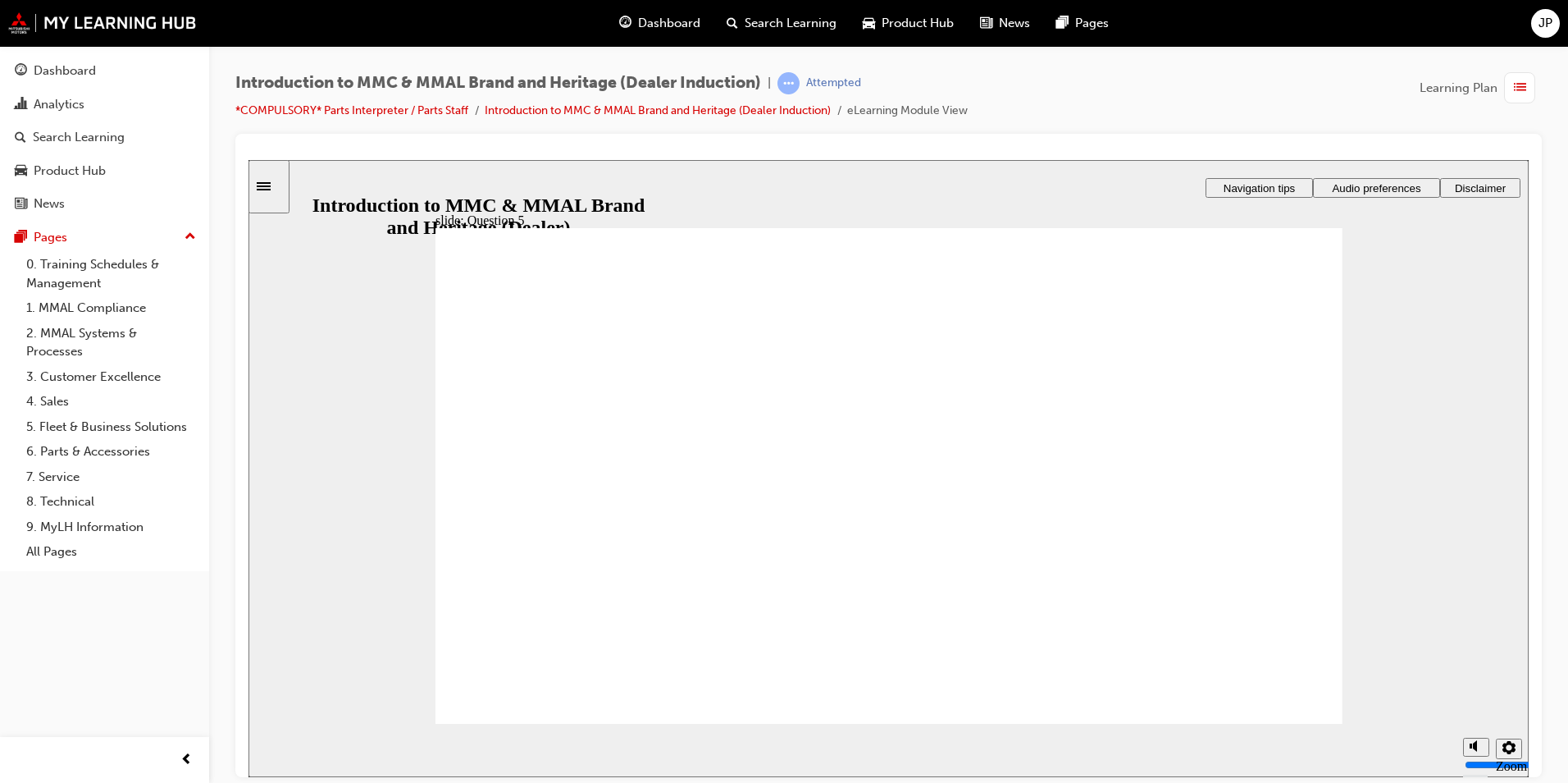
checkbox input "true"
drag, startPoint x: 695, startPoint y: 593, endPoint x: 648, endPoint y: 578, distance: 49.3
checkbox input "true"
radio input "true"
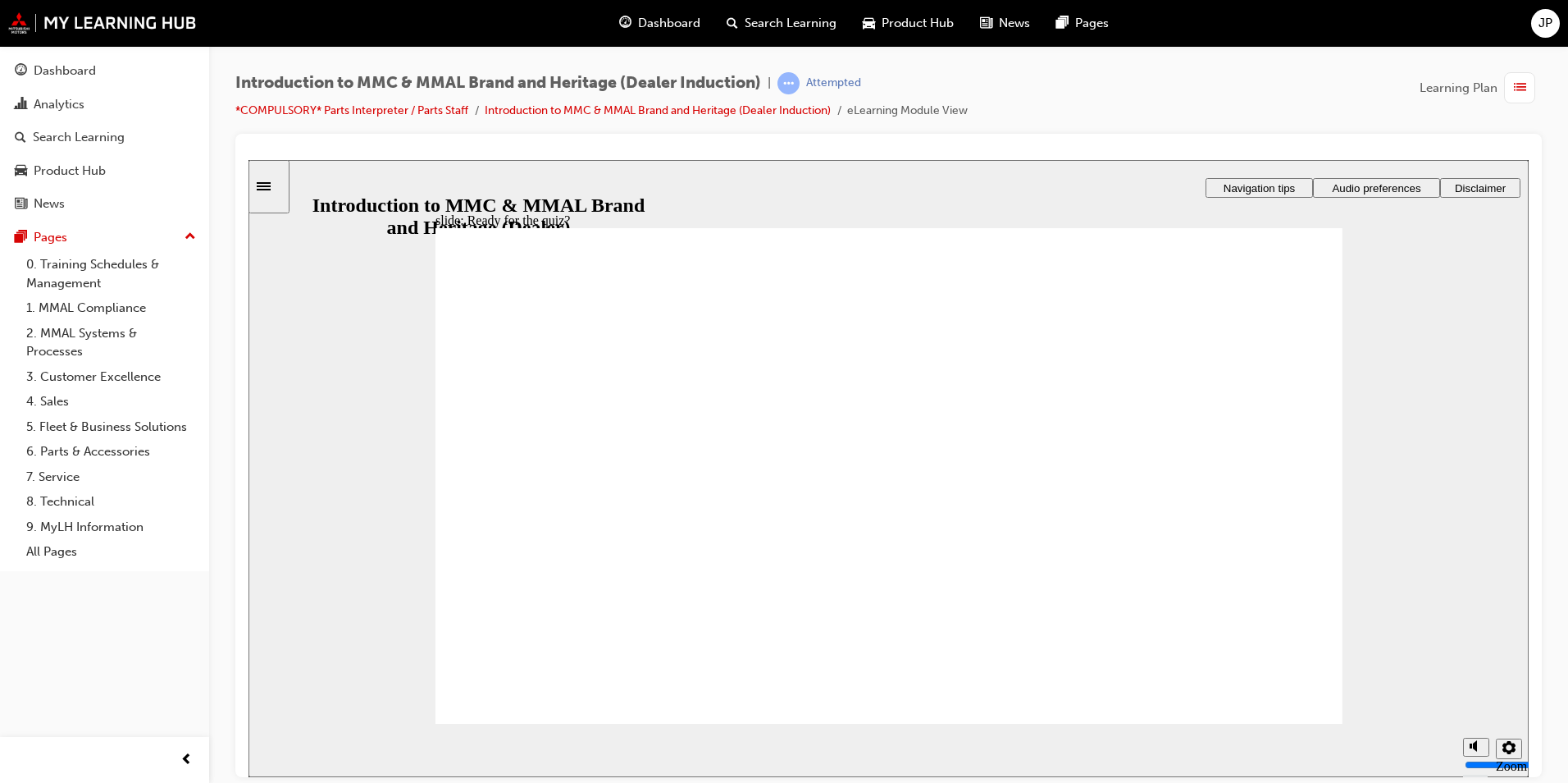
drag, startPoint x: 718, startPoint y: 592, endPoint x: 875, endPoint y: 614, distance: 158.5
radio input "true"
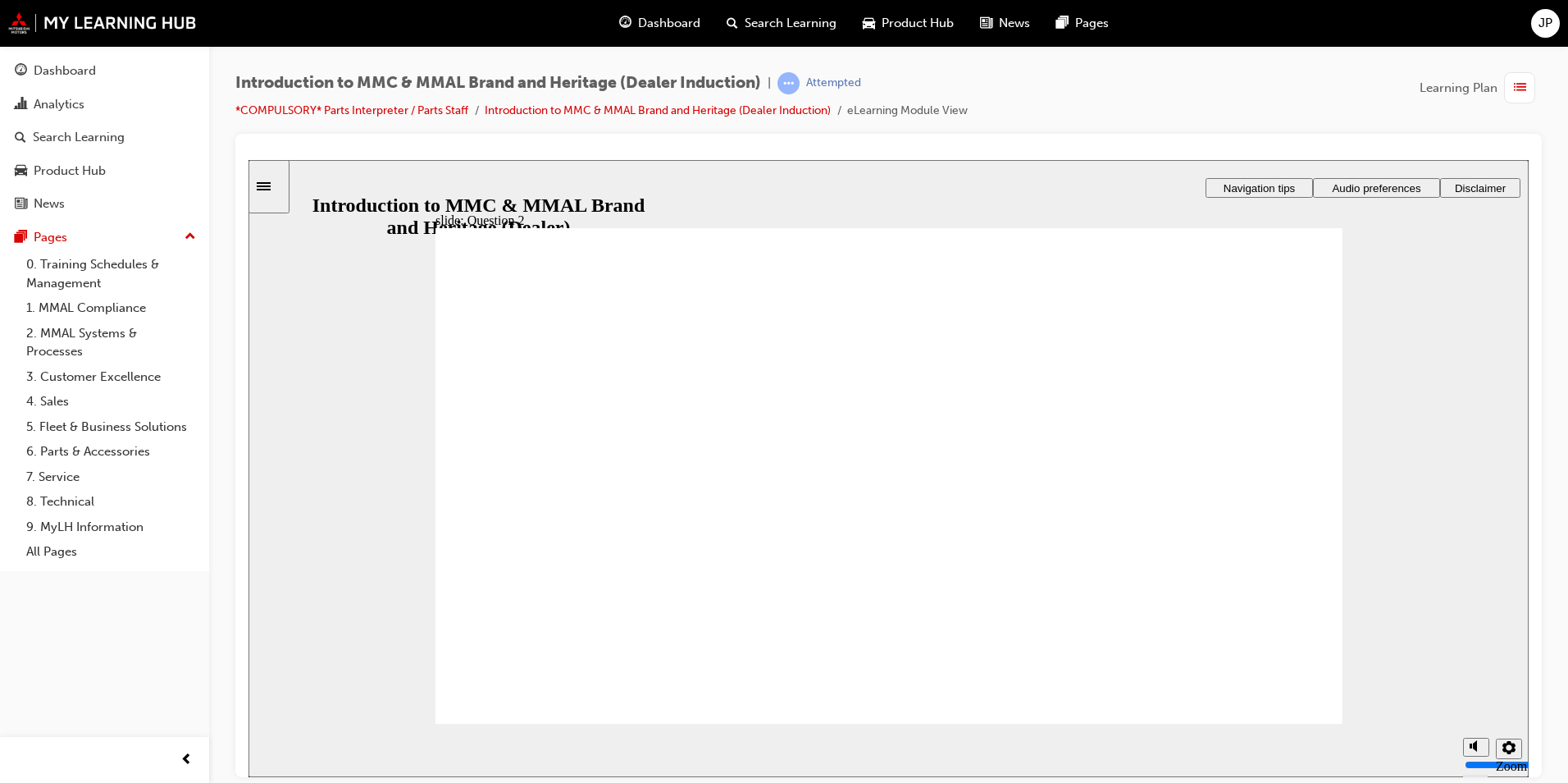
radio input "true"
drag, startPoint x: 528, startPoint y: 614, endPoint x: 586, endPoint y: 668, distance: 79.2
radio input "true"
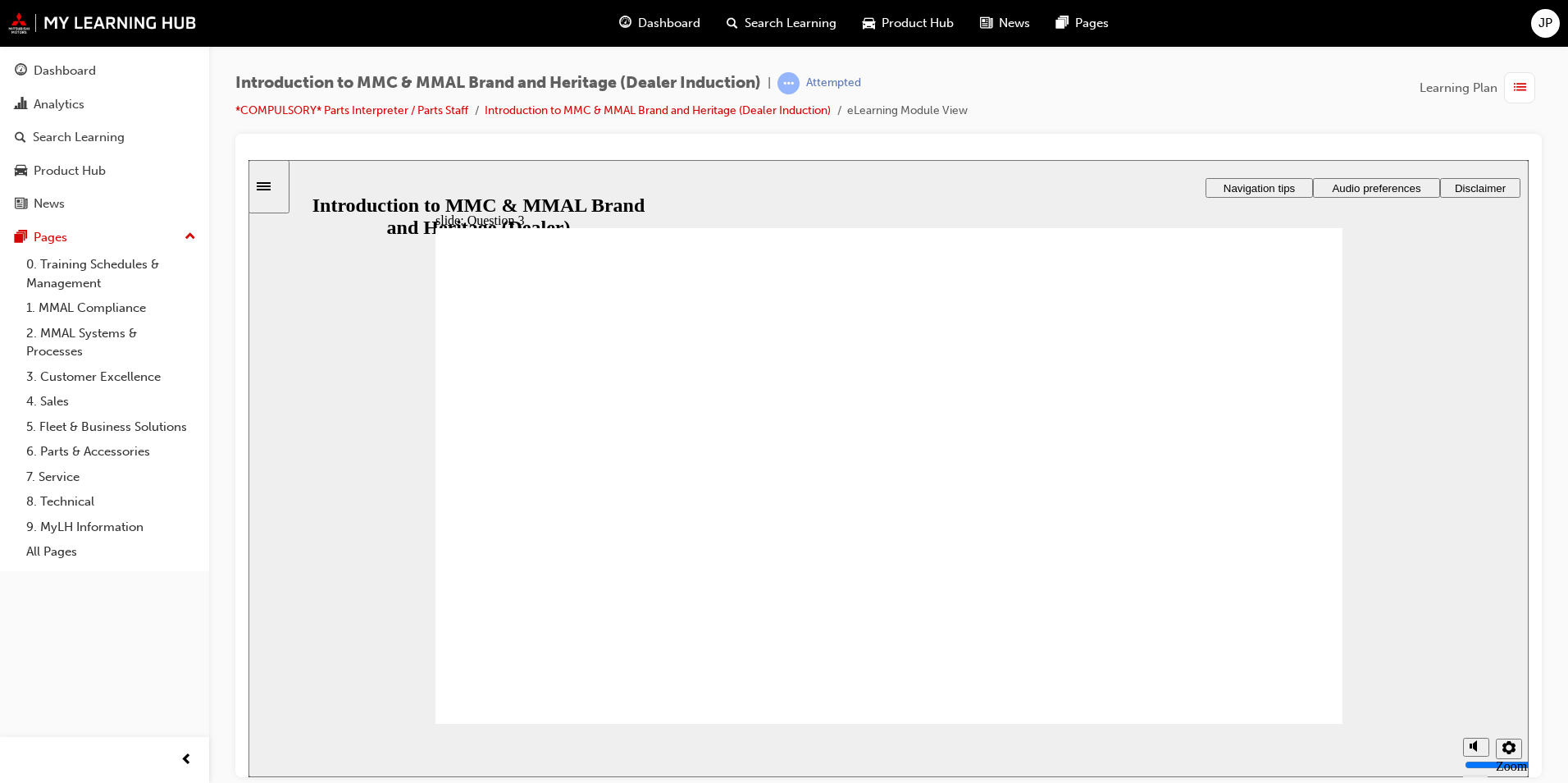
radio input "true"
checkbox input "true"
drag, startPoint x: 735, startPoint y: 486, endPoint x: 691, endPoint y: 500, distance: 46.2
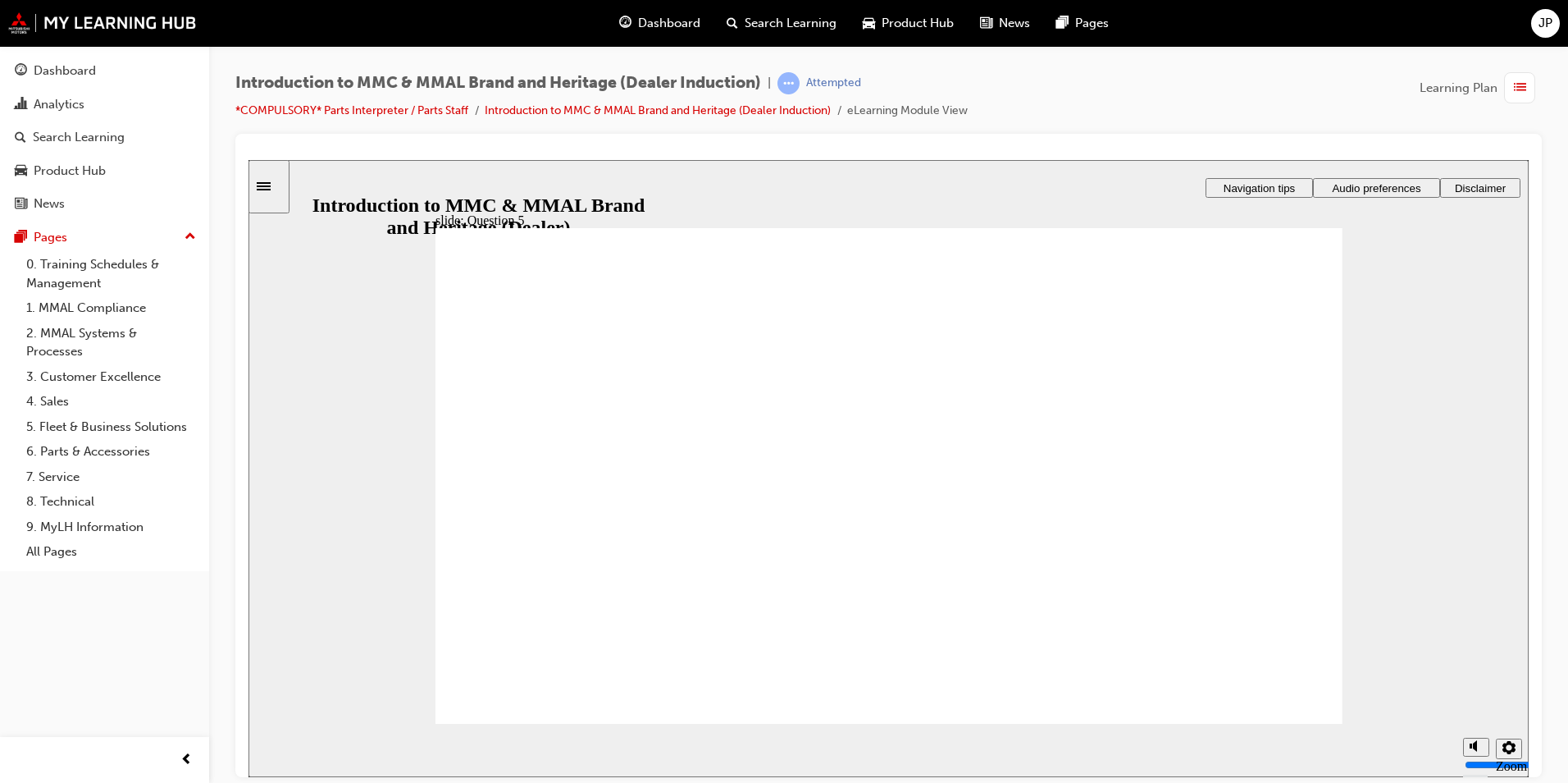
checkbox input "false"
checkbox input "true"
radio input "true"
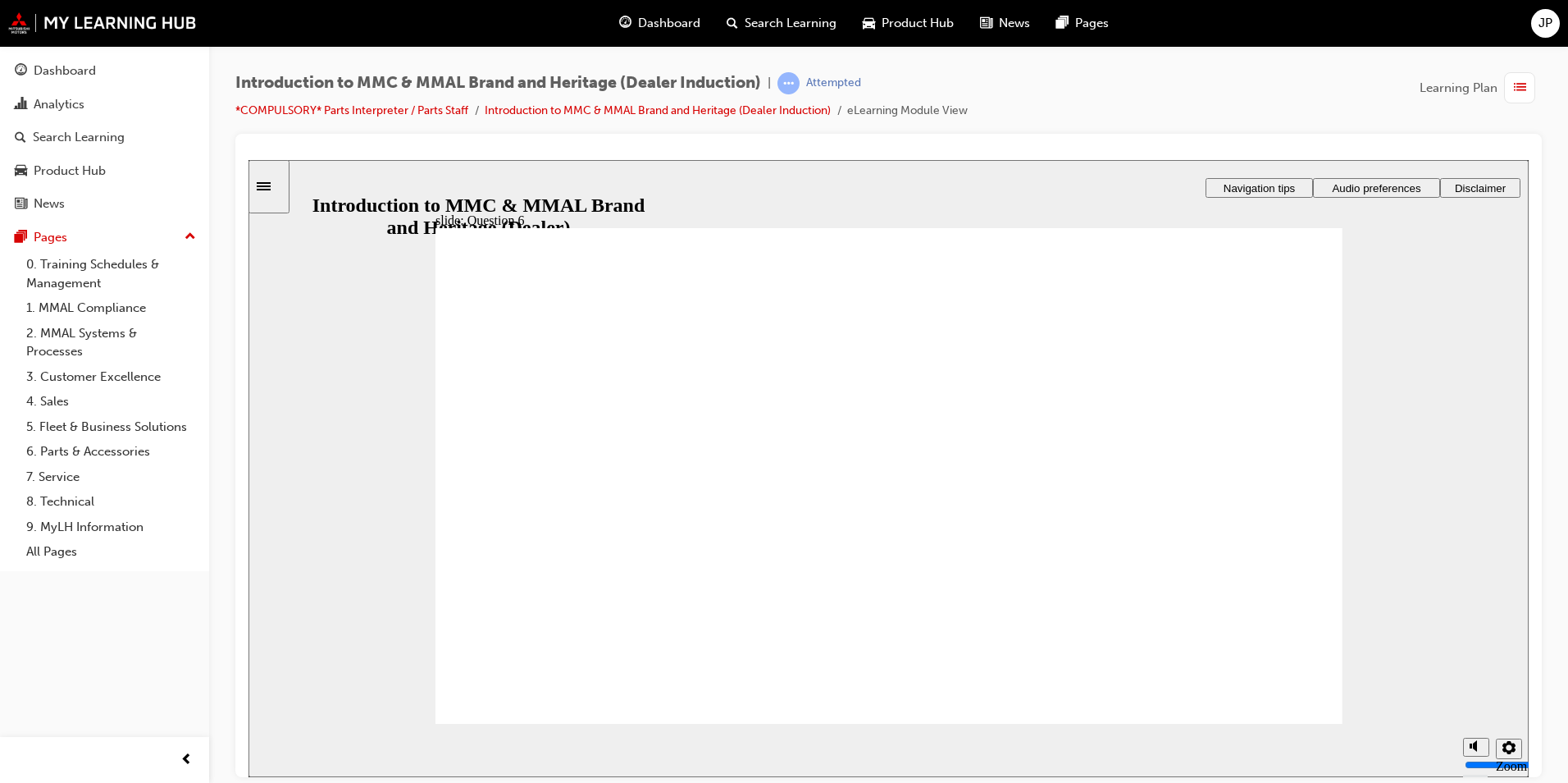
checkbox input "true"
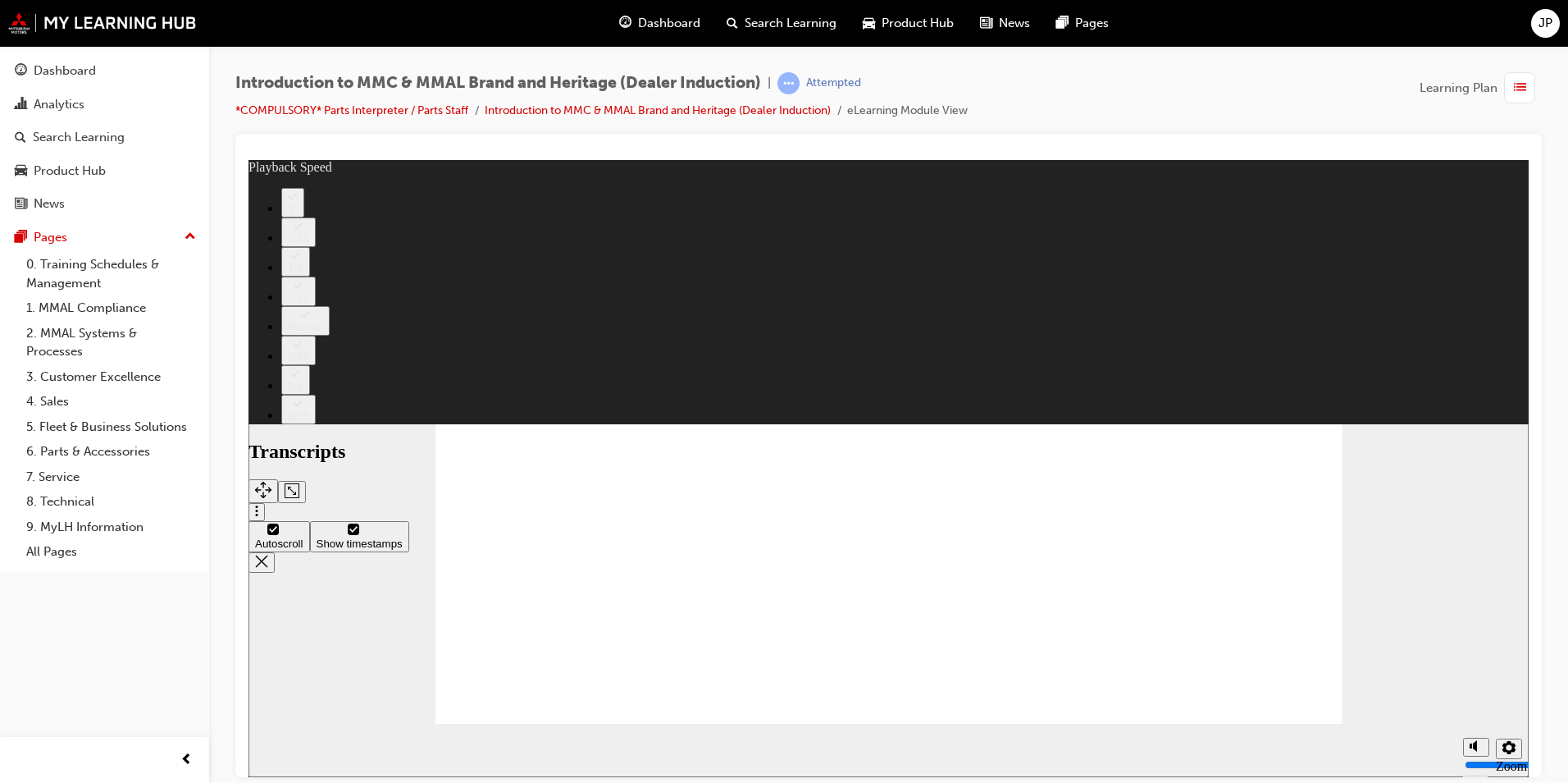
click at [1172, 707] on span "Rectangle 1 Rectangle 3 Product range Mitsubishi Motors Australia has a range o…" at bounding box center [889, 736] width 907 height 1020
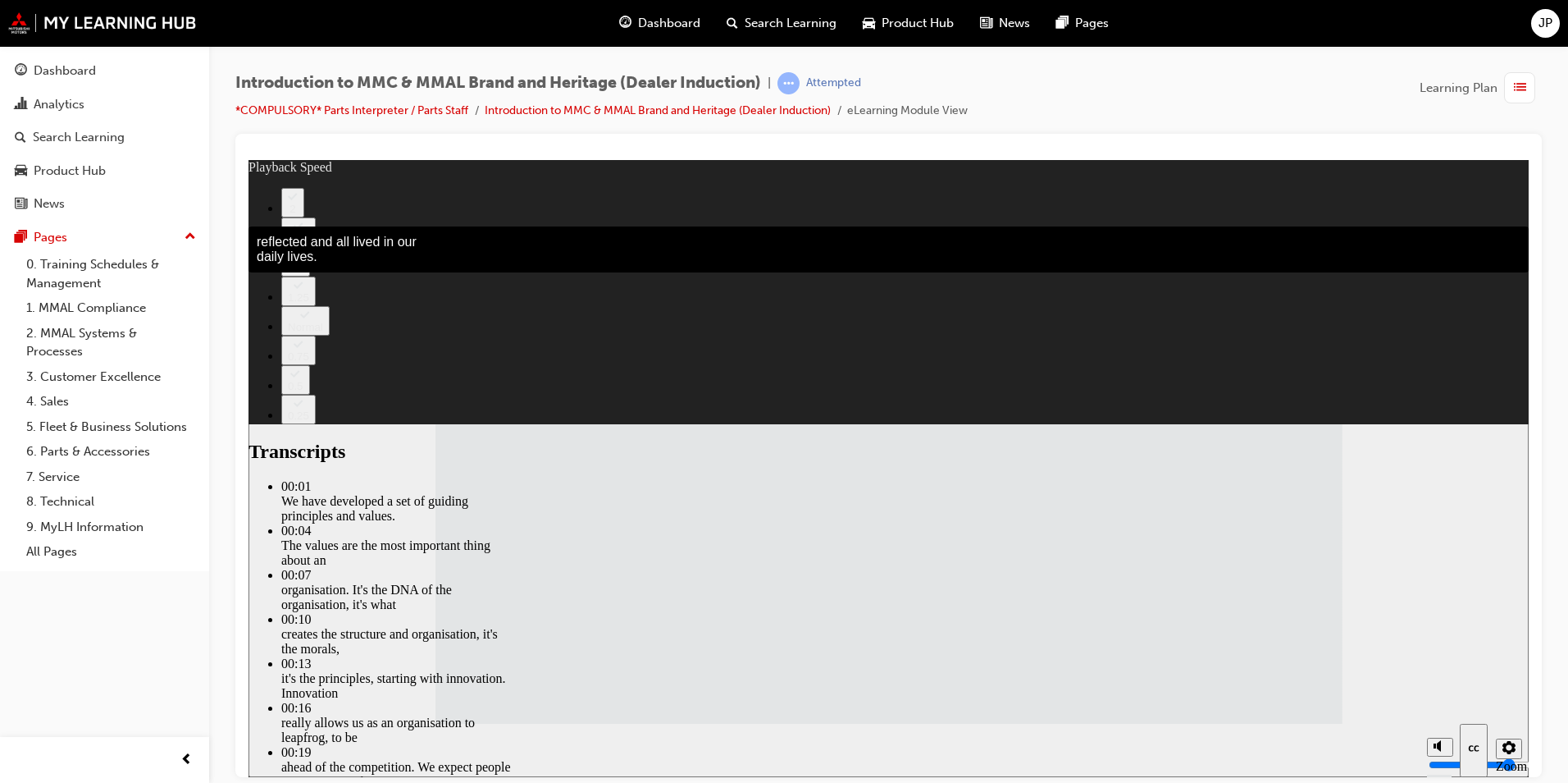
type input "116"
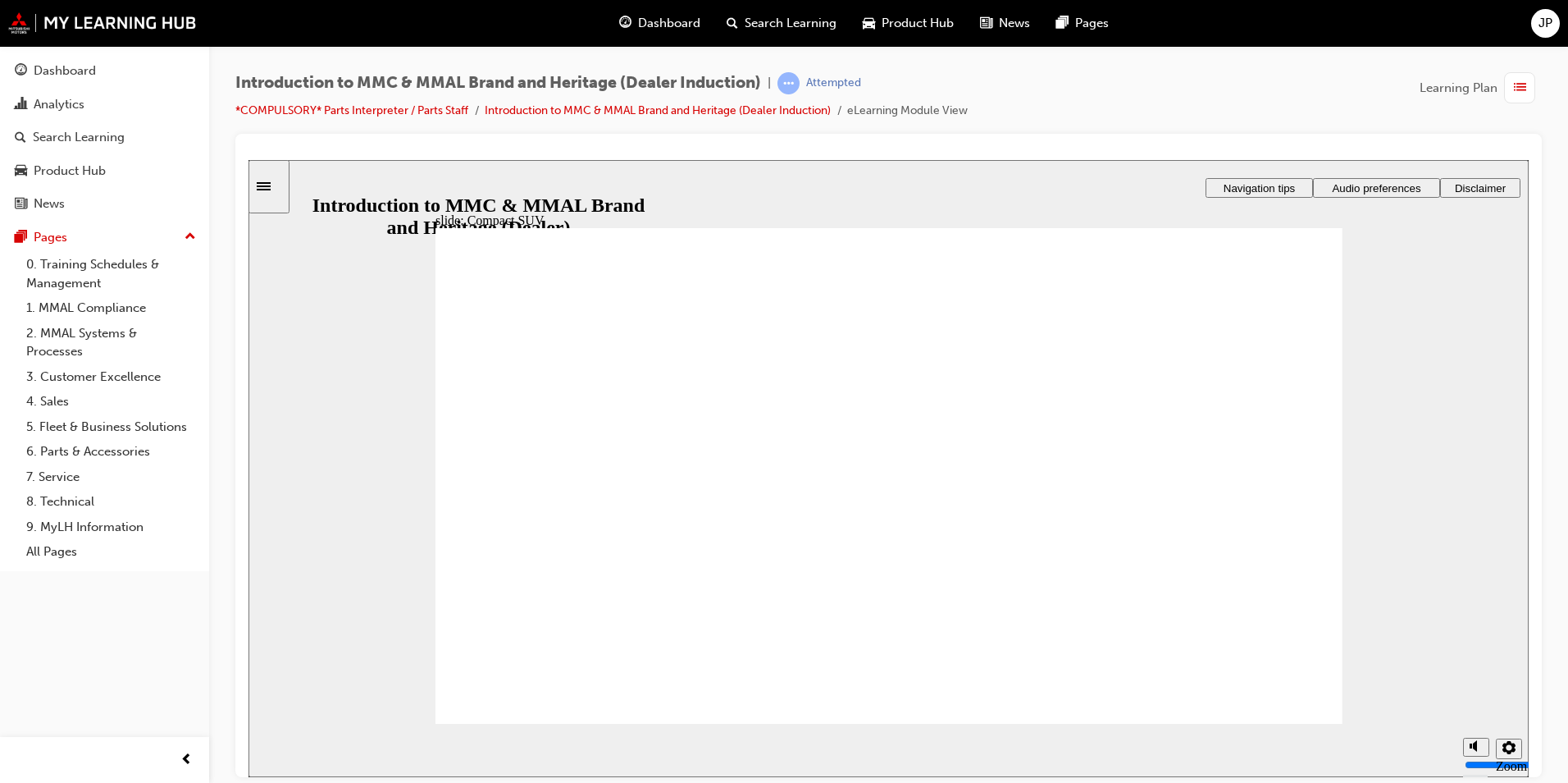
click at [1266, 706] on span "Rectangle 1 Rectangle 3 Product range Mitsubishi Motors Australia has a range o…" at bounding box center [889, 736] width 907 height 1020
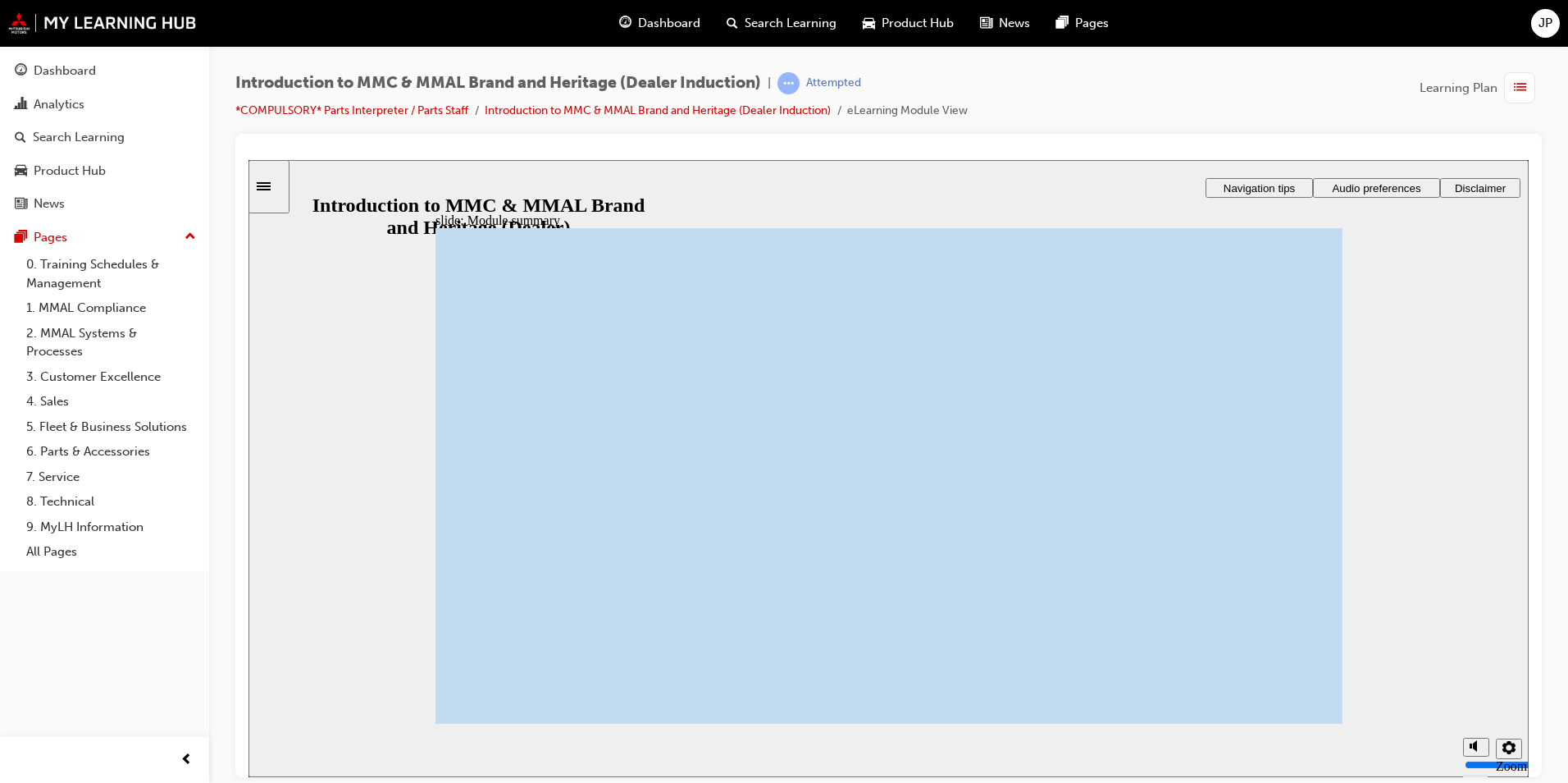
click at [1262, 705] on span "Rectangle 1 Rectangle 3 Rectangle 1 Large SUV and Light Commercial Vehicle Mits…" at bounding box center [889, 736] width 907 height 1020
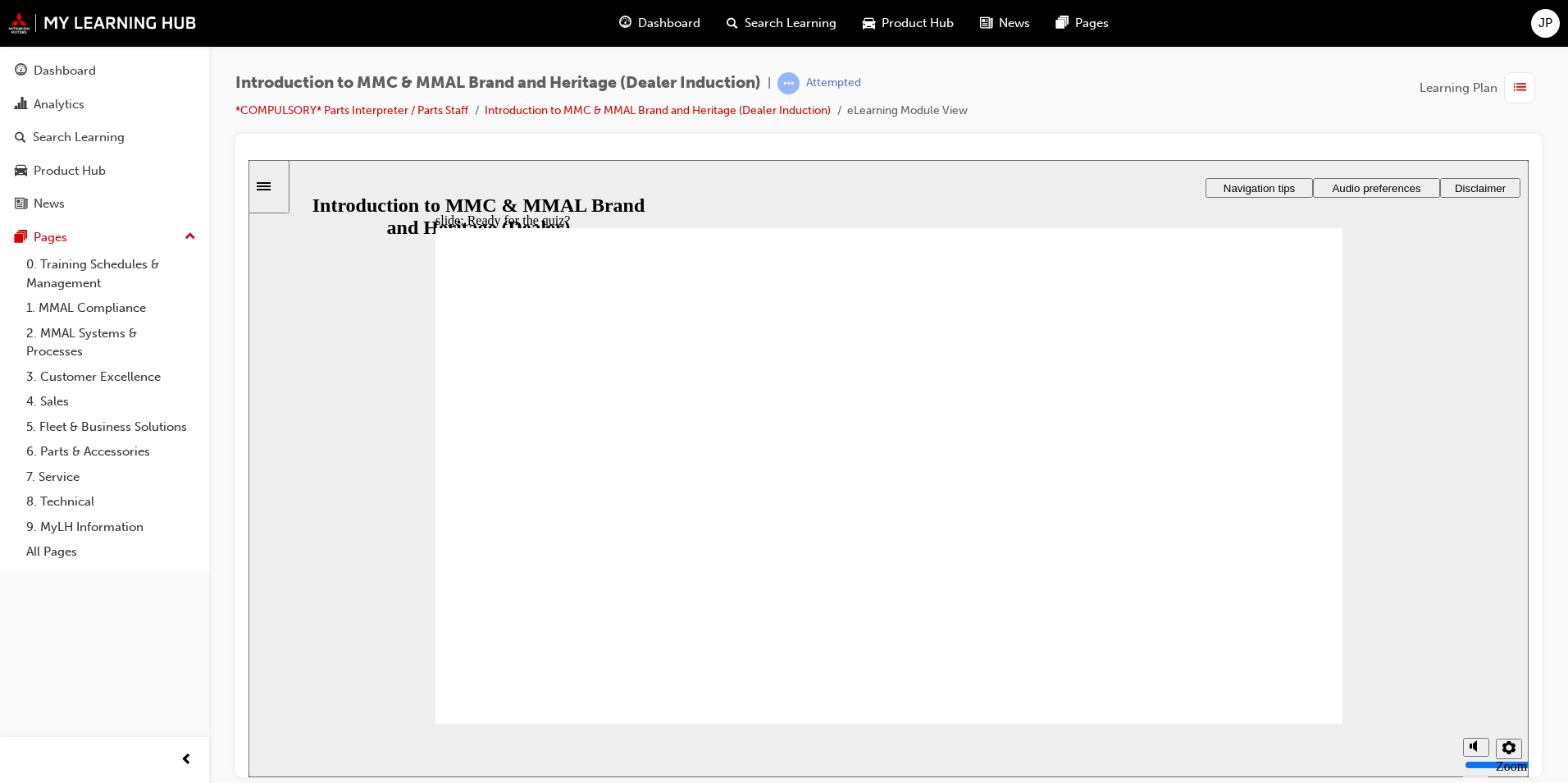
radio input "true"
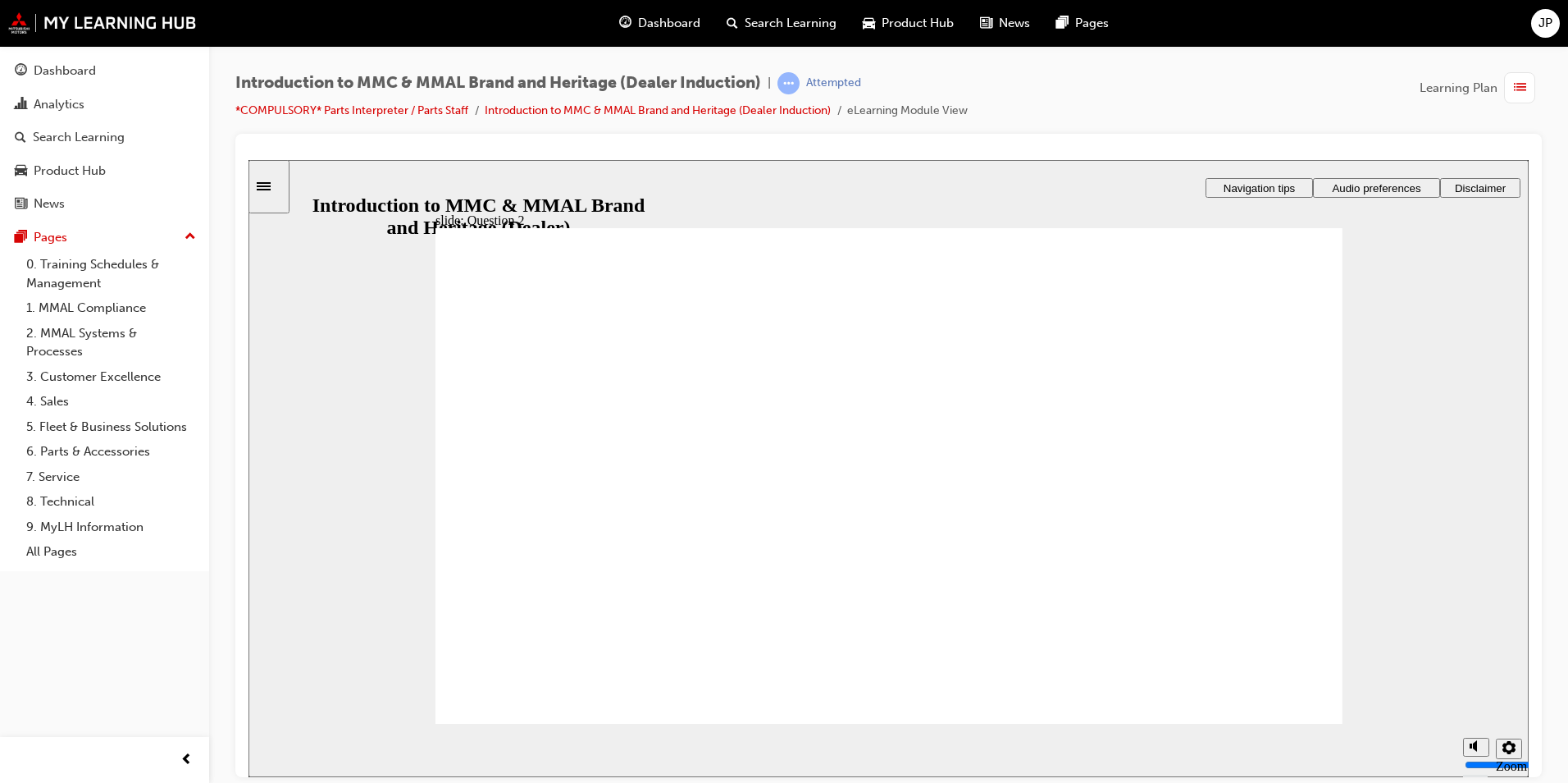
radio input "true"
drag, startPoint x: 1288, startPoint y: 684, endPoint x: 544, endPoint y: 563, distance: 753.8
radio input "true"
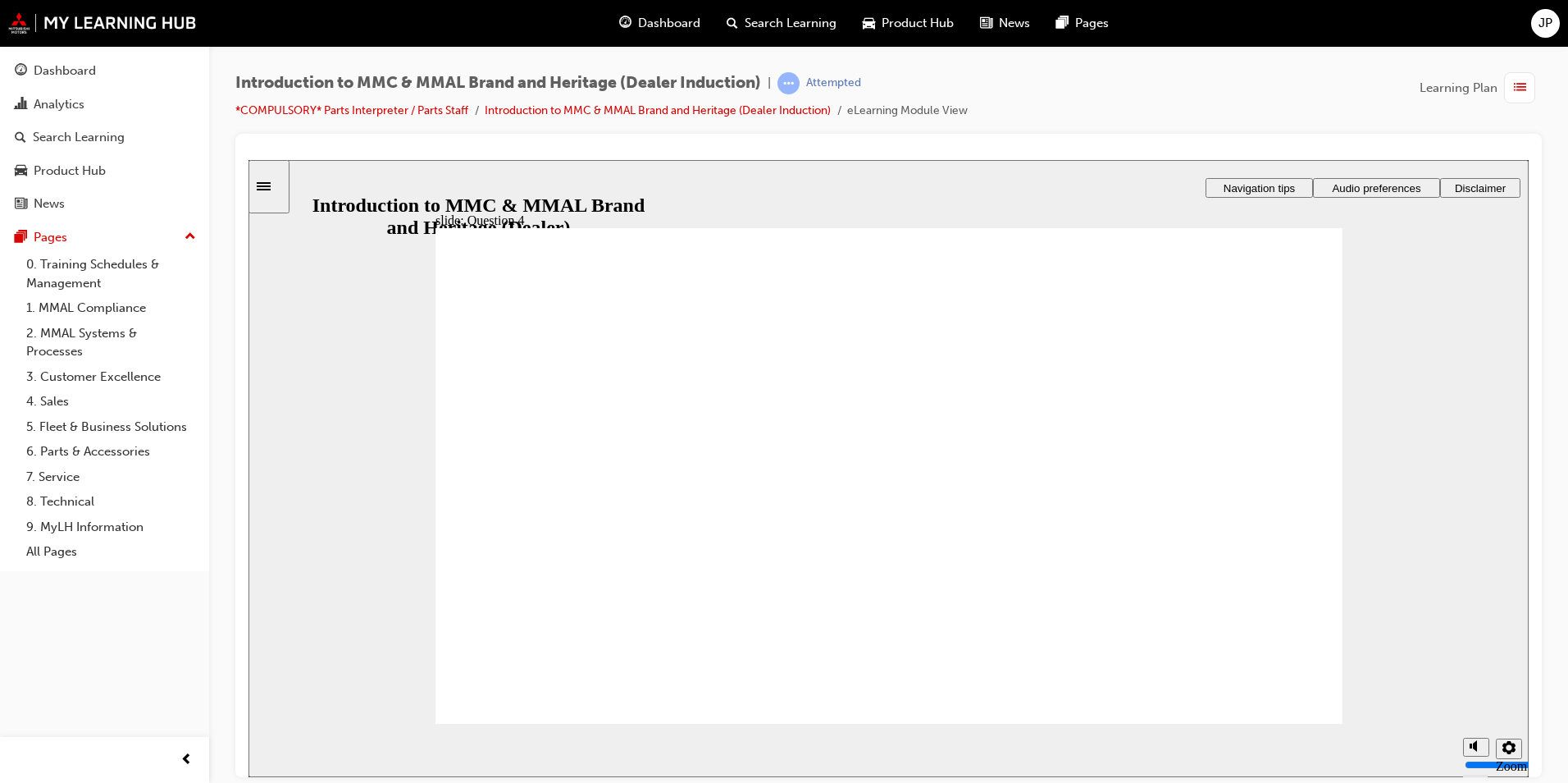
checkbox input "true"
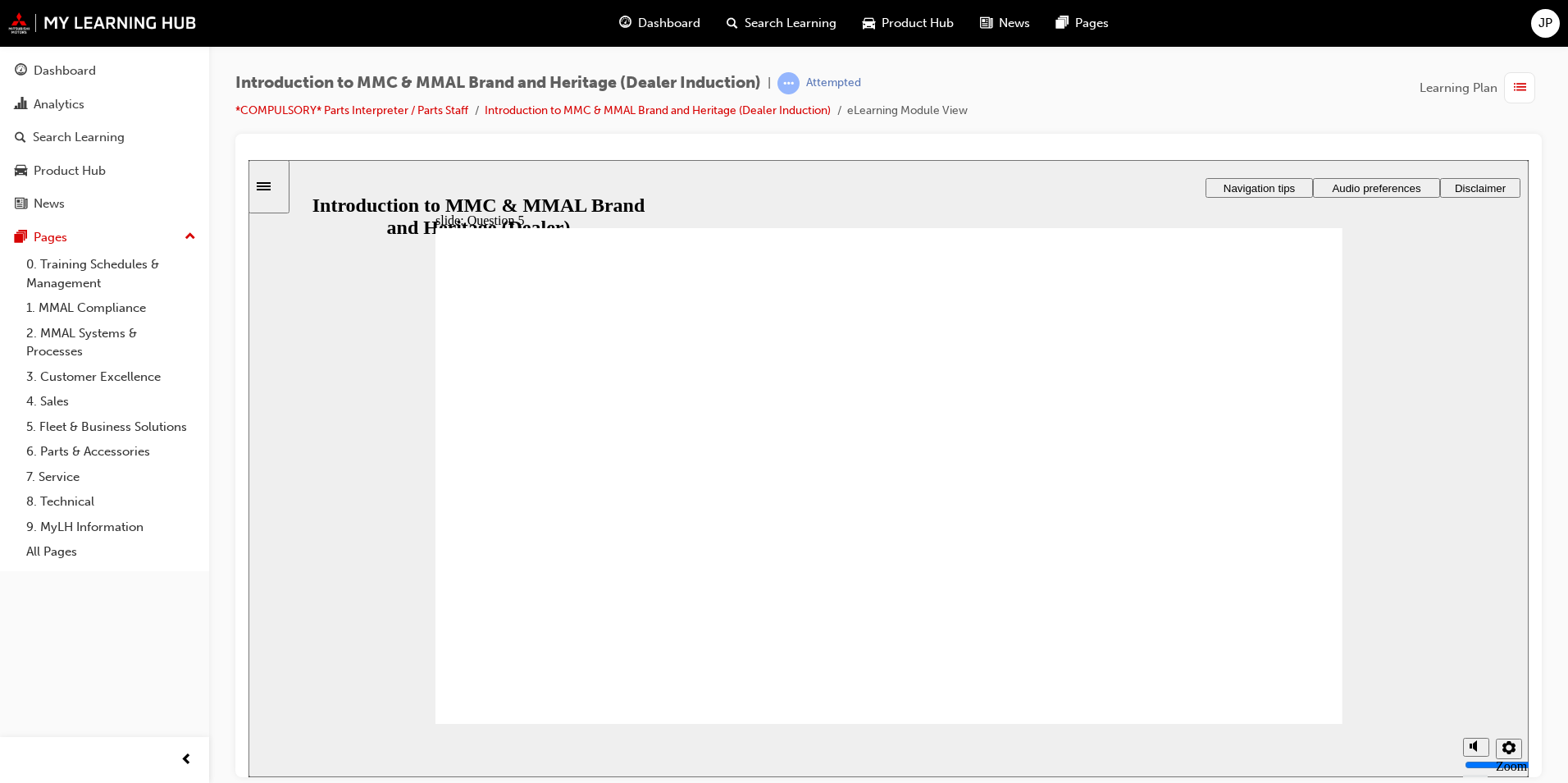
checkbox input "true"
radio input "true"
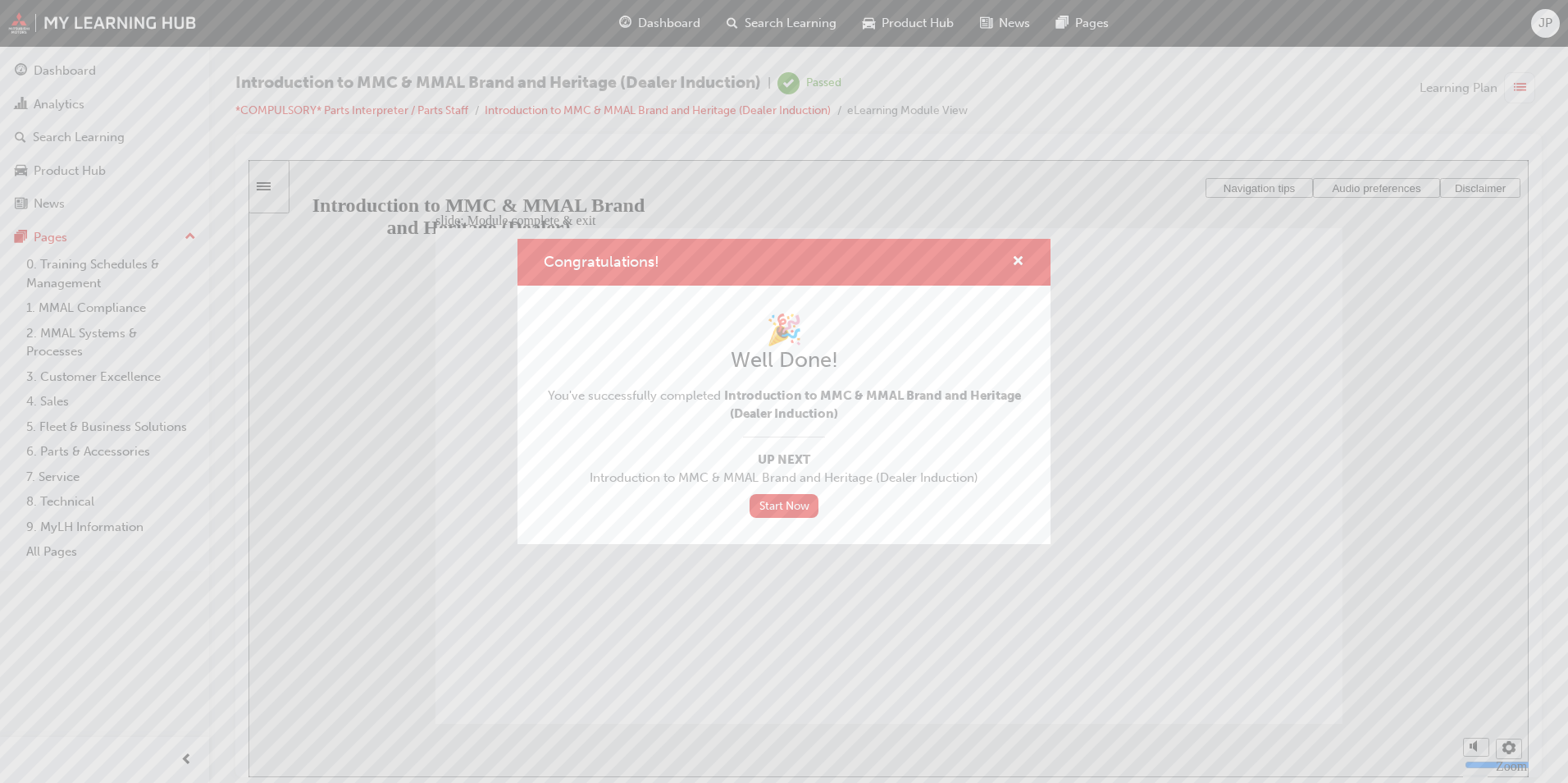
drag, startPoint x: 1043, startPoint y: 246, endPoint x: 1031, endPoint y: 260, distance: 18.4
click at [1043, 246] on div "Congratulations!" at bounding box center [784, 262] width 533 height 47
click at [1031, 260] on div "Congratulations!" at bounding box center [784, 262] width 533 height 47
click at [1017, 260] on span "cross-icon" at bounding box center [1018, 263] width 12 height 15
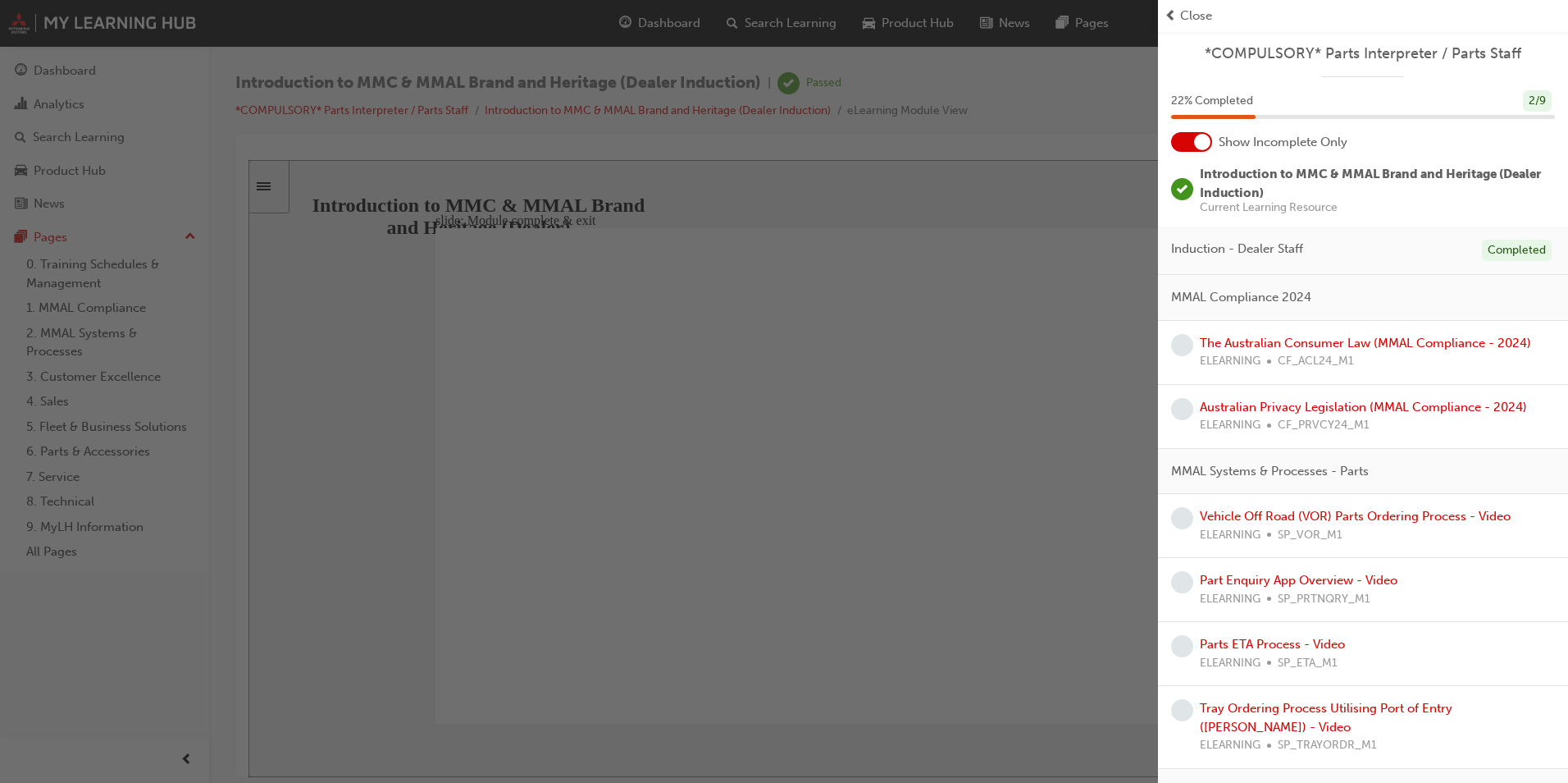
click at [1174, 14] on span "prev-icon" at bounding box center [1170, 16] width 12 height 19
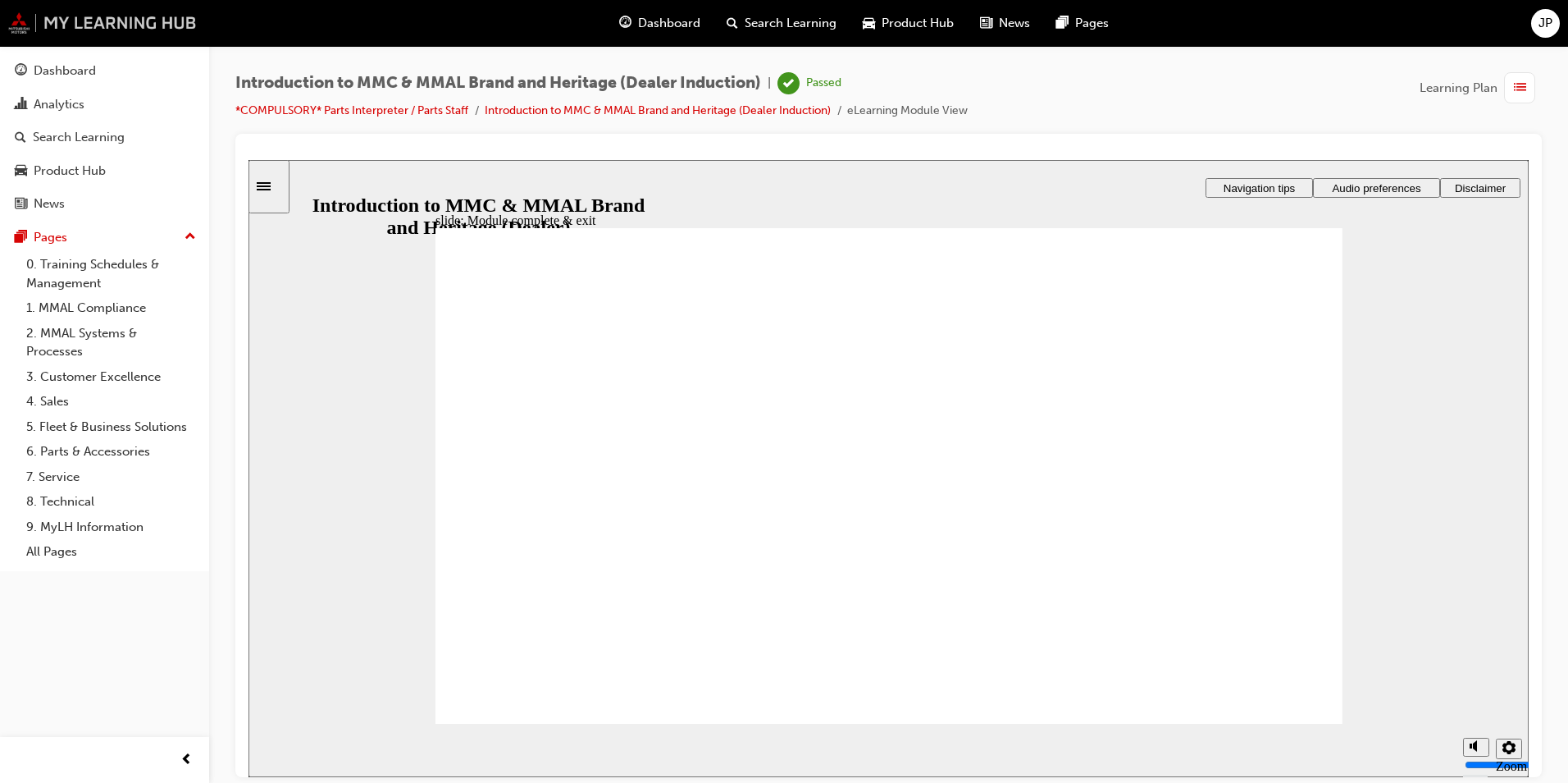
click at [125, 24] on img at bounding box center [102, 23] width 189 height 21
